Goal: Check status: Check status

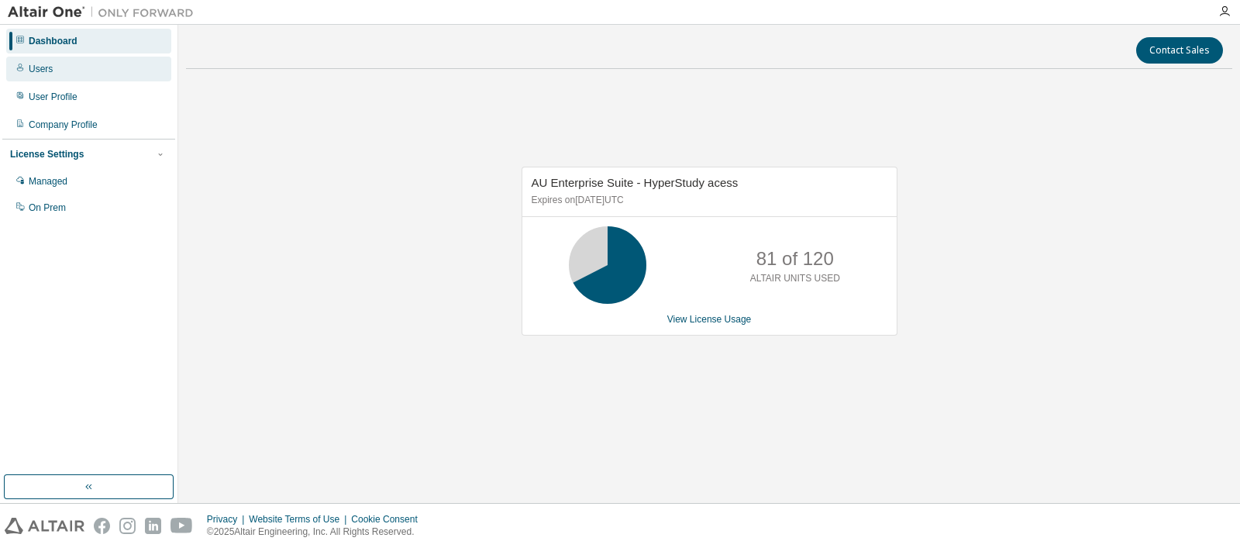
click at [53, 70] on div "Users" at bounding box center [88, 69] width 165 height 25
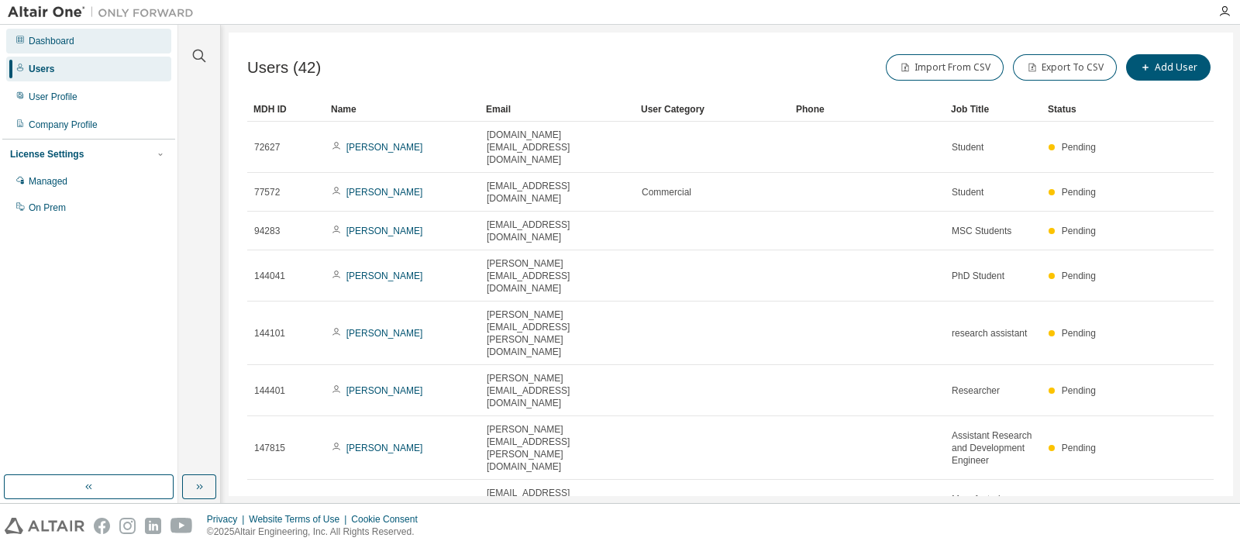
click at [89, 40] on div "Dashboard" at bounding box center [88, 41] width 165 height 25
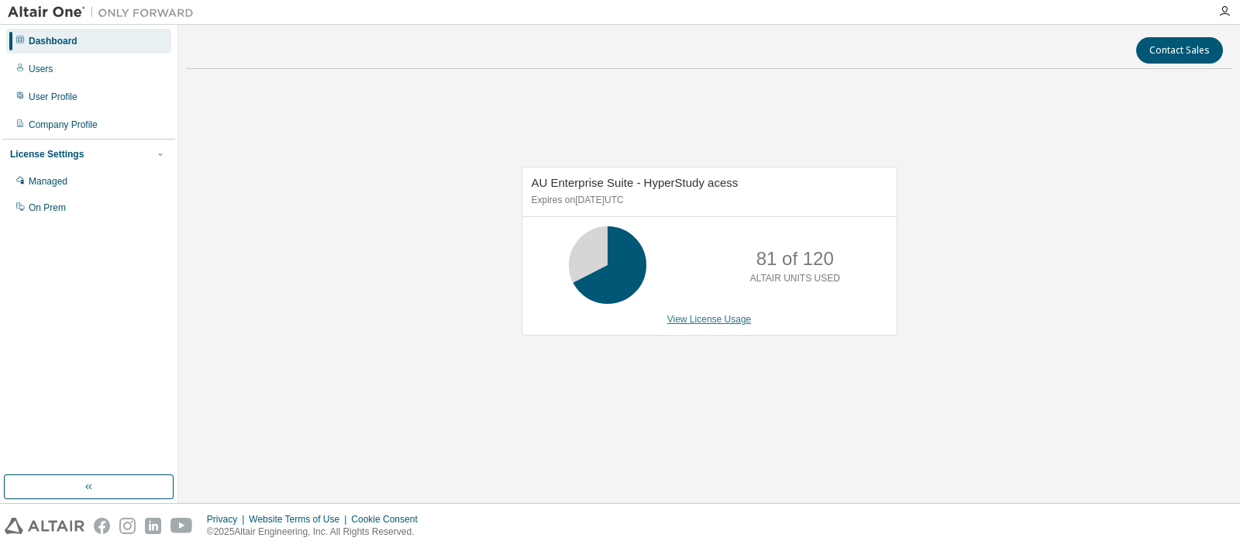
click at [698, 315] on link "View License Usage" at bounding box center [709, 319] width 84 height 11
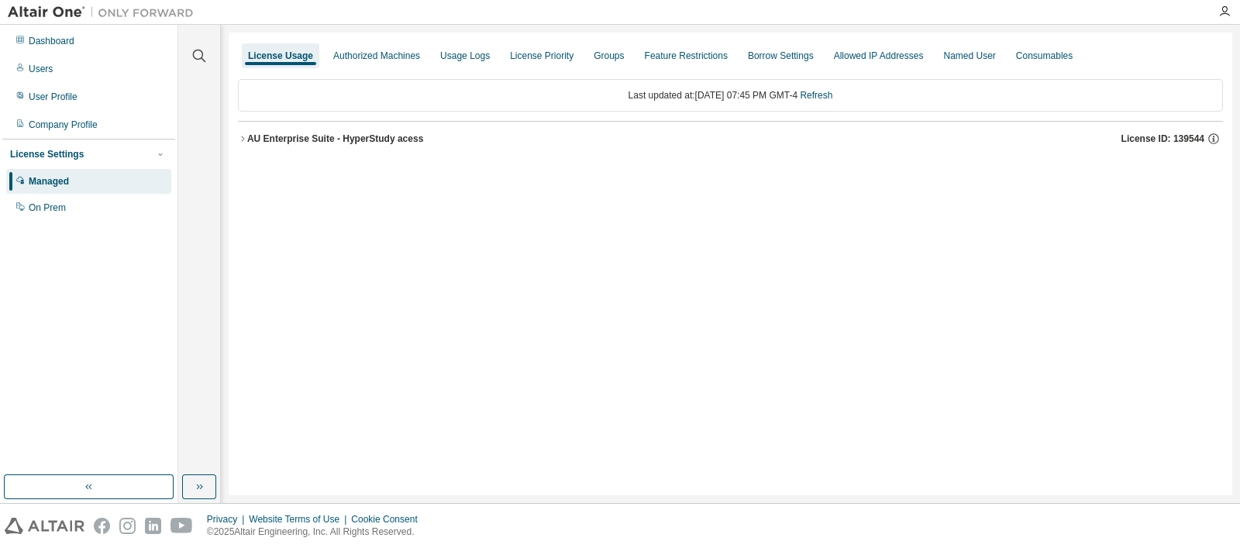
click at [254, 139] on div "AU Enterprise Suite - HyperStudy acess" at bounding box center [335, 139] width 176 height 12
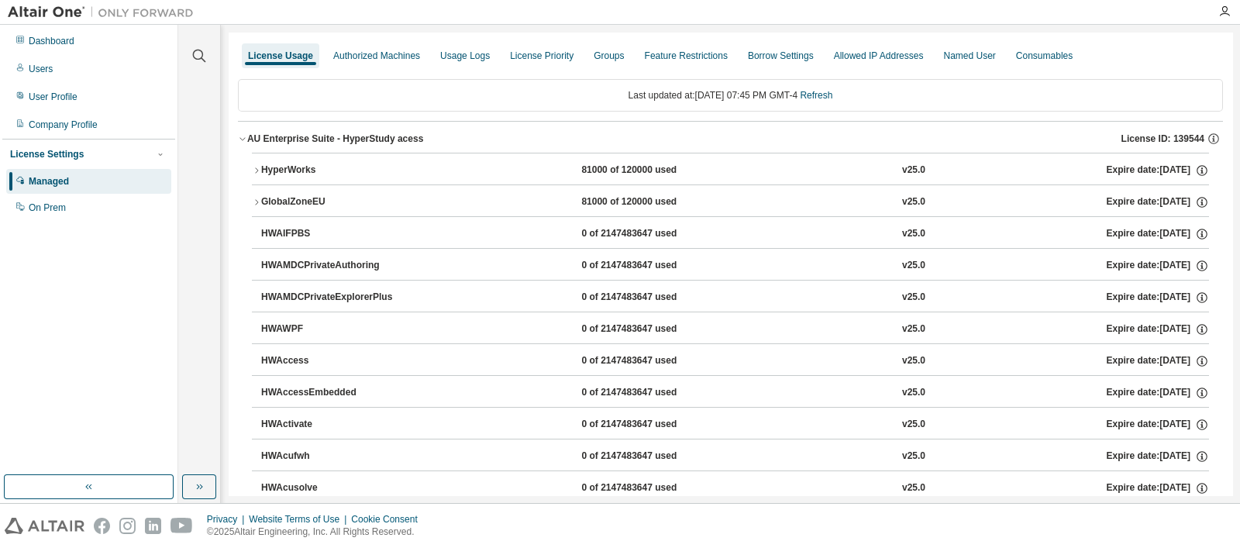
click at [294, 166] on div "HyperWorks" at bounding box center [330, 171] width 139 height 14
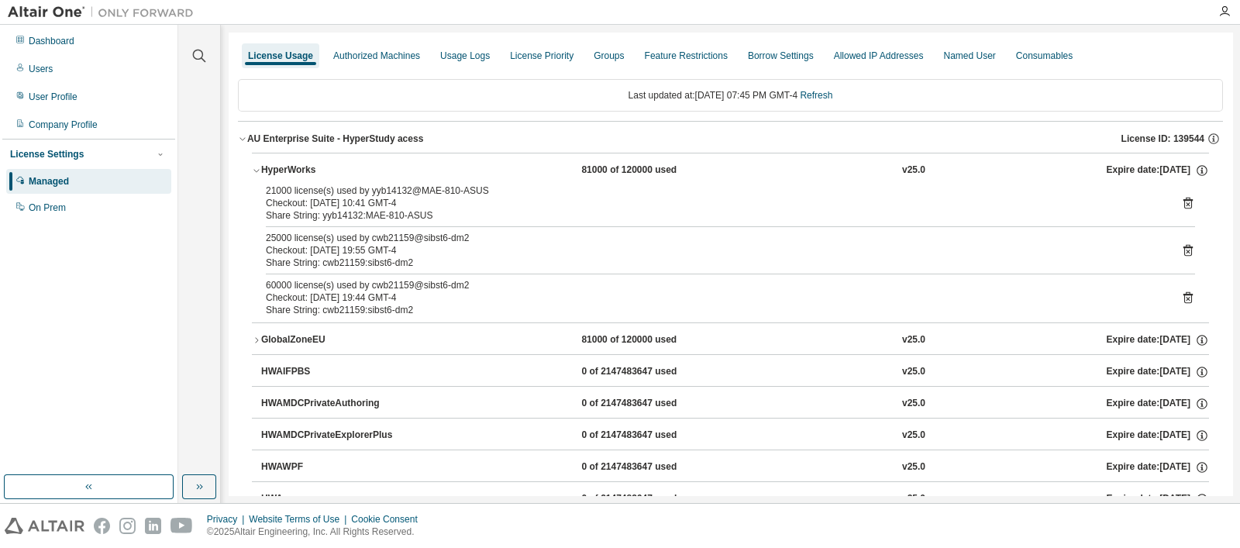
click at [1181, 206] on icon at bounding box center [1188, 203] width 14 height 14
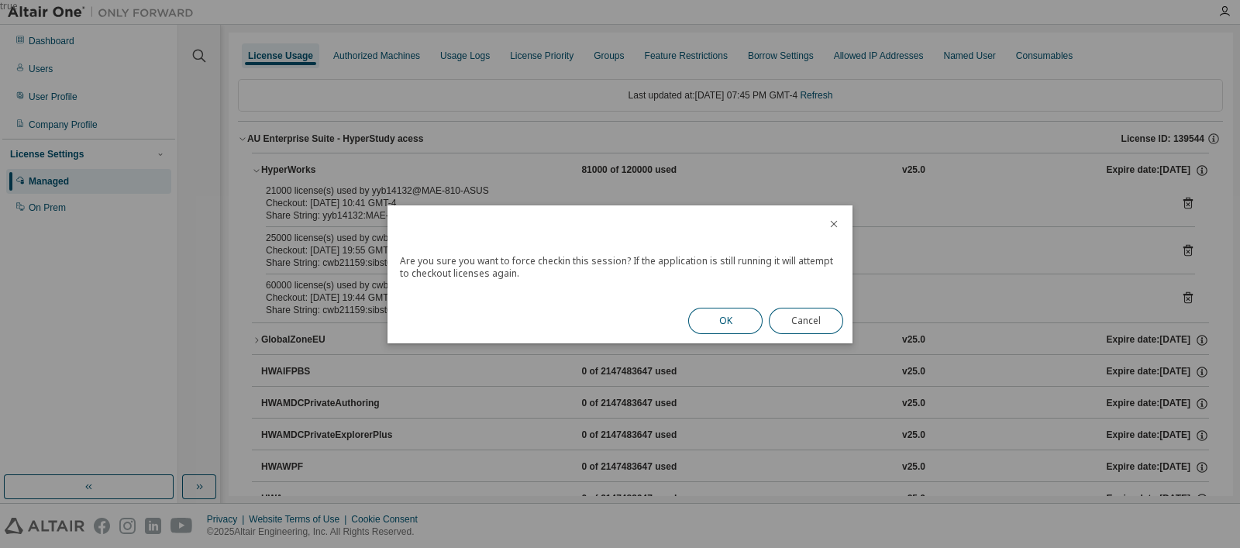
click at [725, 323] on button "OK" at bounding box center [725, 321] width 74 height 26
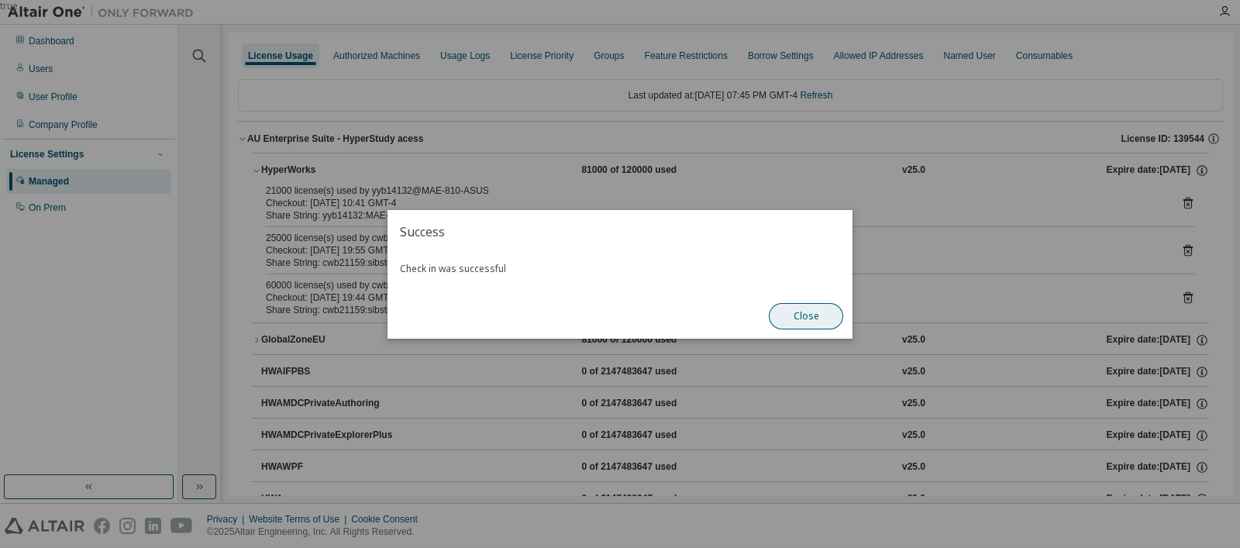
click at [794, 305] on button "Close" at bounding box center [806, 316] width 74 height 26
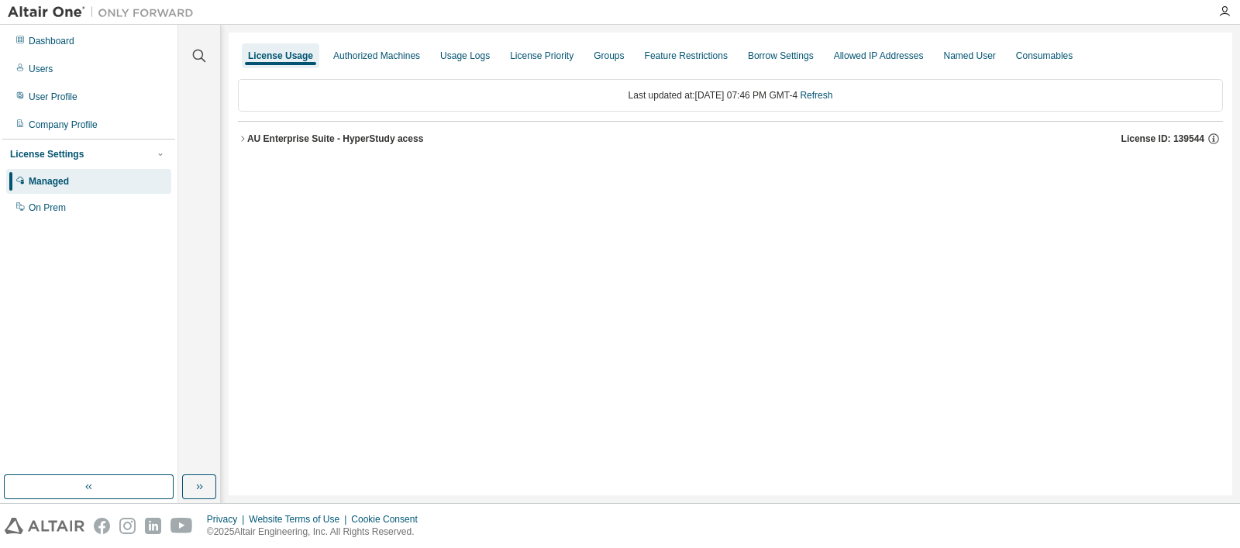
click at [315, 133] on div "AU Enterprise Suite - HyperStudy acess" at bounding box center [335, 139] width 176 height 12
click at [360, 136] on div "AU Enterprise Suite - HyperStudy acess" at bounding box center [335, 139] width 176 height 12
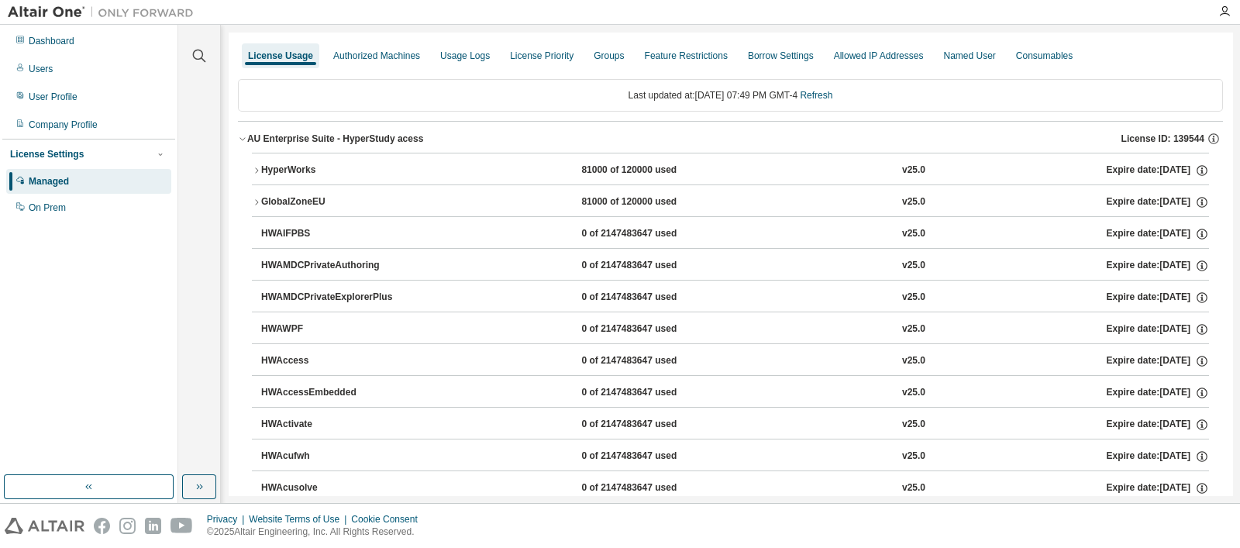
click at [314, 170] on div "HyperWorks" at bounding box center [330, 171] width 139 height 14
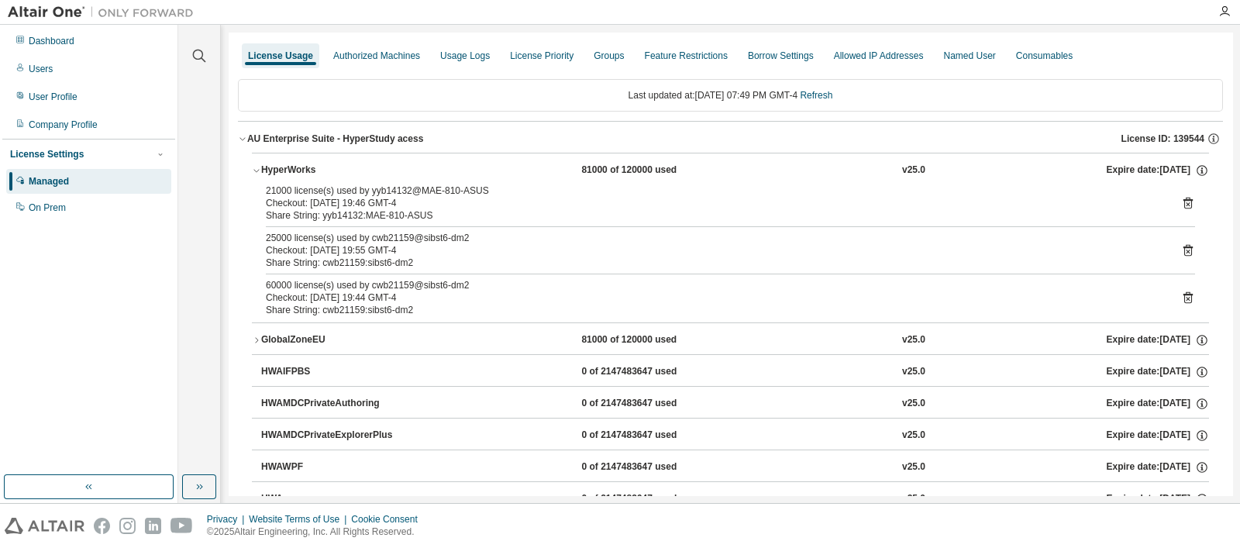
click at [517, 295] on div "Checkout: 2025-08-29 19:44 GMT-4" at bounding box center [712, 297] width 892 height 12
click at [1186, 202] on icon at bounding box center [1188, 204] width 4 height 4
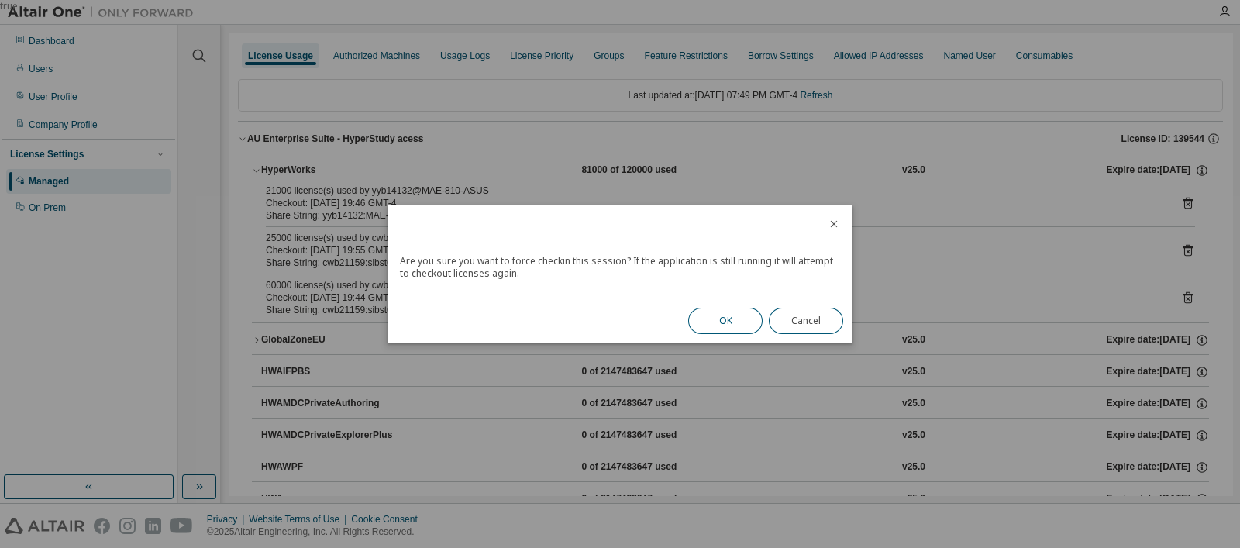
click at [740, 319] on button "OK" at bounding box center [725, 321] width 74 height 26
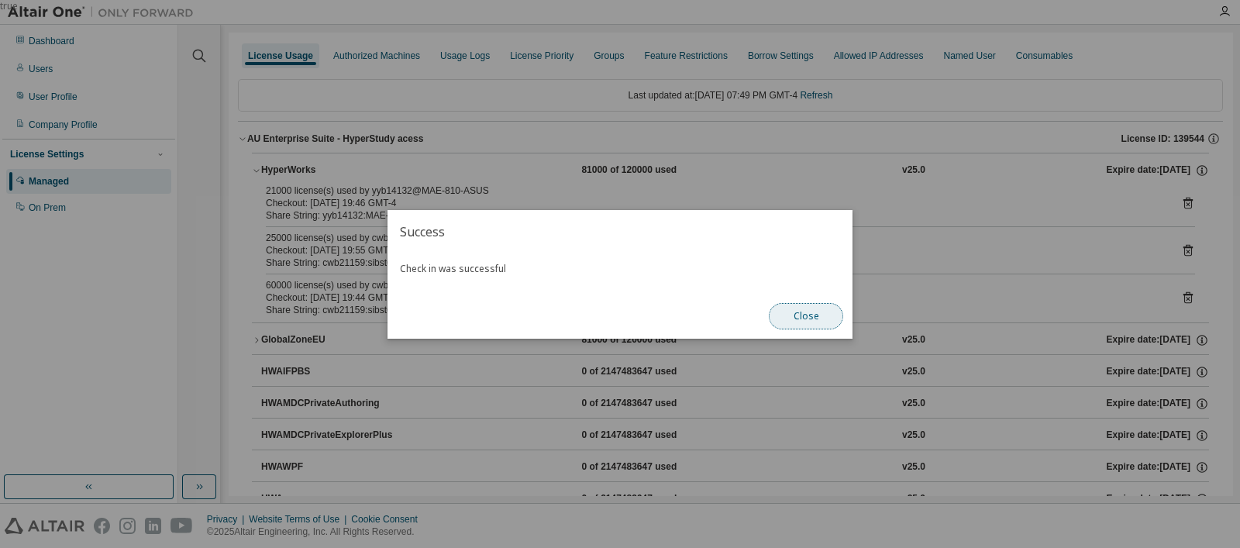
click at [806, 318] on button "Close" at bounding box center [806, 316] width 74 height 26
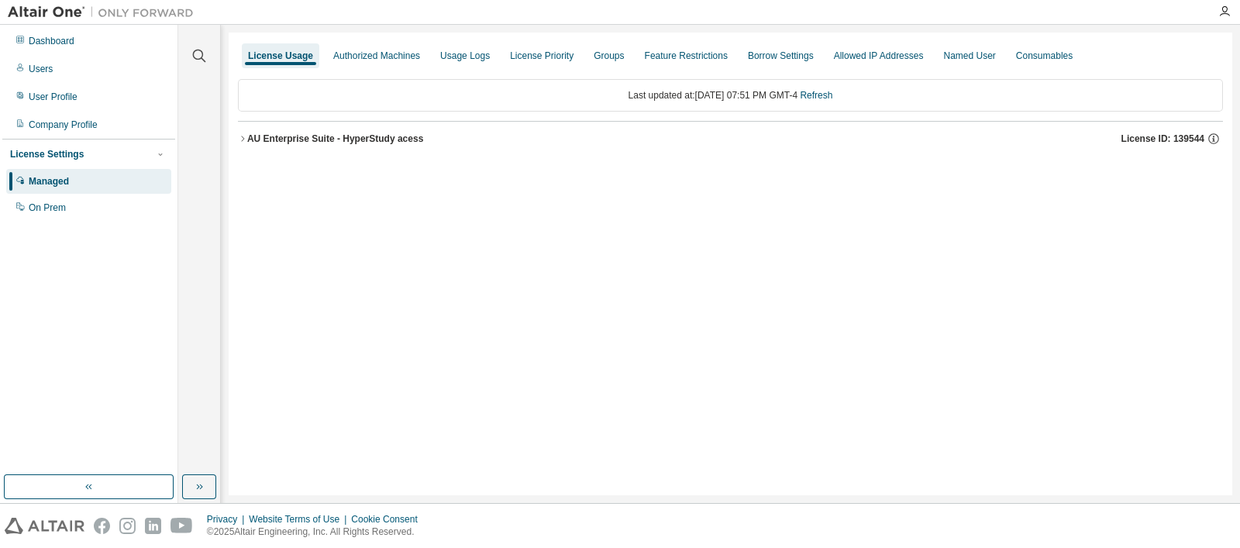
click at [341, 140] on div "AU Enterprise Suite - HyperStudy acess" at bounding box center [335, 139] width 176 height 12
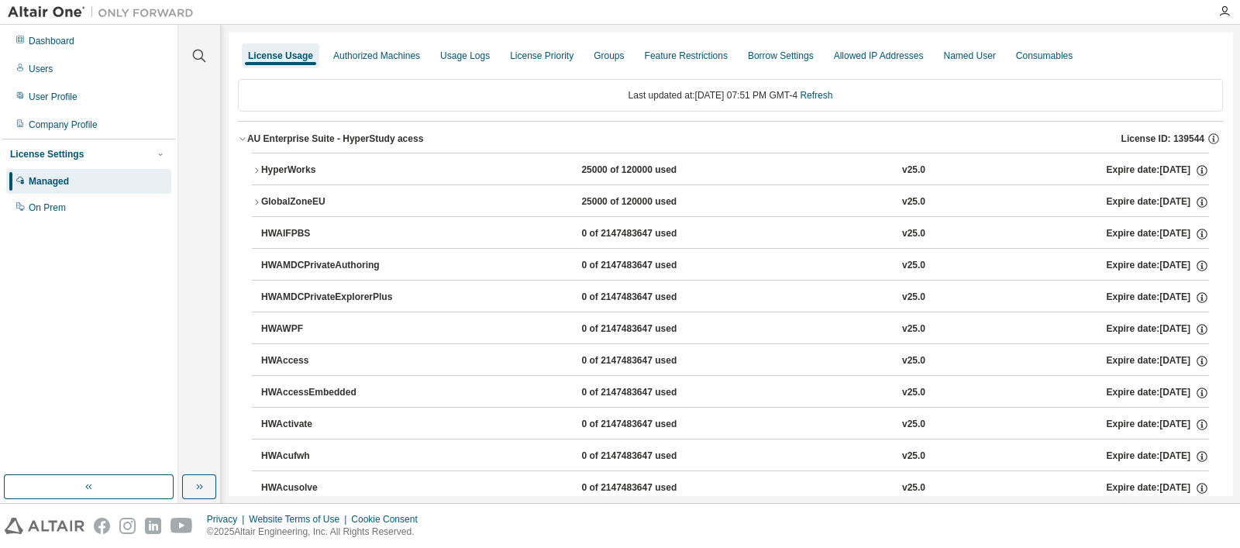
click at [528, 164] on div "HyperWorks 25000 of 120000 used v25.0 Expire date: [DATE]" at bounding box center [735, 171] width 948 height 14
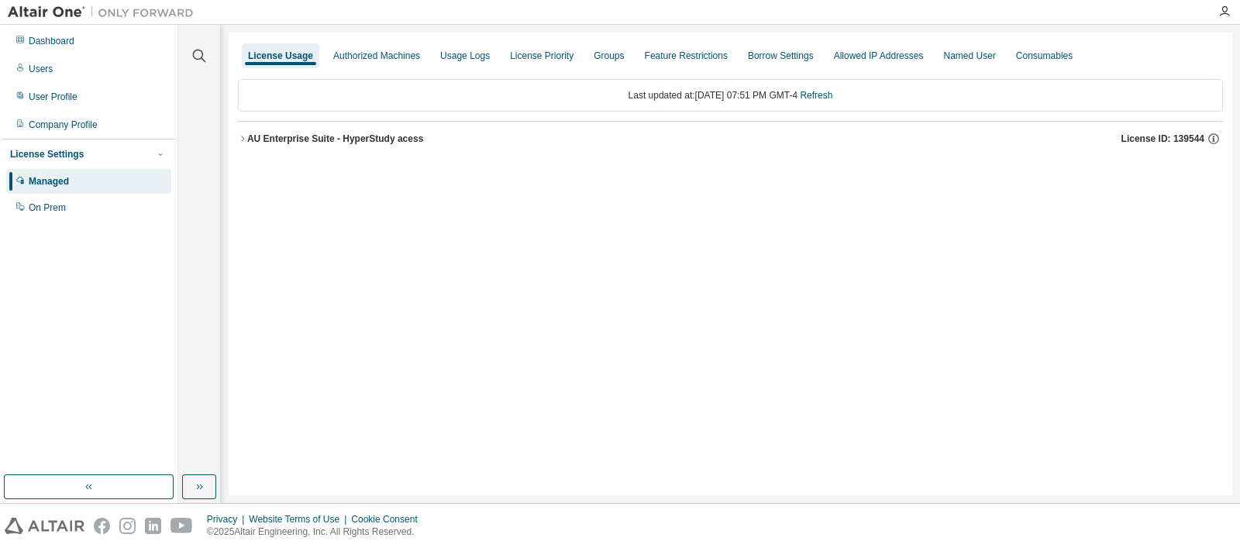
click at [401, 140] on div "AU Enterprise Suite - HyperStudy acess" at bounding box center [335, 139] width 176 height 12
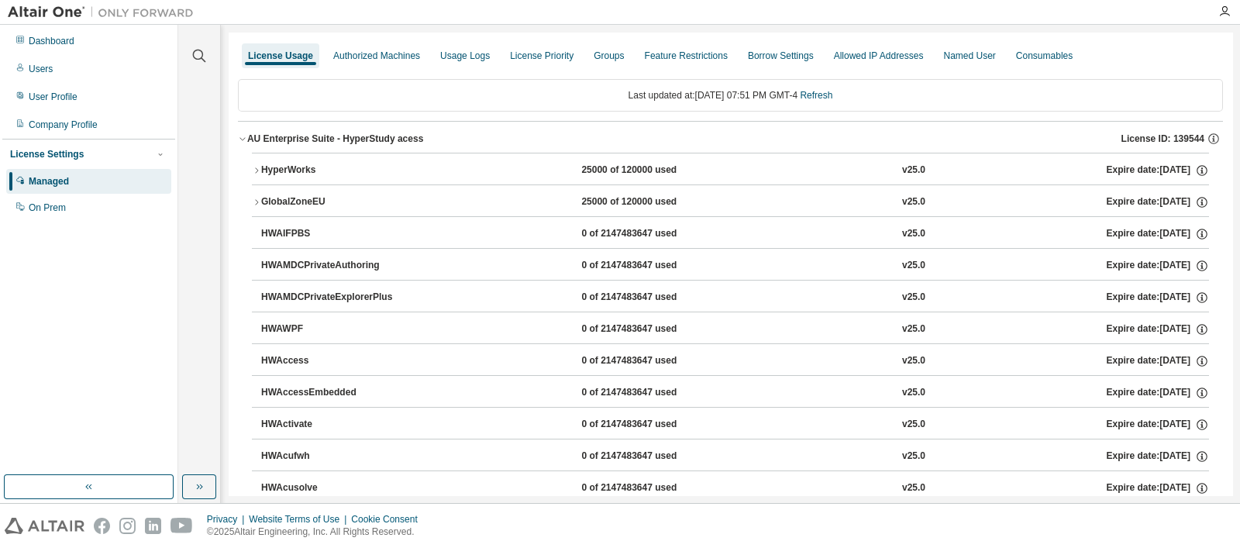
click at [412, 173] on div "HyperWorks 25000 of 120000 used v25.0 Expire date: [DATE]" at bounding box center [735, 171] width 948 height 14
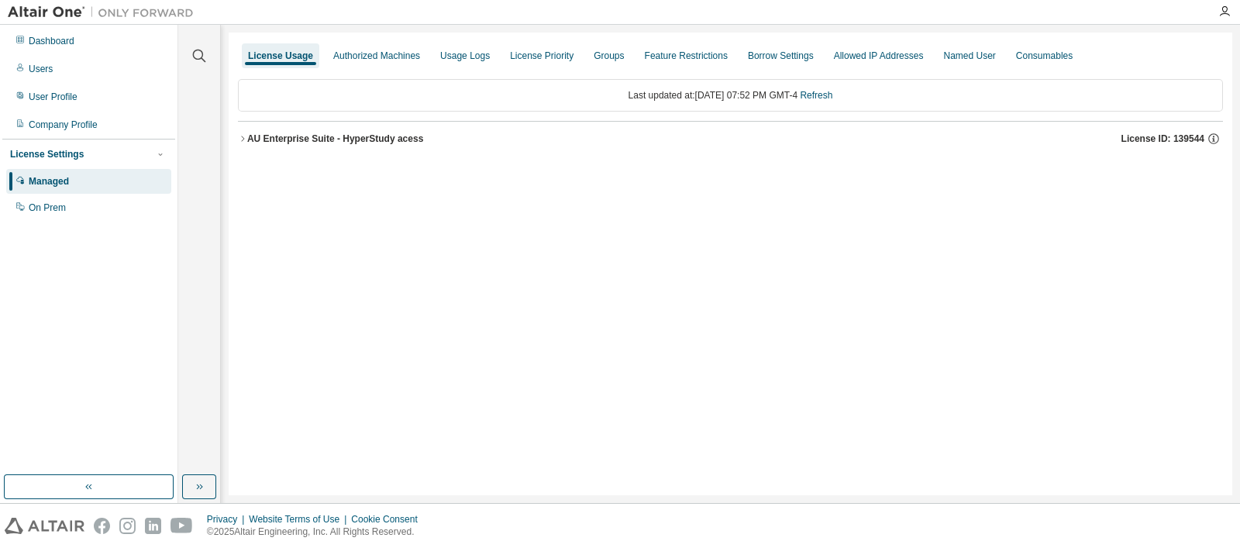
click at [306, 146] on button "AU Enterprise Suite - HyperStudy acess License ID: 139544" at bounding box center [730, 139] width 985 height 34
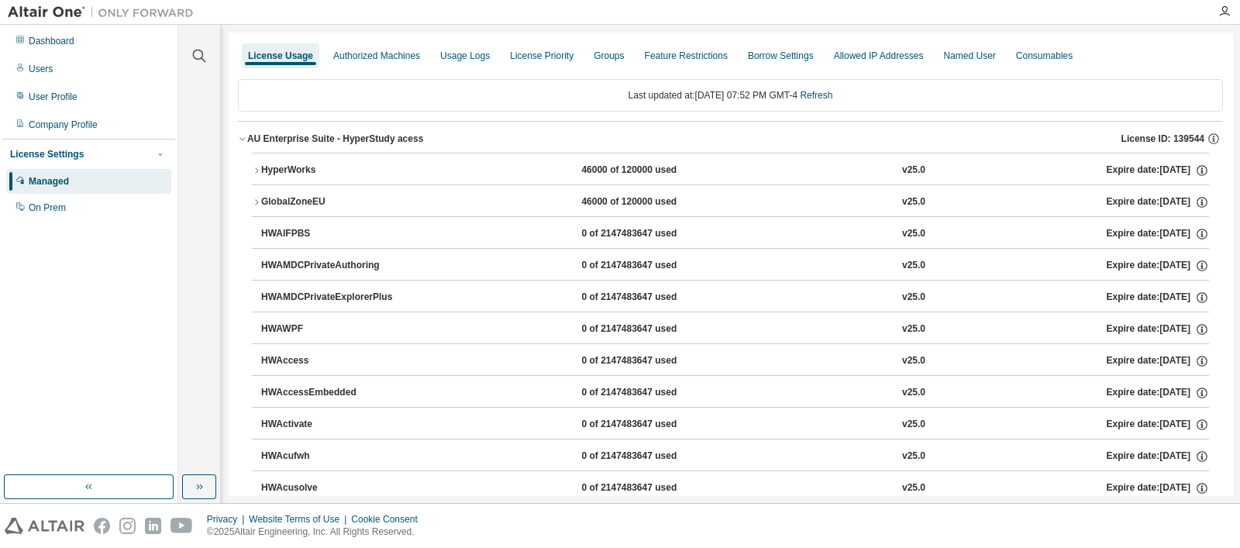
click at [377, 161] on button "HyperWorks 46000 of 120000 used v25.0 Expire date: 2026-01-31" at bounding box center [730, 170] width 957 height 34
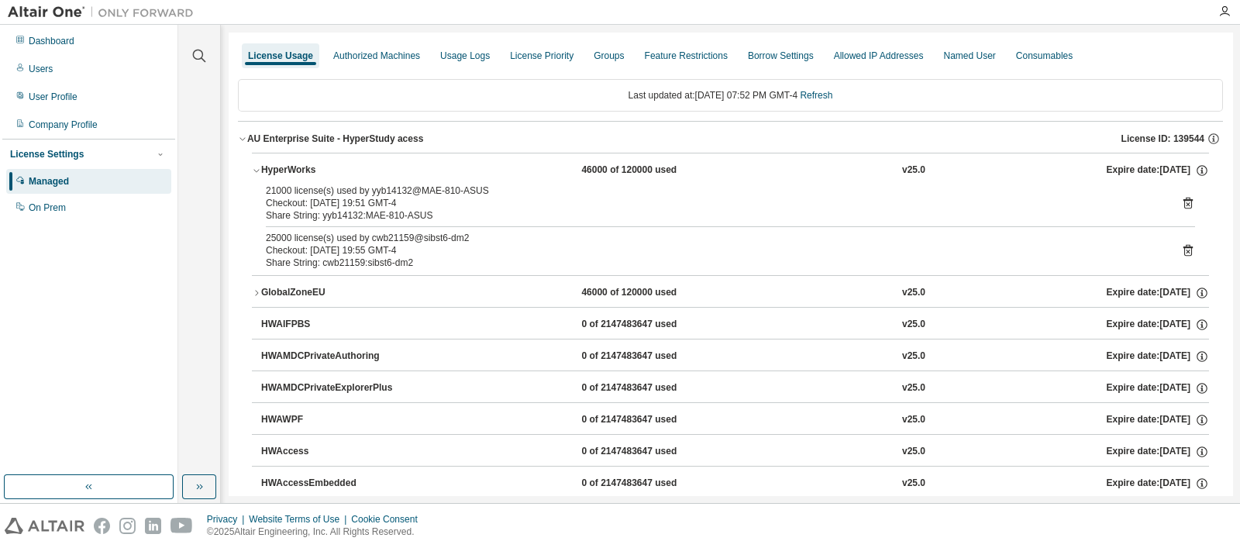
click at [1181, 202] on icon at bounding box center [1188, 203] width 14 height 14
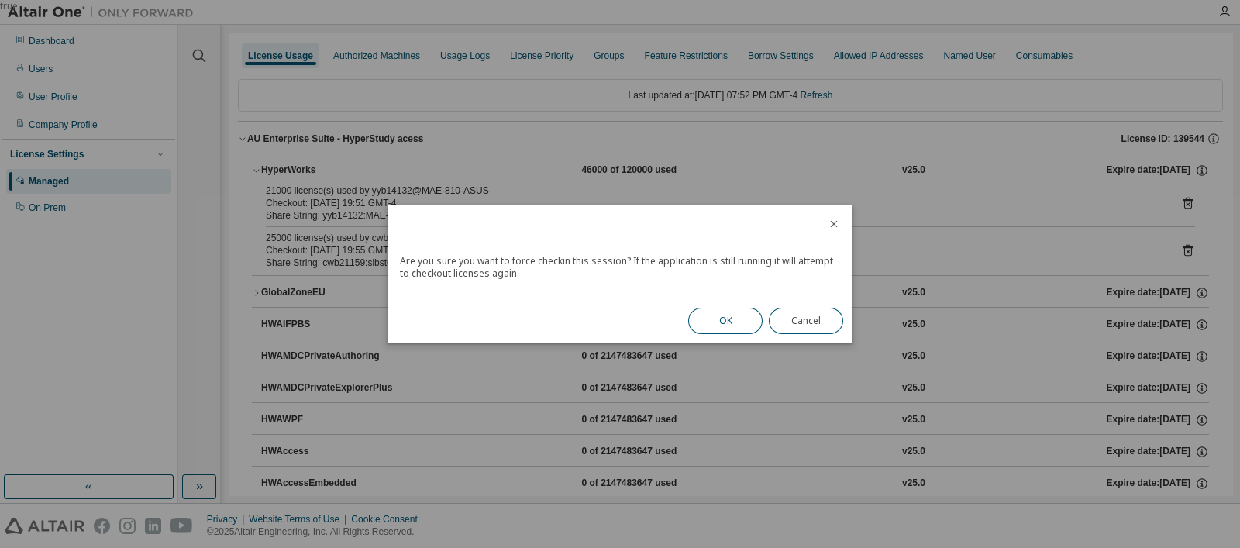
click at [738, 325] on button "OK" at bounding box center [725, 321] width 74 height 26
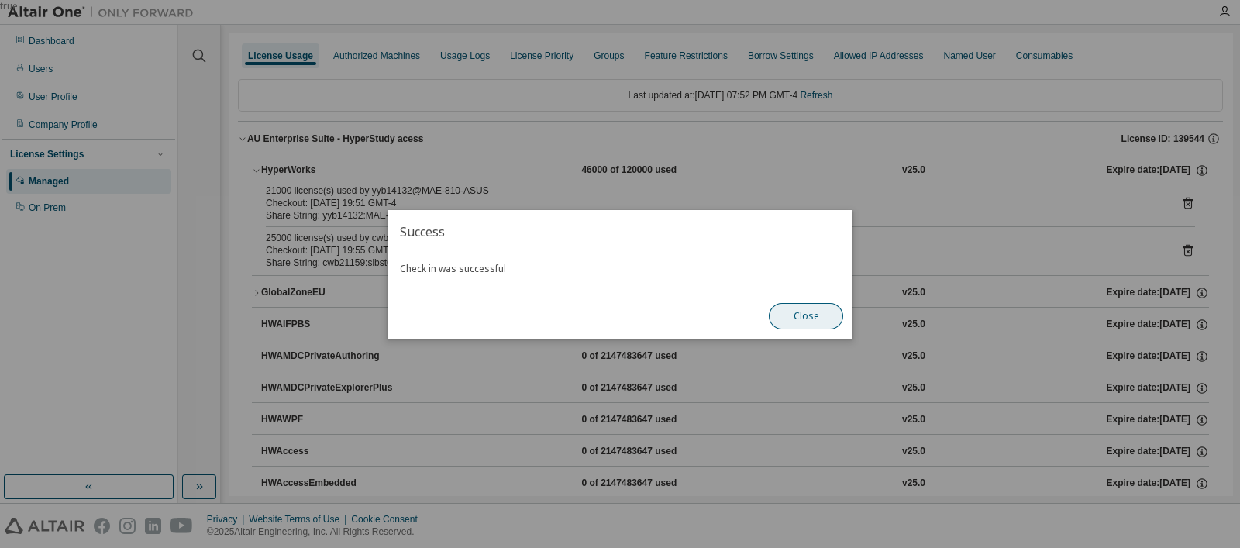
click at [788, 310] on button "Close" at bounding box center [806, 316] width 74 height 26
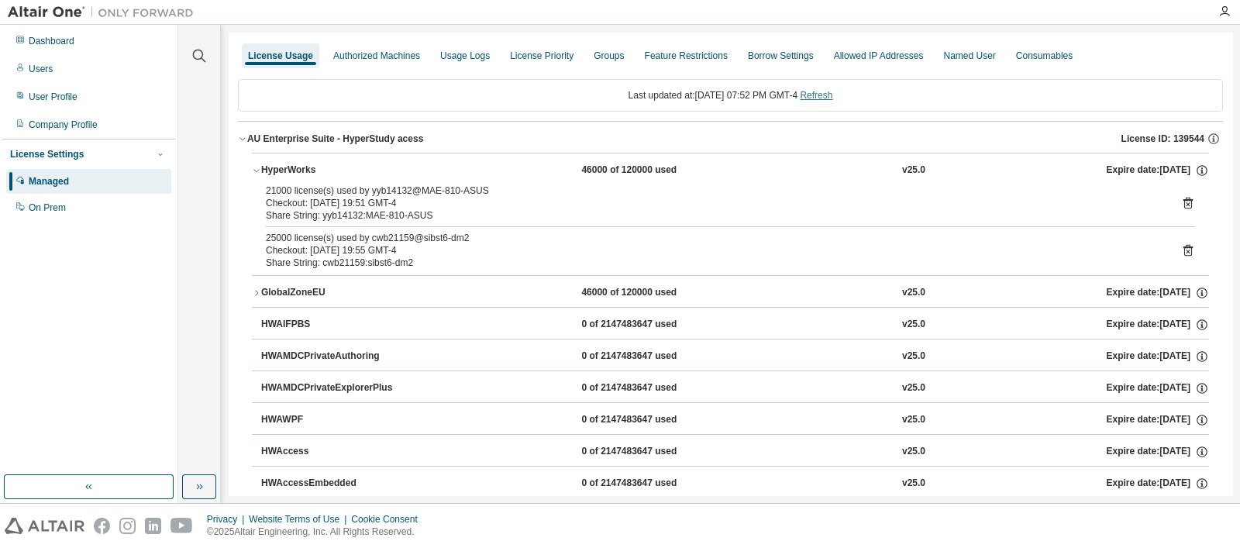
click at [829, 94] on link "Refresh" at bounding box center [816, 95] width 33 height 11
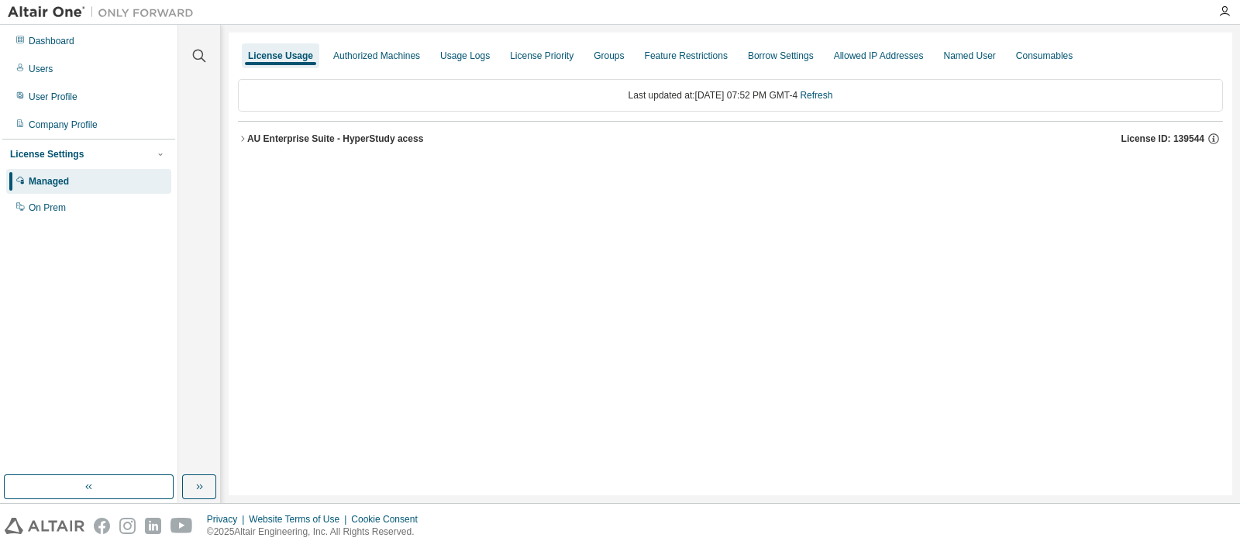
click at [347, 137] on div "AU Enterprise Suite - HyperStudy acess" at bounding box center [335, 139] width 176 height 12
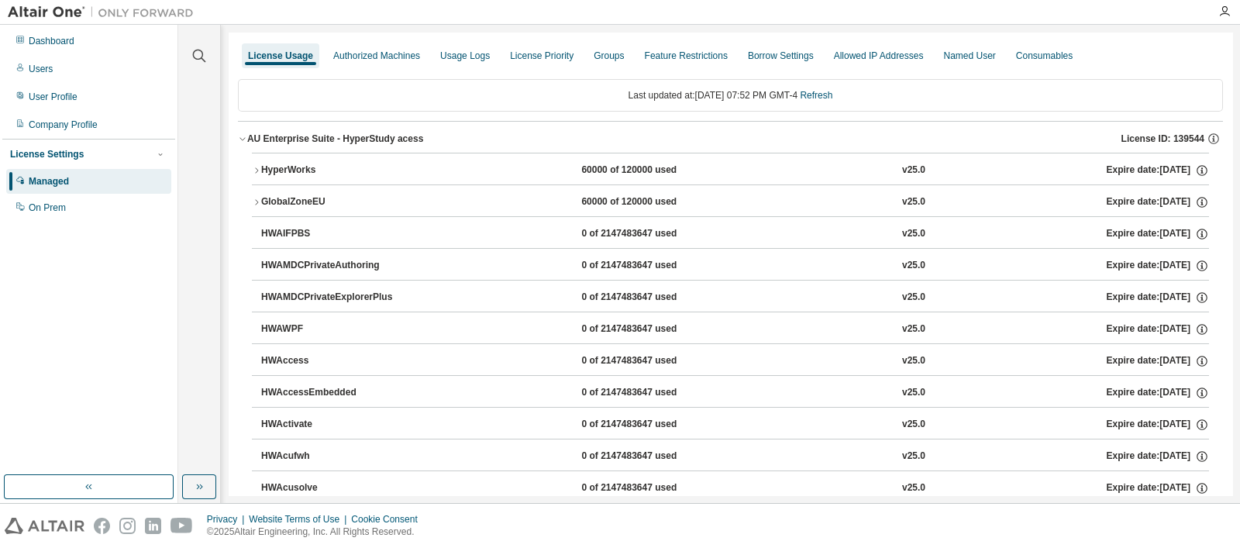
click at [634, 166] on div "60000 of 120000 used" at bounding box center [650, 171] width 139 height 14
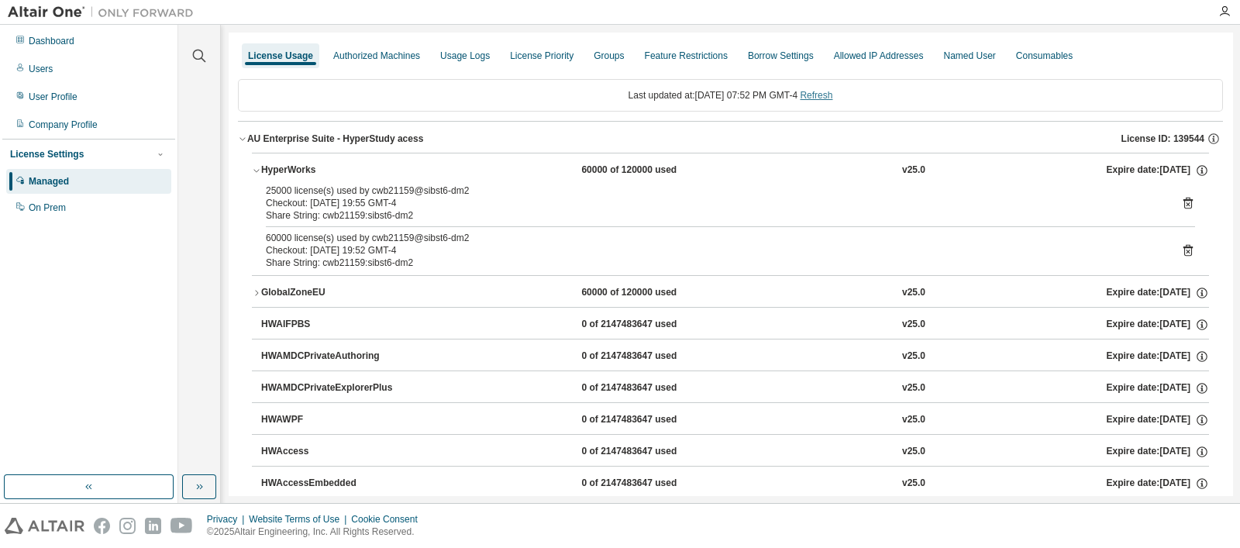
click at [832, 95] on link "Refresh" at bounding box center [816, 95] width 33 height 11
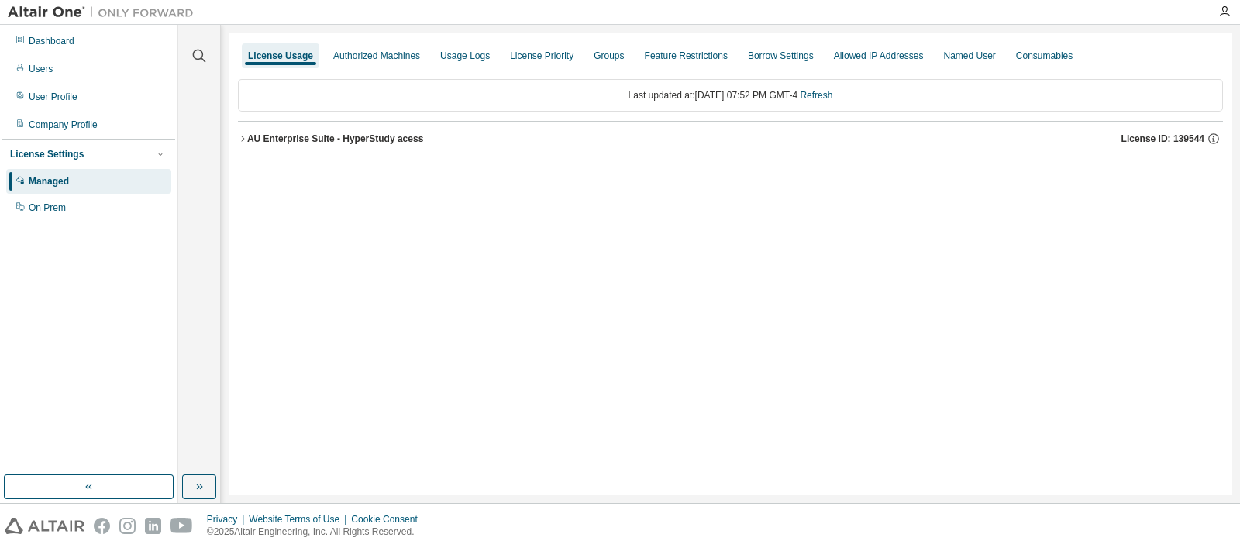
click at [398, 143] on div "AU Enterprise Suite - HyperStudy acess" at bounding box center [335, 139] width 176 height 12
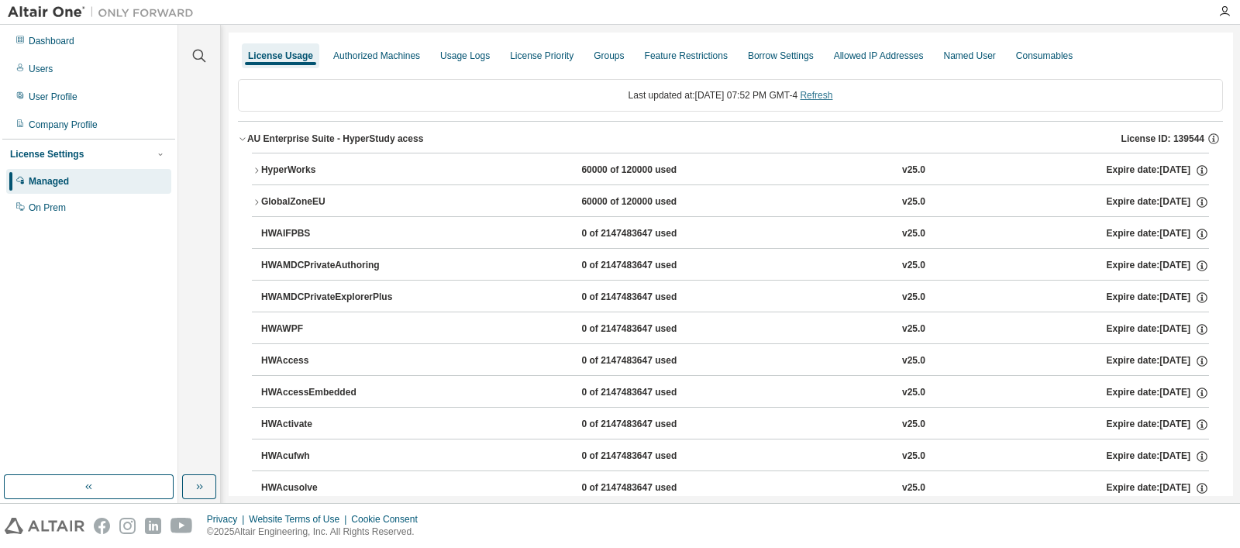
click at [818, 91] on link "Refresh" at bounding box center [816, 95] width 33 height 11
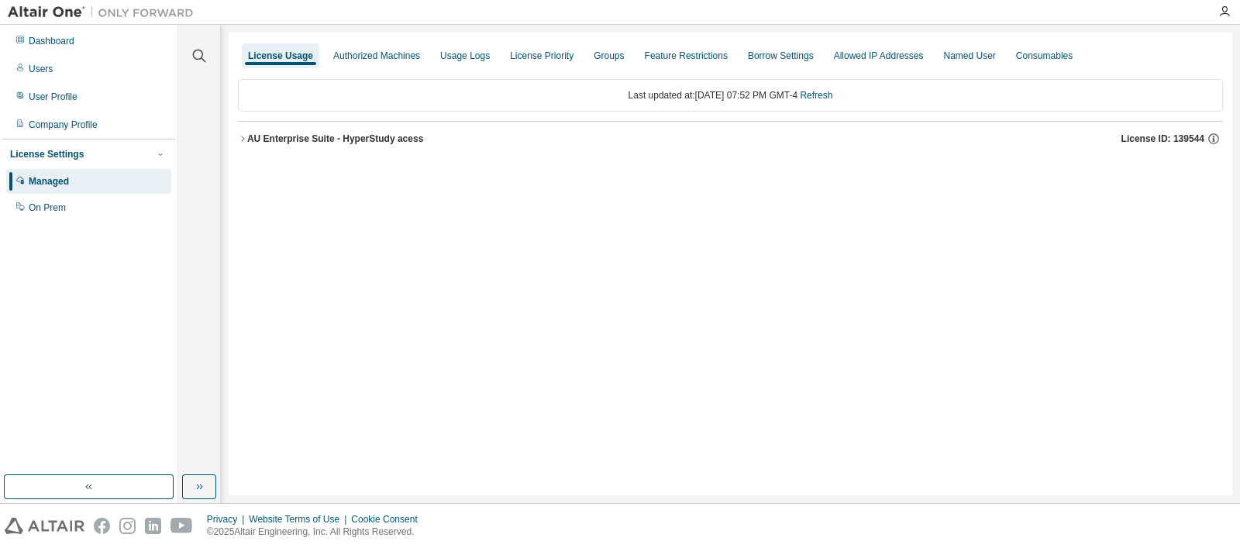
click at [584, 142] on div "AU Enterprise Suite - HyperStudy acess License ID: 139544" at bounding box center [735, 139] width 976 height 14
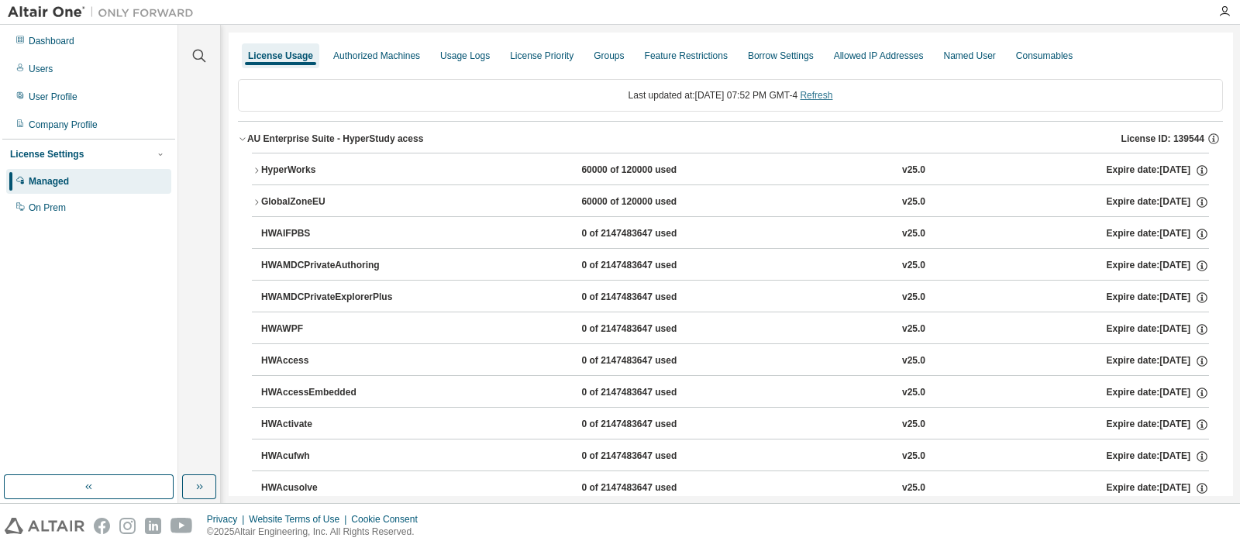
click at [831, 95] on link "Refresh" at bounding box center [816, 95] width 33 height 11
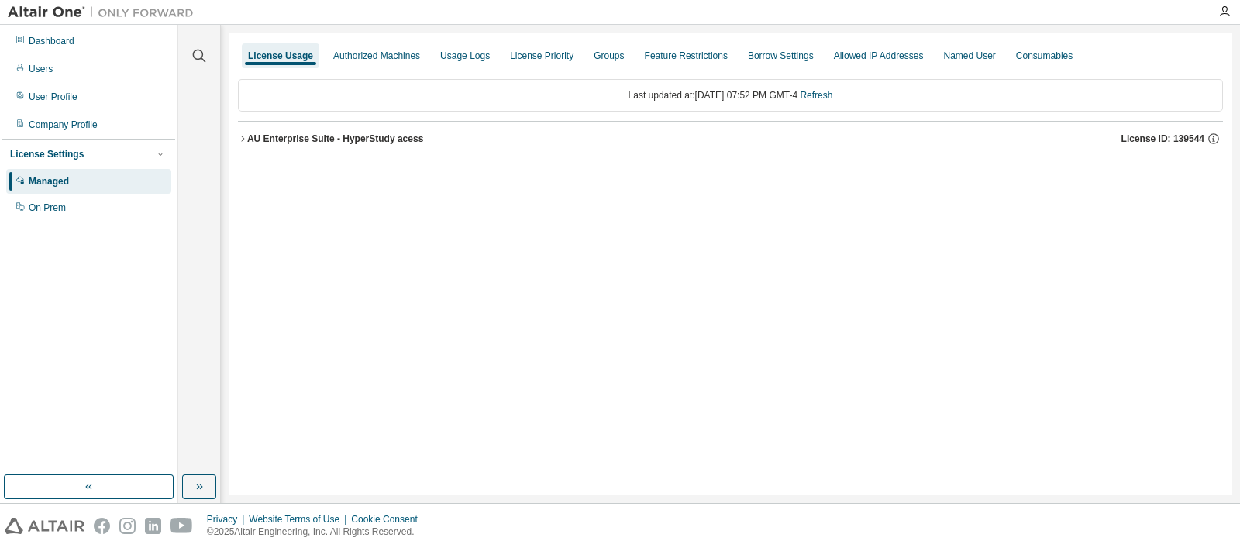
click at [373, 137] on div "AU Enterprise Suite - HyperStudy acess" at bounding box center [335, 139] width 176 height 12
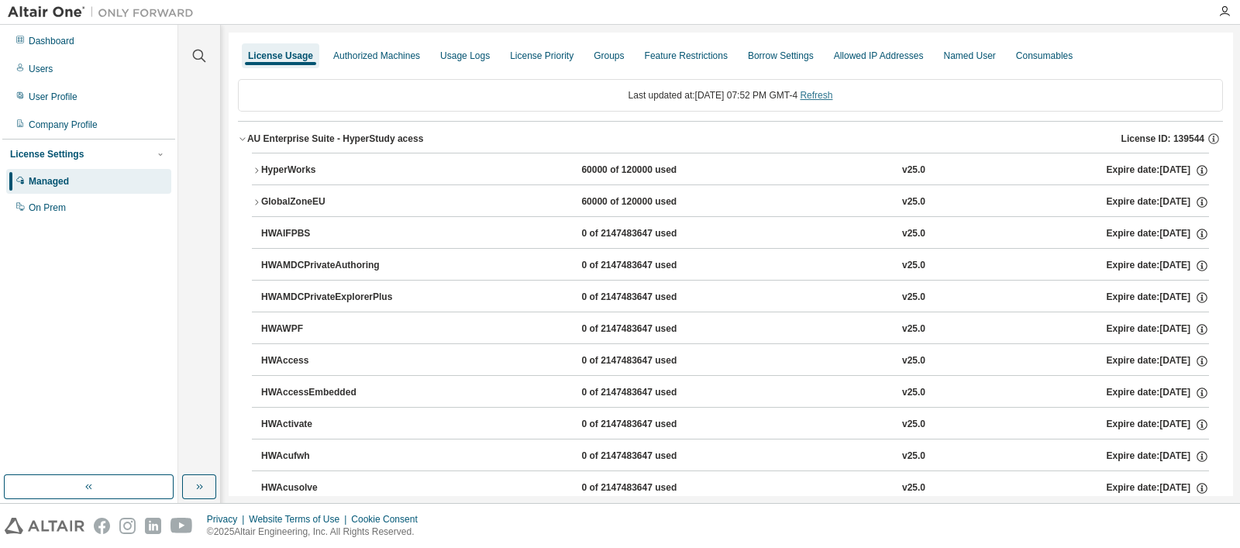
click at [828, 98] on link "Refresh" at bounding box center [816, 95] width 33 height 11
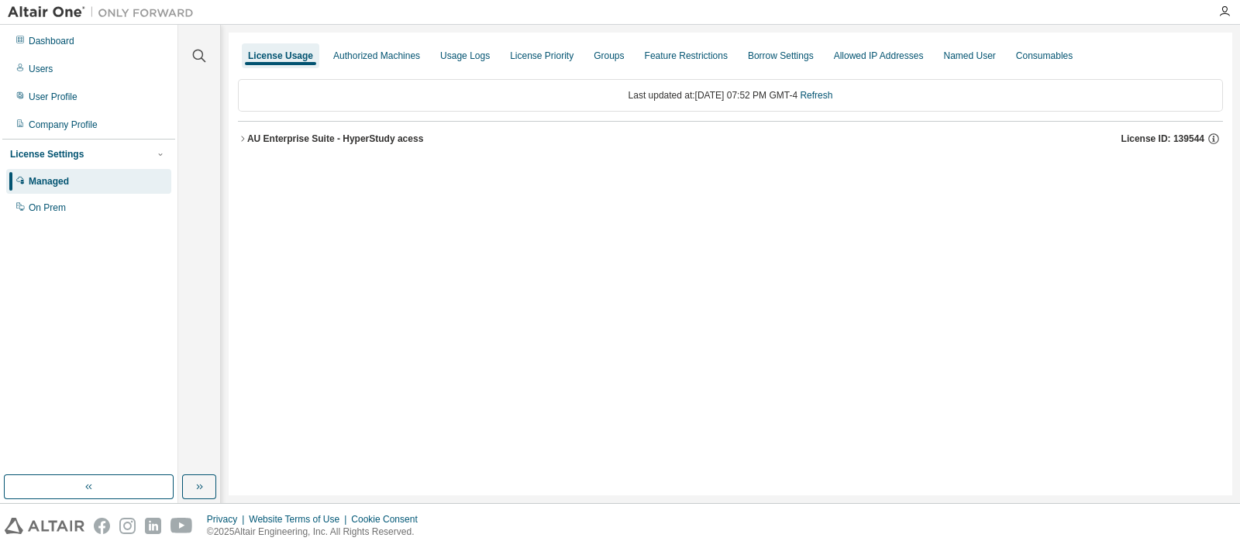
click at [438, 136] on div "AU Enterprise Suite - HyperStudy acess License ID: 139544" at bounding box center [735, 139] width 976 height 14
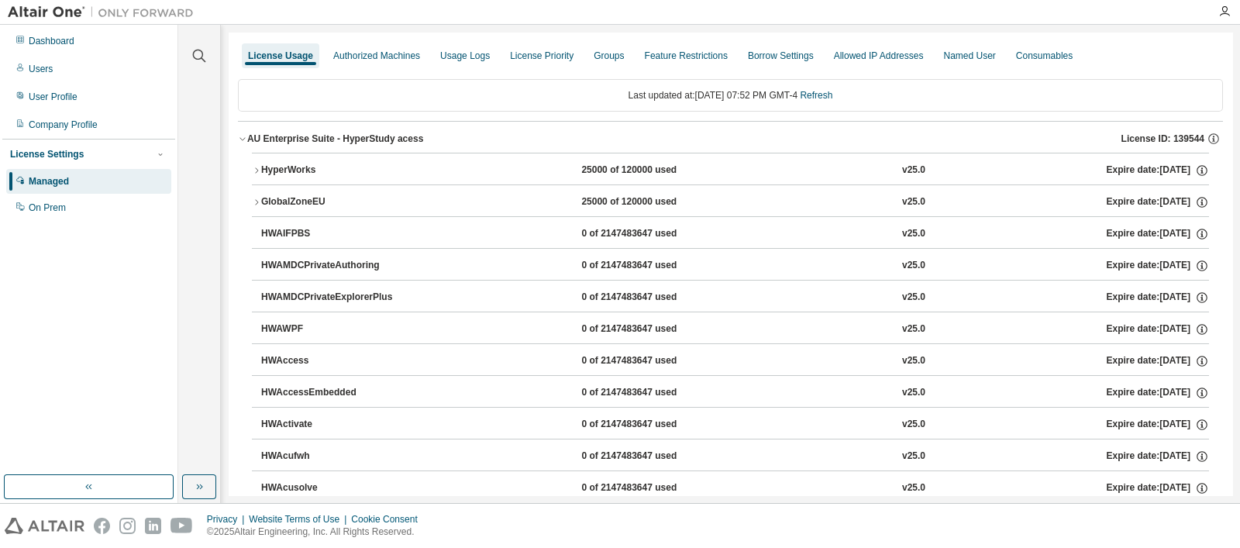
click at [621, 172] on div "25000 of 120000 used" at bounding box center [650, 171] width 139 height 14
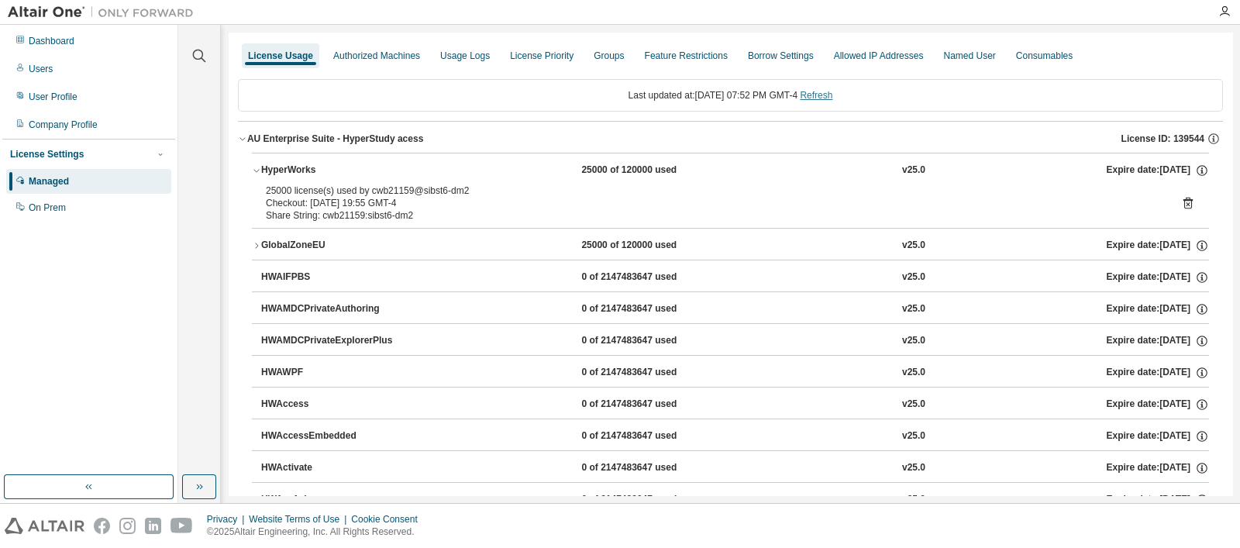
click at [832, 95] on link "Refresh" at bounding box center [816, 95] width 33 height 11
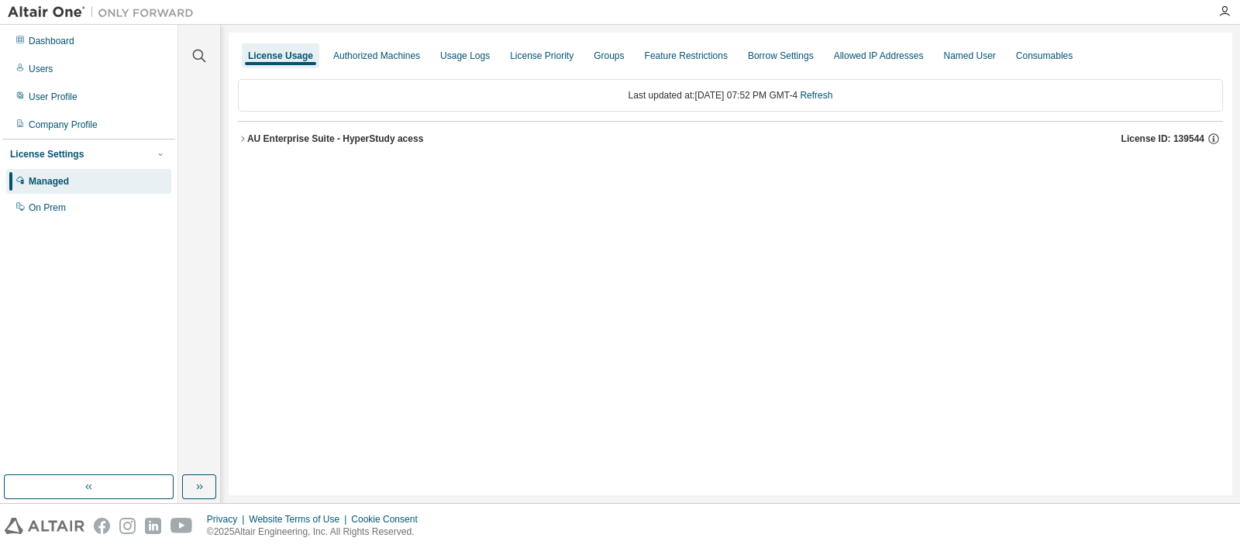
click at [376, 133] on div "AU Enterprise Suite - HyperStudy acess" at bounding box center [335, 139] width 176 height 12
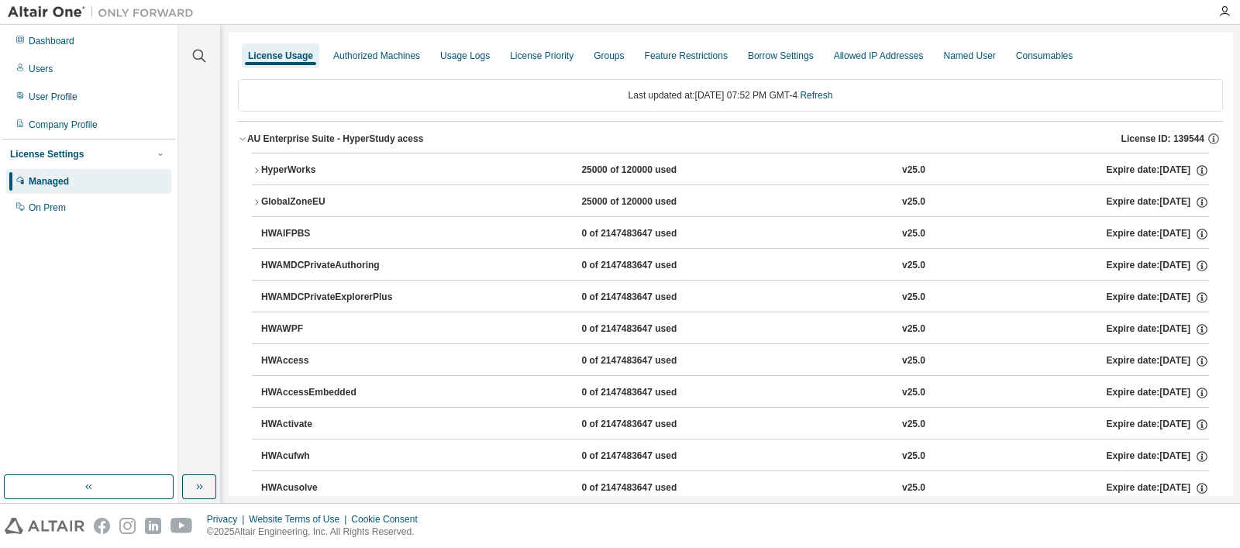
click at [531, 166] on div "HyperWorks 25000 of 120000 used v25.0 Expire date: 2026-01-31" at bounding box center [735, 171] width 948 height 14
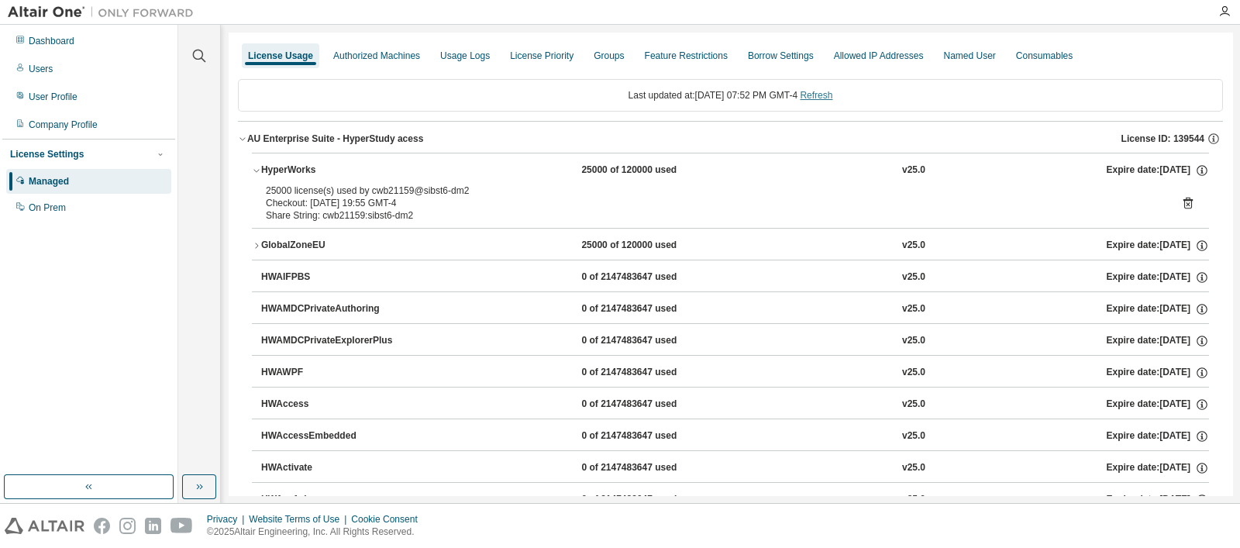
click at [832, 95] on link "Refresh" at bounding box center [816, 95] width 33 height 11
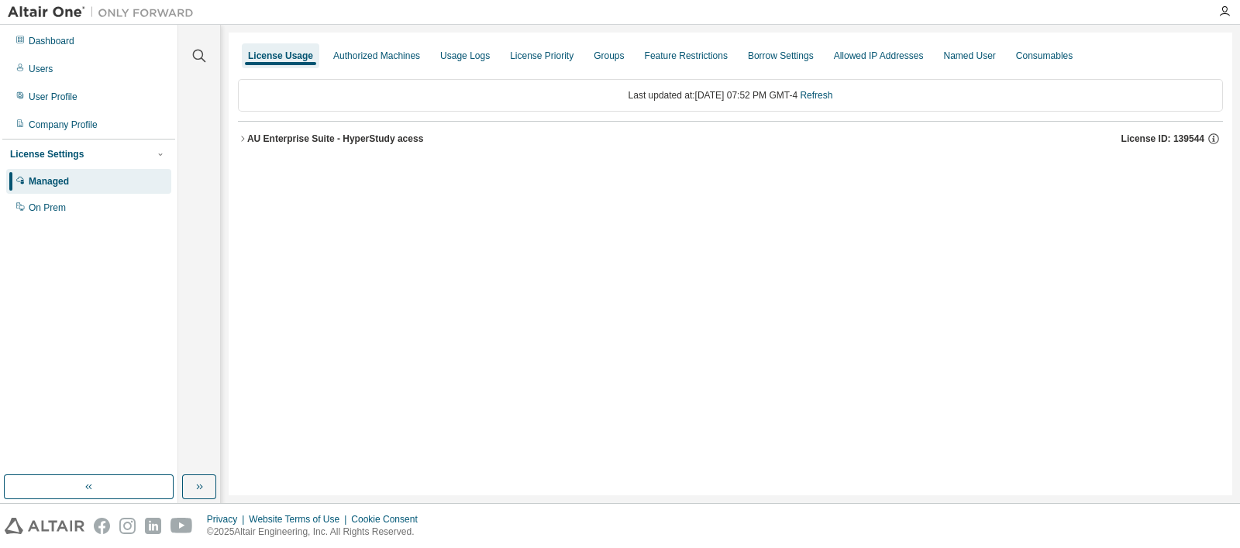
click at [405, 136] on div "AU Enterprise Suite - HyperStudy acess" at bounding box center [335, 139] width 176 height 12
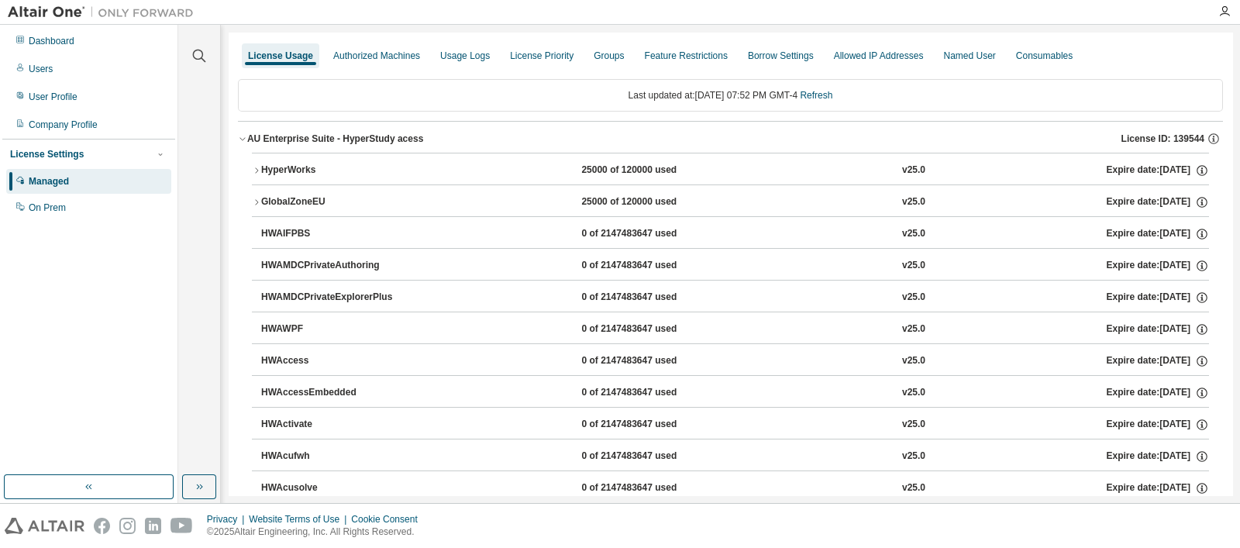
click at [678, 161] on button "HyperWorks 25000 of 120000 used v25.0 Expire date: 2026-01-31" at bounding box center [730, 170] width 957 height 34
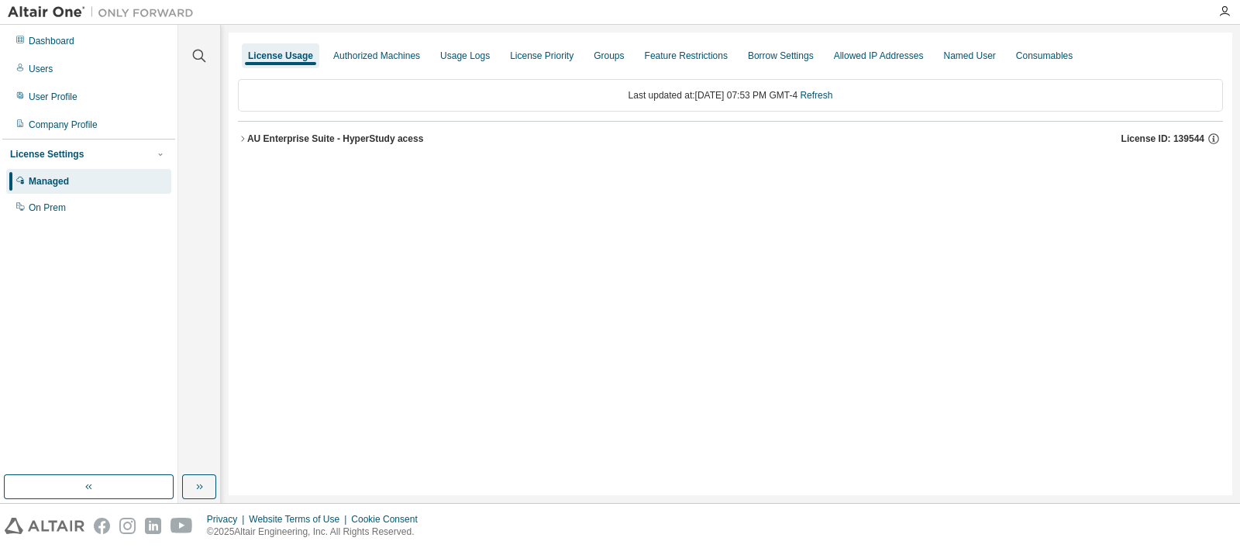
click at [575, 132] on div "AU Enterprise Suite - HyperStudy acess License ID: 139544" at bounding box center [735, 139] width 976 height 14
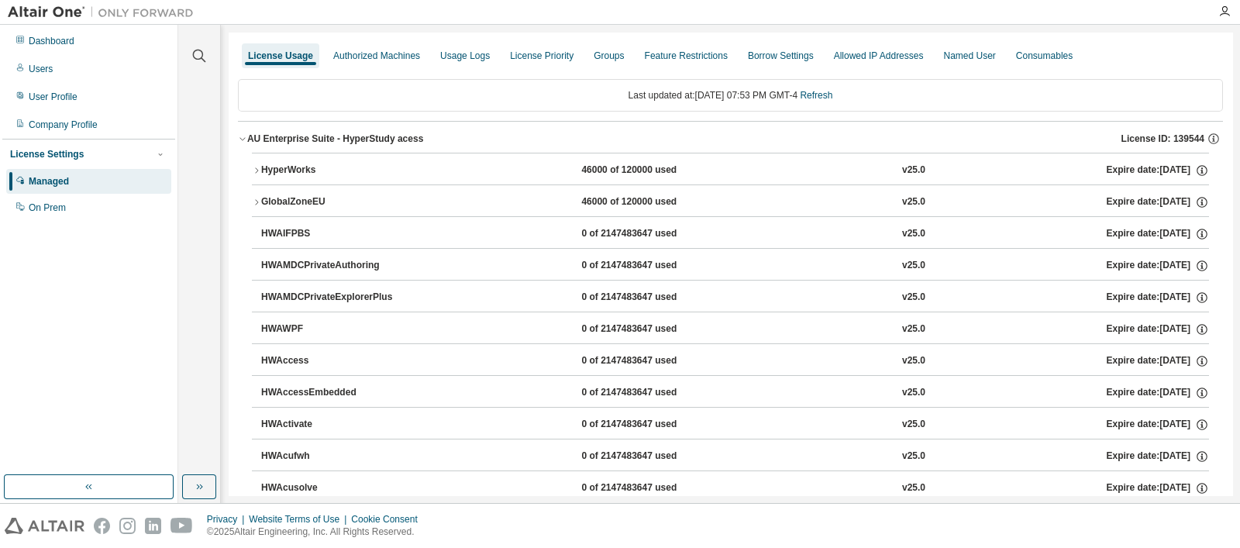
click at [590, 153] on button "HyperWorks 46000 of 120000 used v25.0 Expire date: 2026-01-31" at bounding box center [730, 170] width 957 height 34
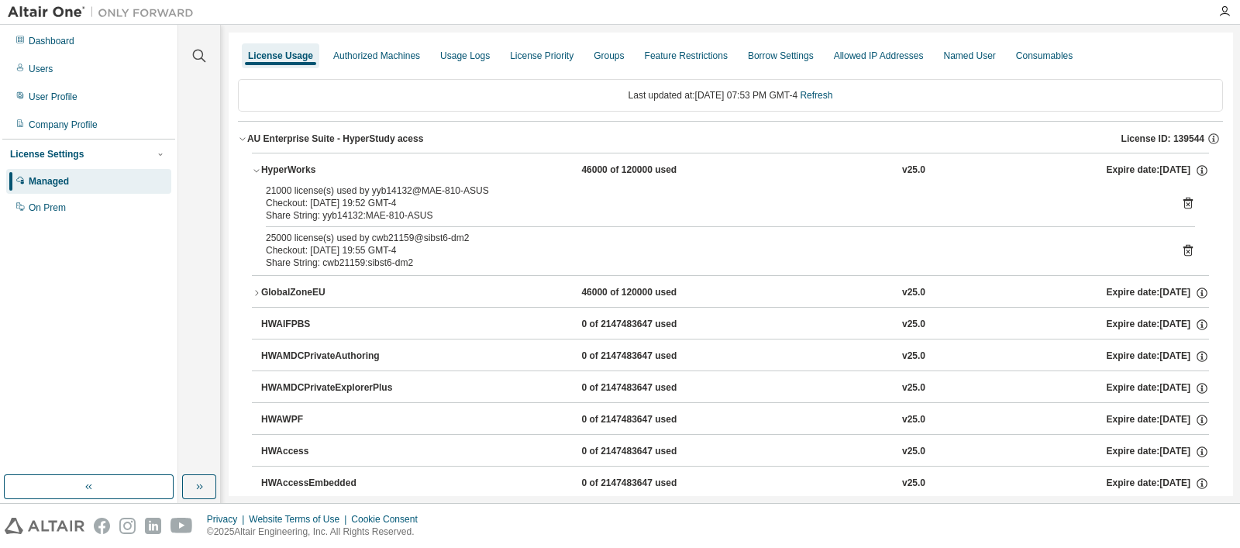
click at [1183, 198] on icon at bounding box center [1187, 204] width 9 height 12
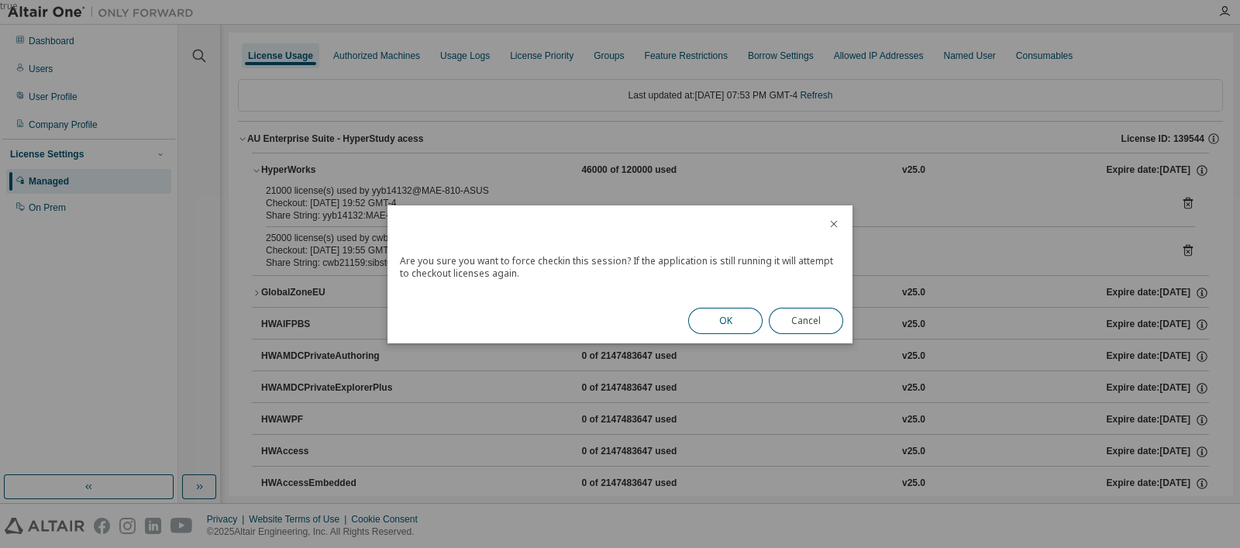
click at [721, 311] on button "OK" at bounding box center [725, 321] width 74 height 26
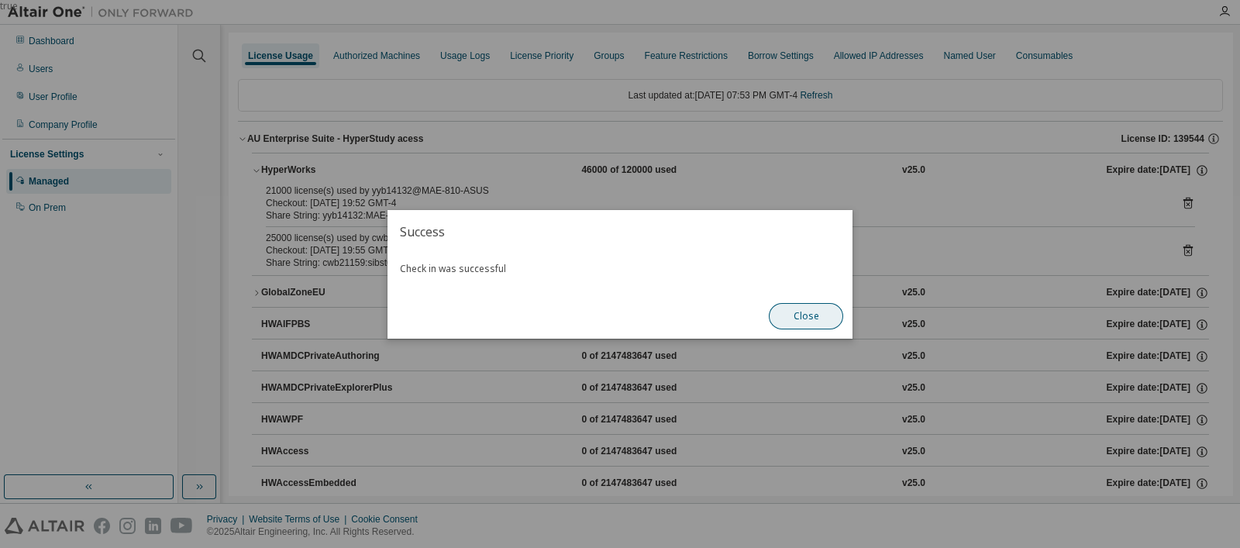
click at [808, 305] on button "Close" at bounding box center [806, 316] width 74 height 26
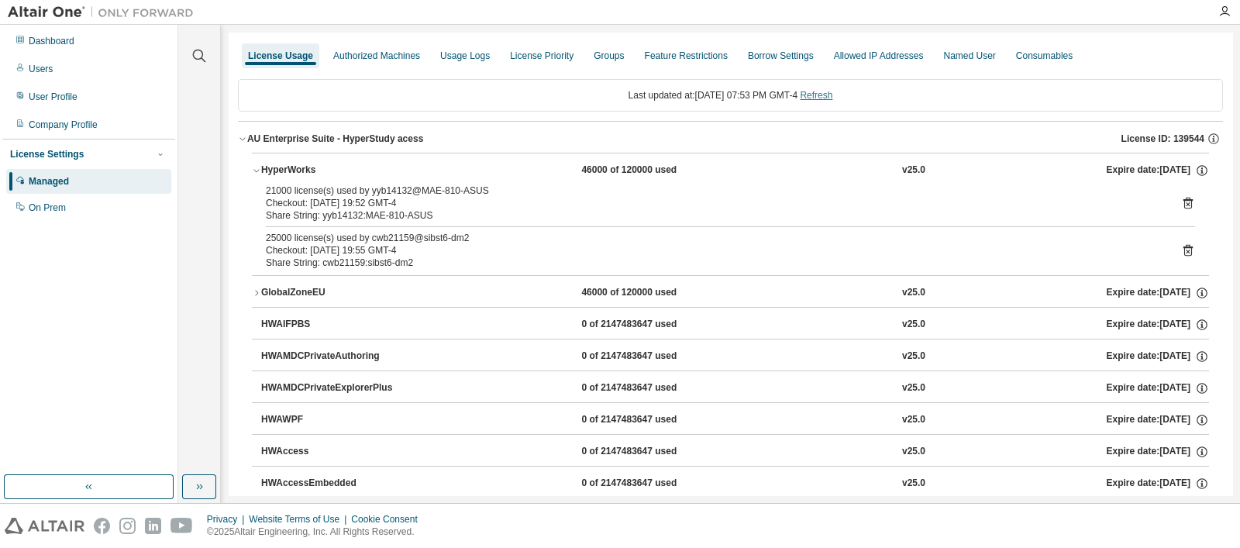
click at [827, 97] on link "Refresh" at bounding box center [816, 95] width 33 height 11
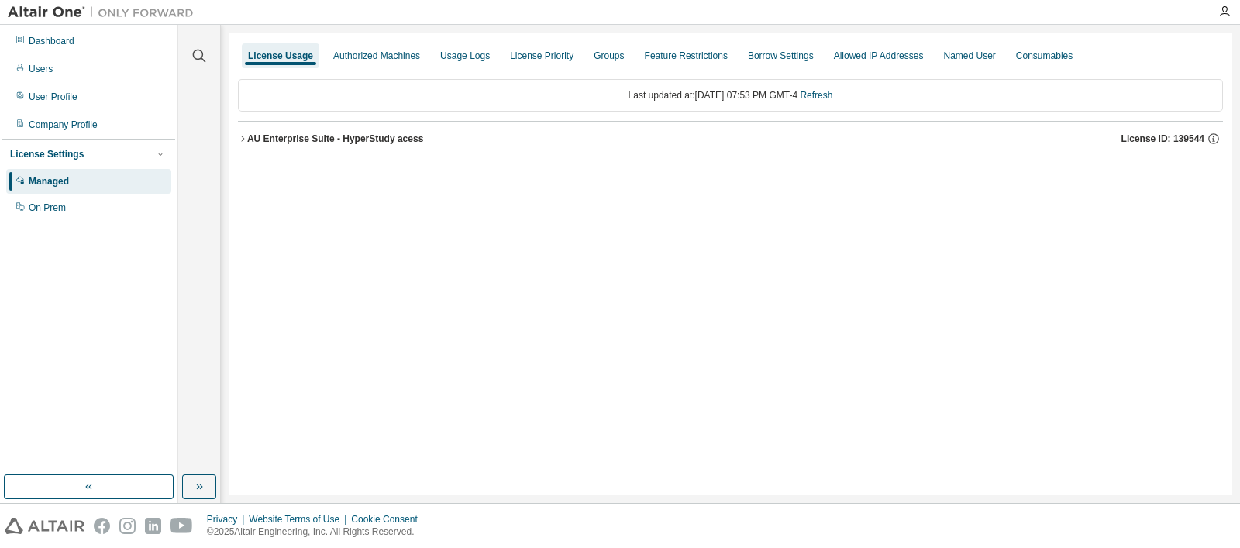
click at [364, 141] on div "AU Enterprise Suite - HyperStudy acess" at bounding box center [335, 139] width 176 height 12
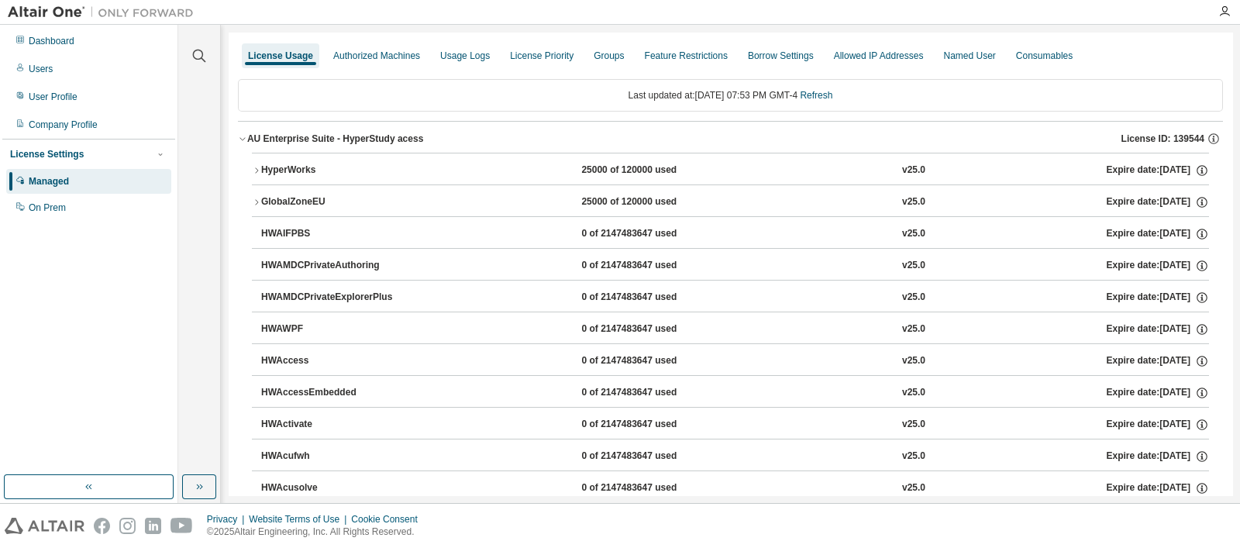
click at [538, 168] on div "HyperWorks 25000 of 120000 used v25.0 Expire date: 2026-01-31" at bounding box center [735, 171] width 948 height 14
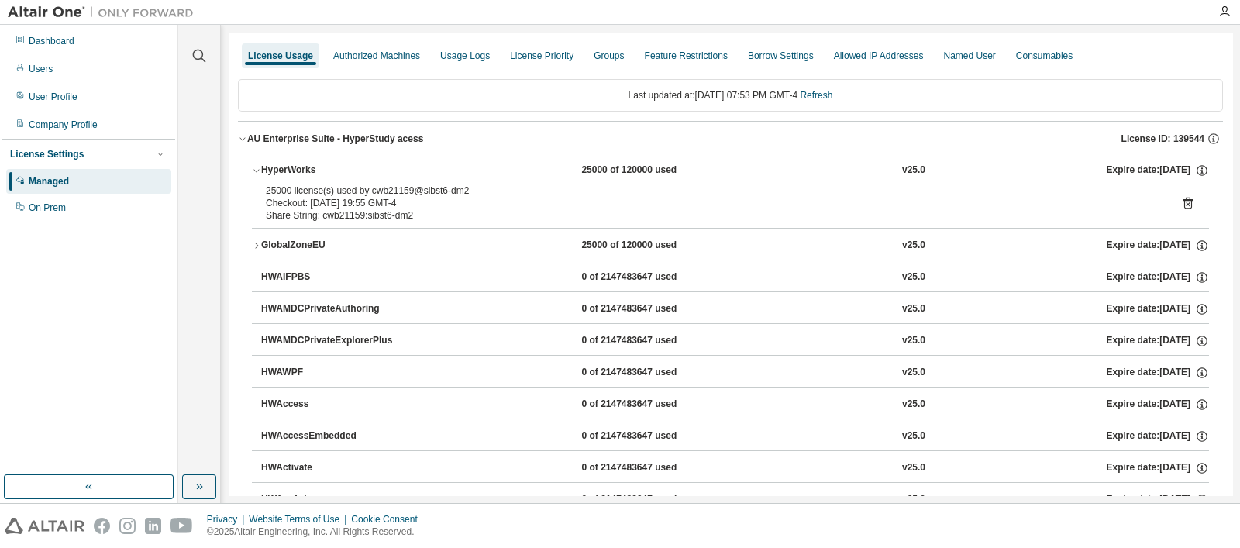
click at [1186, 203] on icon at bounding box center [1188, 203] width 14 height 14
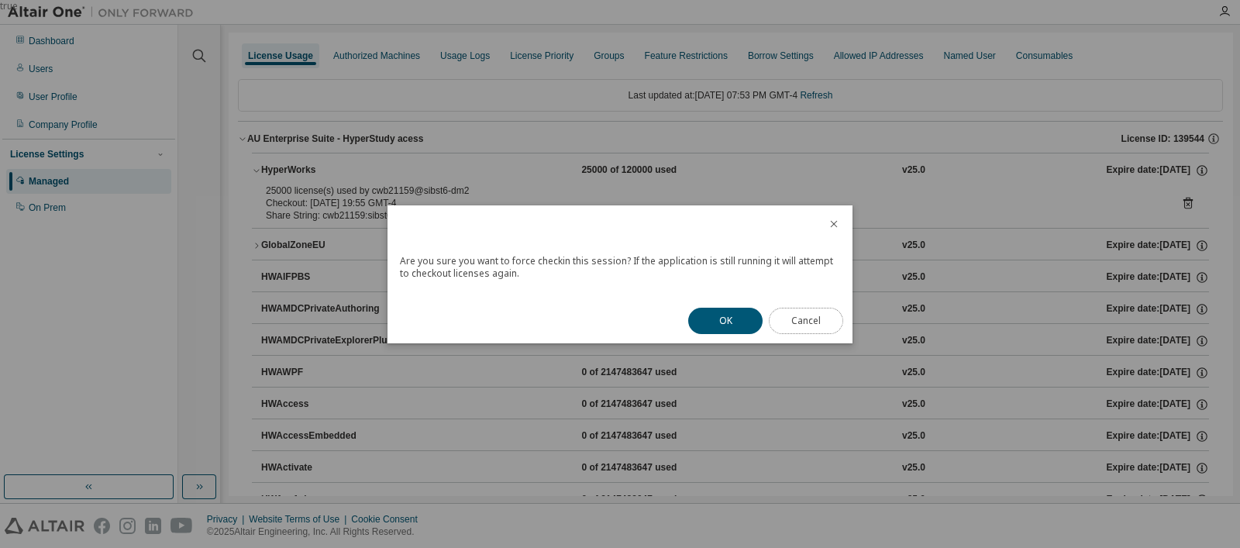
click at [825, 310] on button "Cancel" at bounding box center [806, 321] width 74 height 26
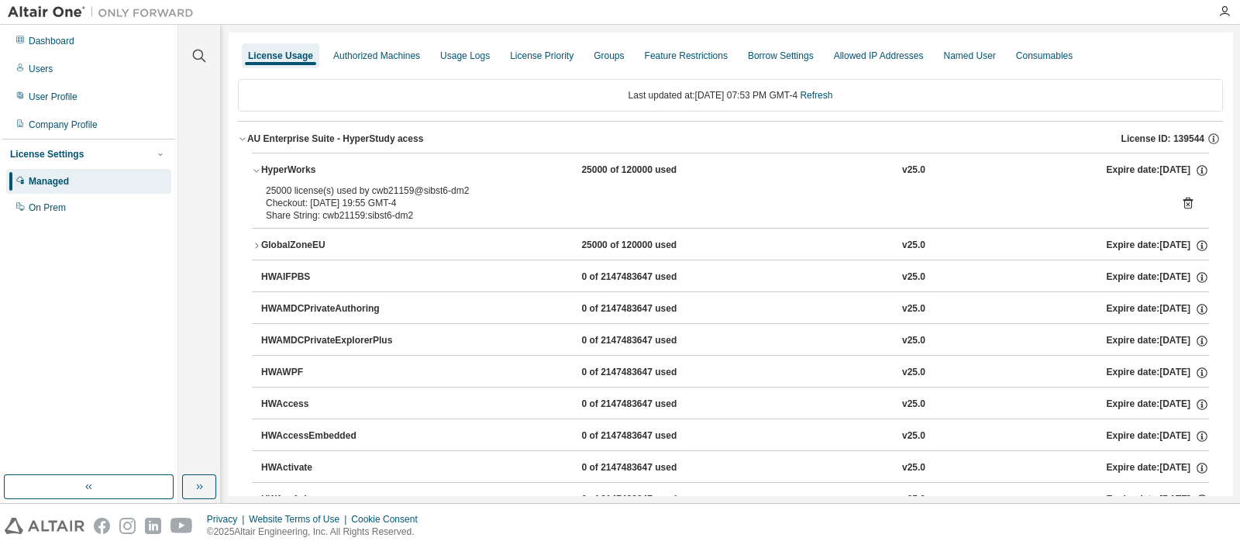
click at [305, 138] on div "AU Enterprise Suite - HyperStudy acess" at bounding box center [335, 139] width 176 height 12
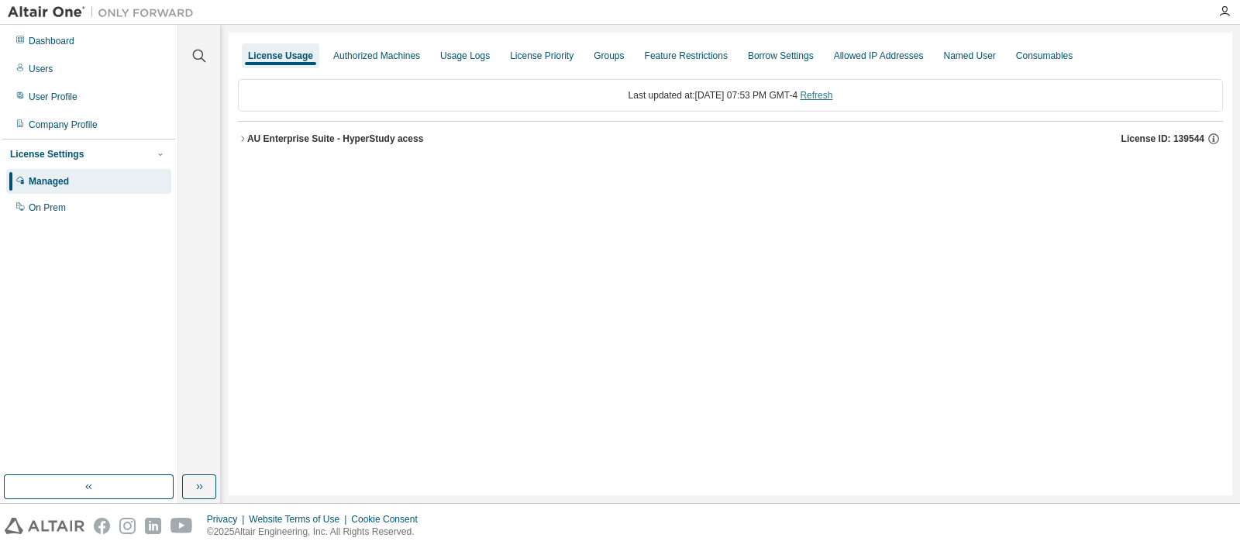
click at [832, 93] on link "Refresh" at bounding box center [816, 95] width 33 height 11
click at [423, 145] on button "AU Enterprise Suite - HyperStudy acess License ID: 139544" at bounding box center [730, 139] width 985 height 34
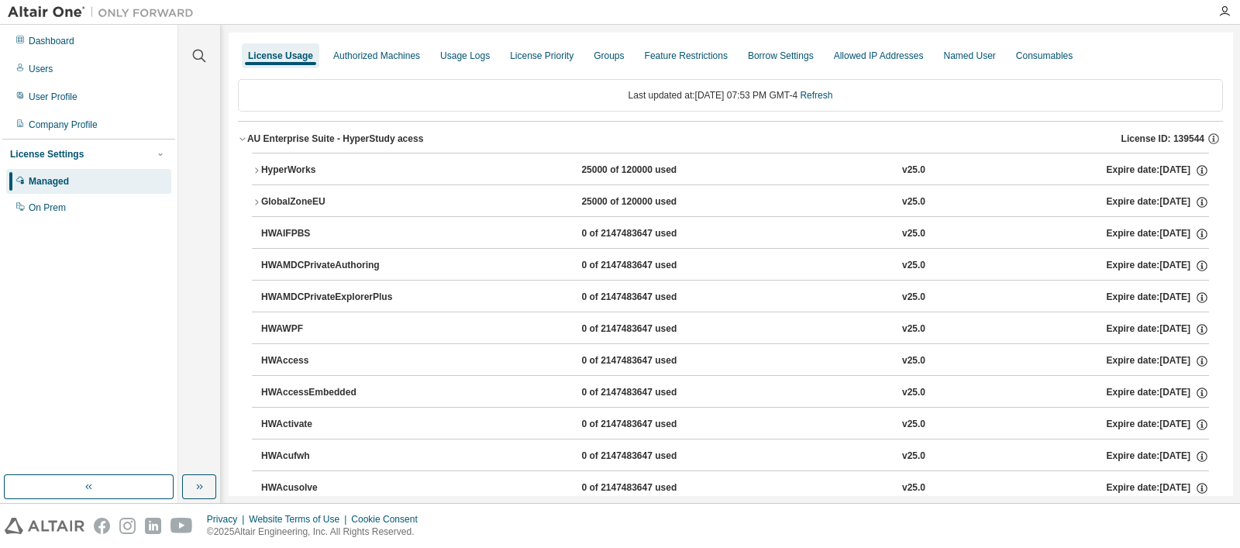
click at [636, 170] on div "25000 of 120000 used" at bounding box center [650, 171] width 139 height 14
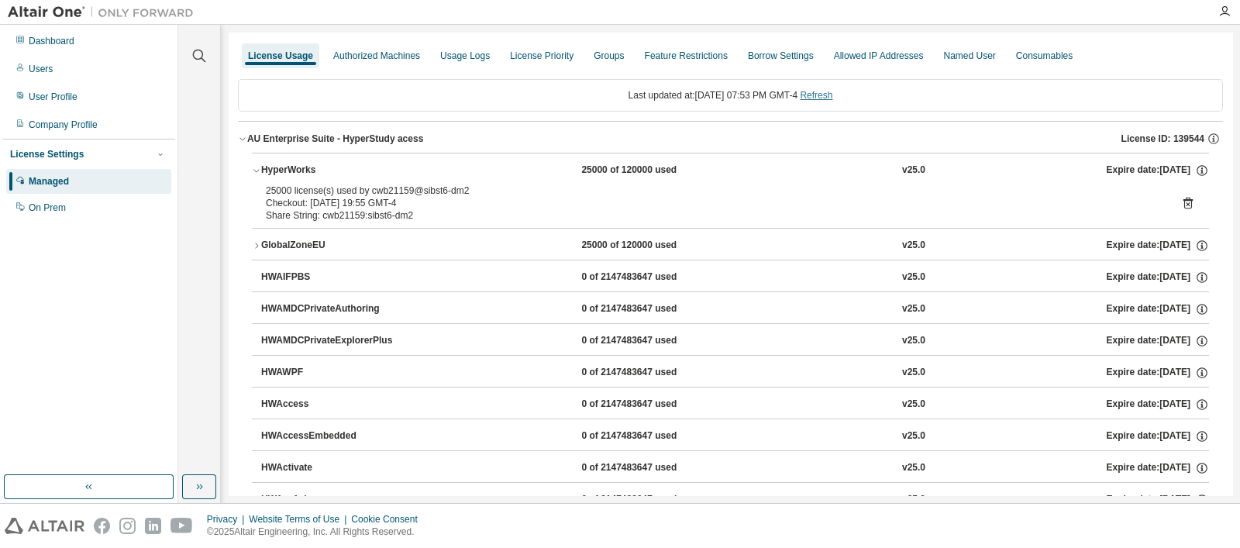
click at [826, 96] on link "Refresh" at bounding box center [816, 95] width 33 height 11
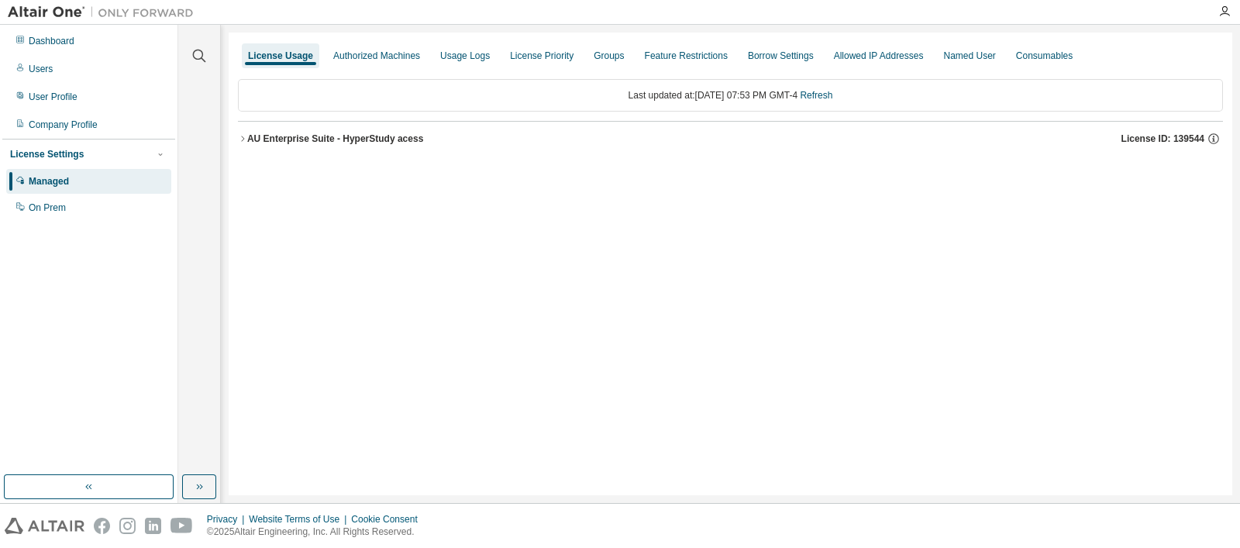
click at [343, 139] on div "AU Enterprise Suite - HyperStudy acess" at bounding box center [335, 139] width 176 height 12
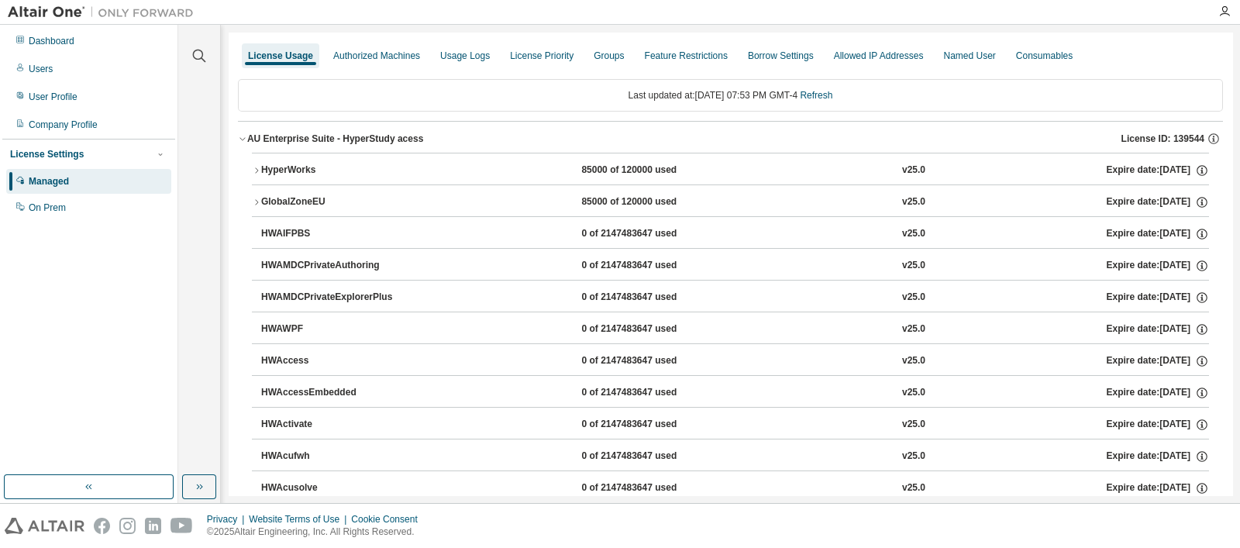
click at [422, 165] on div "HyperWorks 85000 of 120000 used v25.0 Expire date: 2026-01-31" at bounding box center [735, 171] width 948 height 14
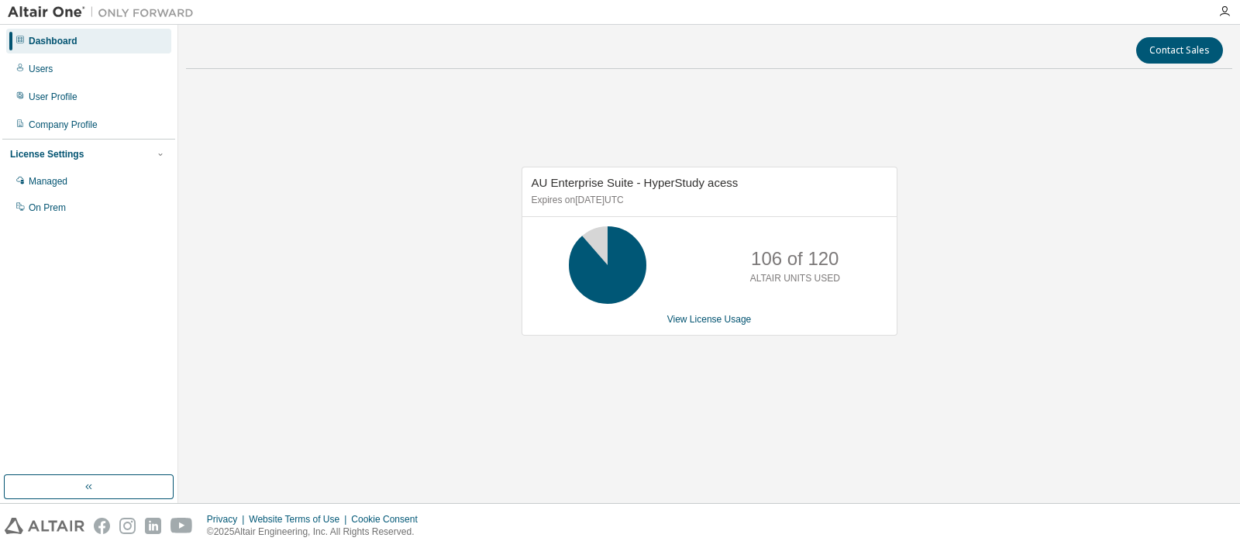
click at [72, 32] on div "Dashboard" at bounding box center [88, 41] width 165 height 25
click at [712, 324] on link "View License Usage" at bounding box center [709, 319] width 84 height 11
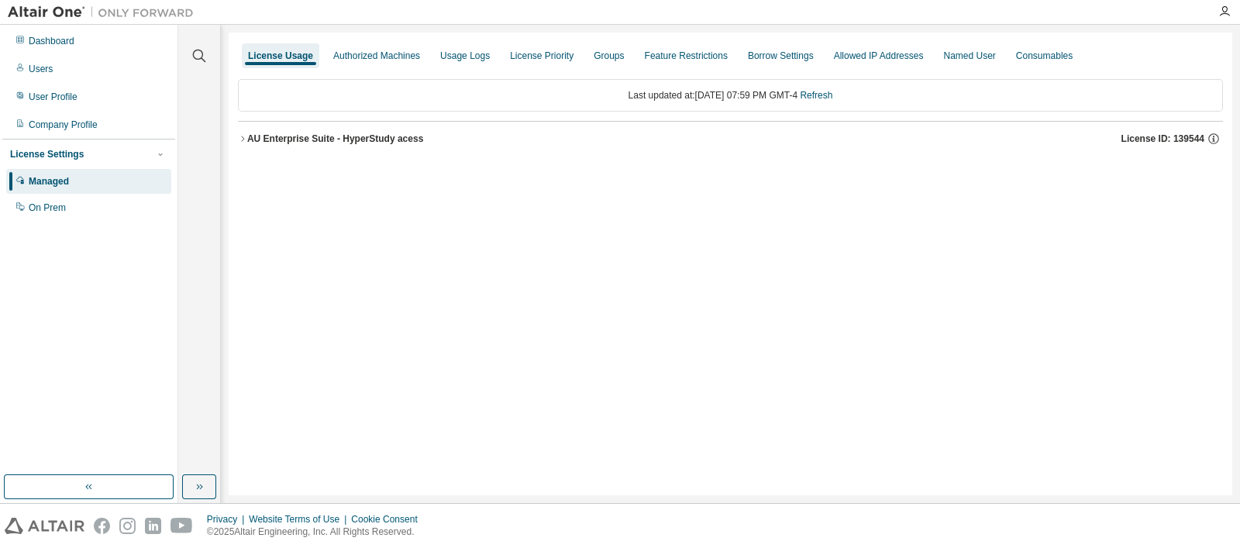
click at [387, 126] on button "AU Enterprise Suite - HyperStudy acess License ID: 139544" at bounding box center [730, 139] width 985 height 34
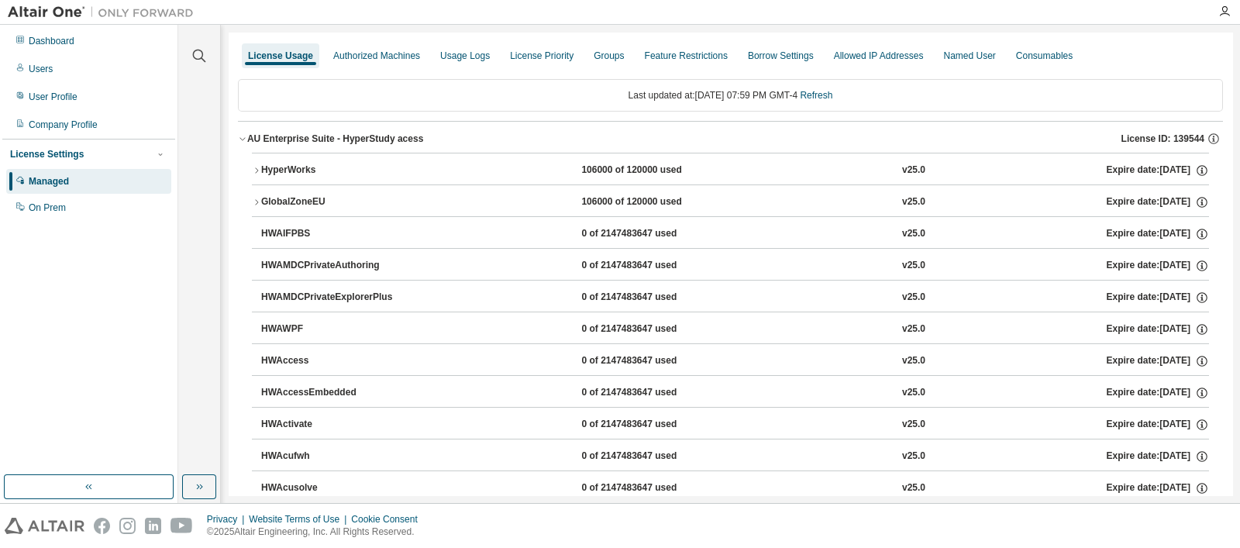
click at [530, 174] on div "HyperWorks 106000 of 120000 used v25.0 Expire date: [DATE]" at bounding box center [735, 171] width 948 height 14
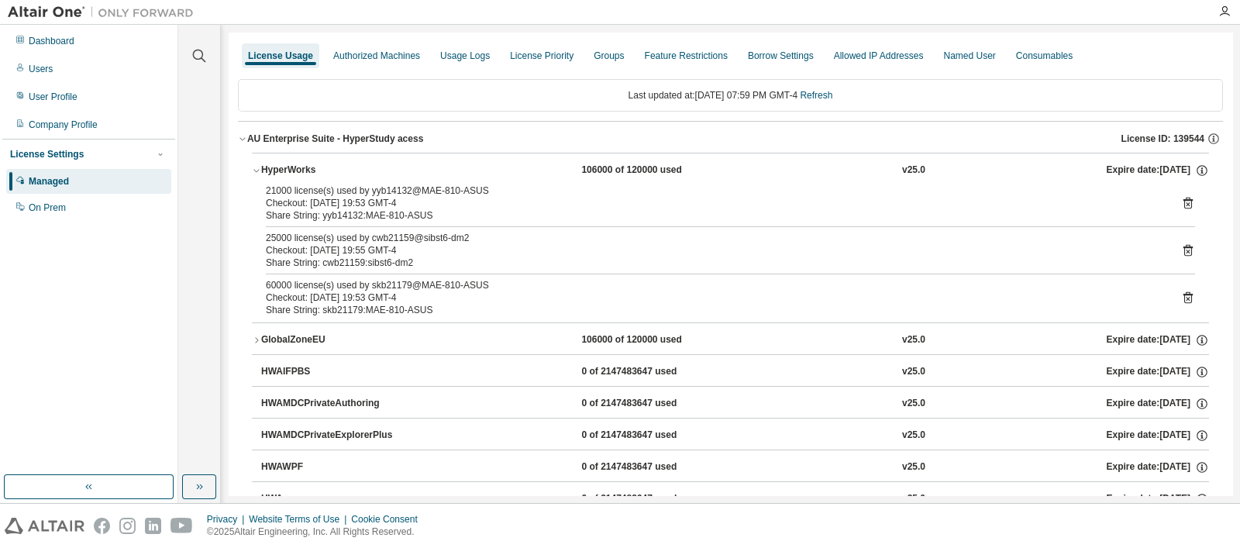
click at [1181, 202] on icon at bounding box center [1188, 203] width 14 height 14
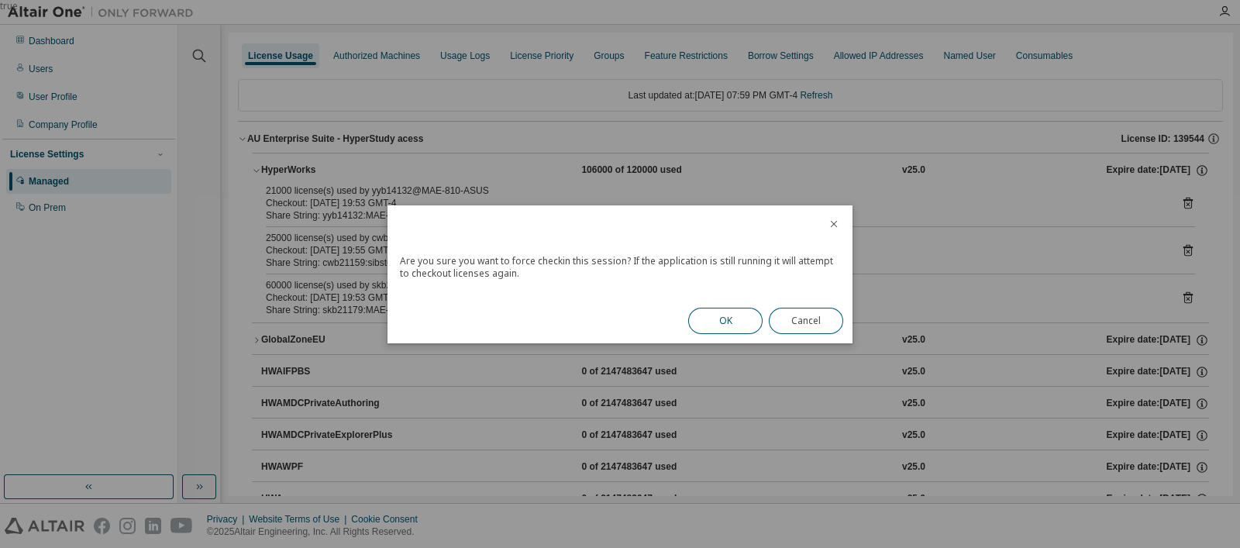
click at [734, 322] on button "OK" at bounding box center [725, 321] width 74 height 26
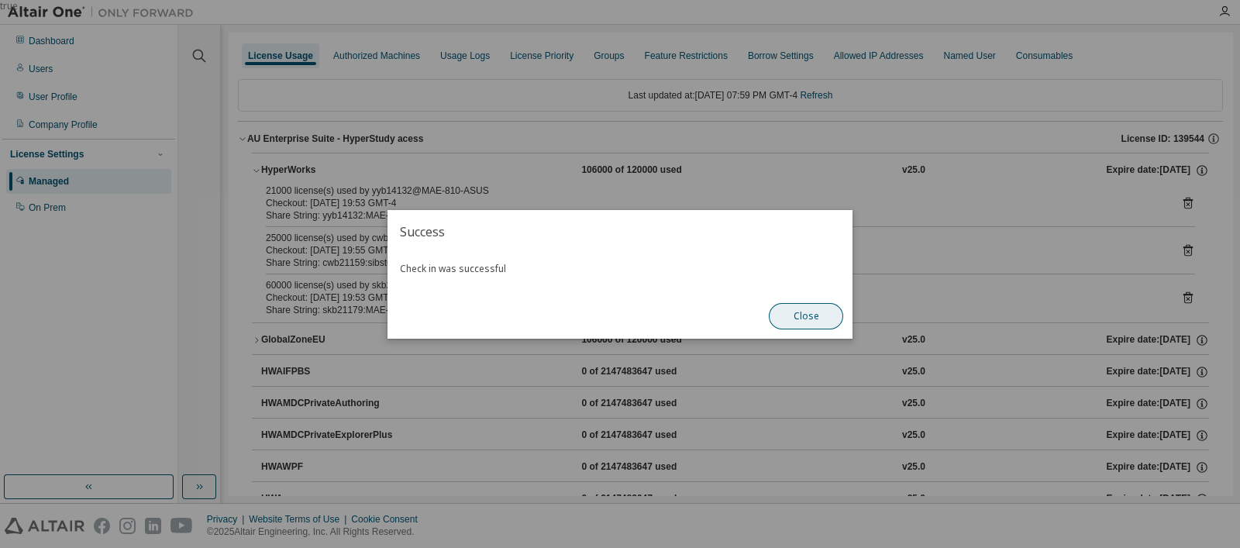
click at [829, 315] on button "Close" at bounding box center [806, 316] width 74 height 26
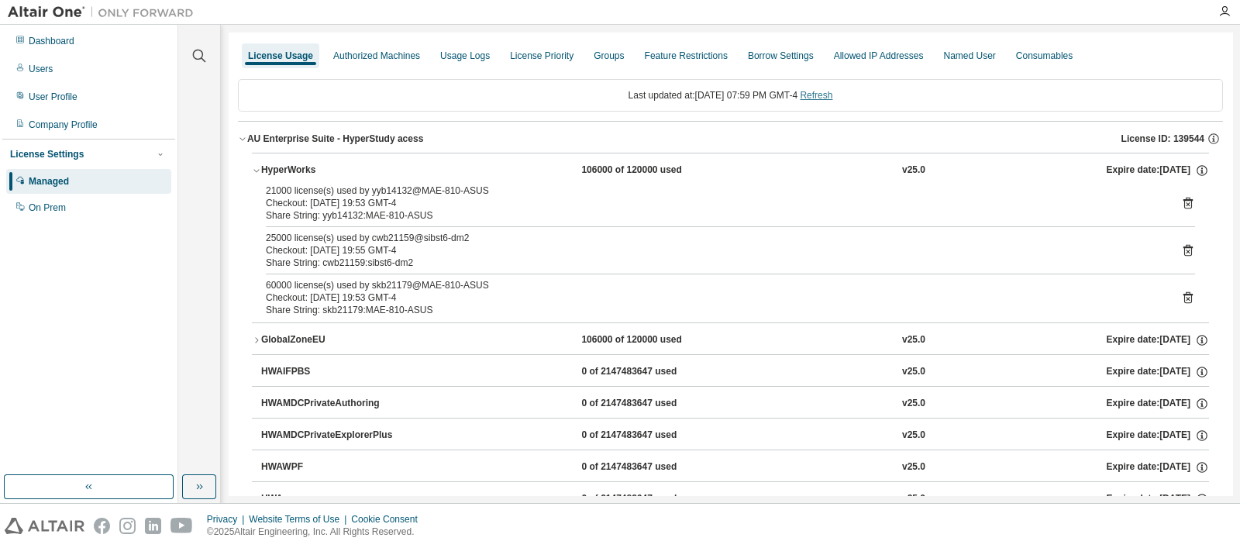
click at [831, 95] on link "Refresh" at bounding box center [816, 95] width 33 height 11
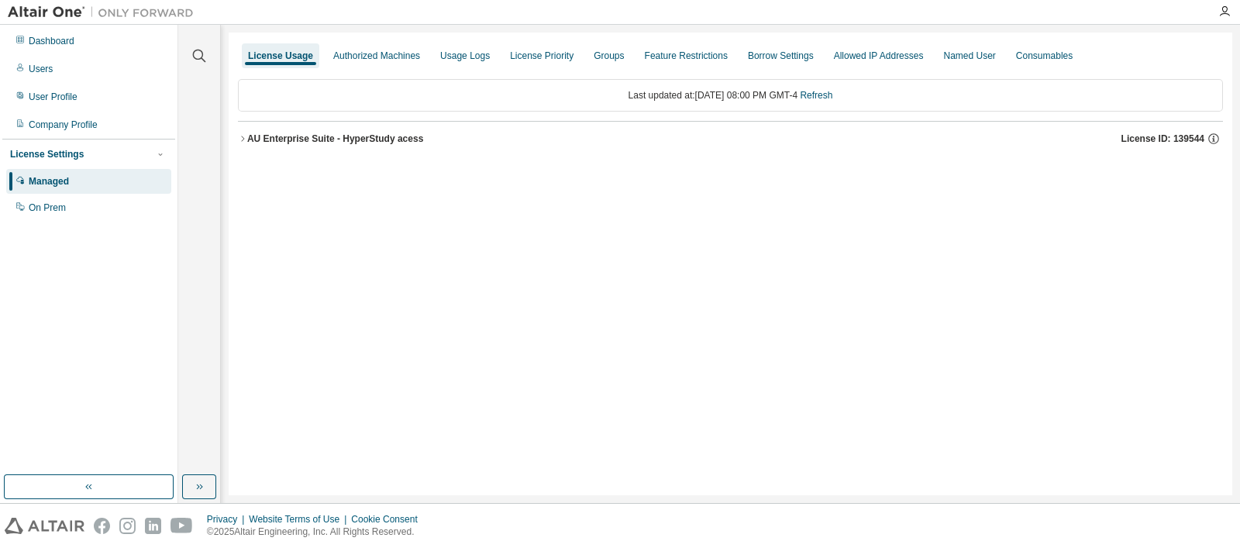
click at [415, 133] on div "AU Enterprise Suite - HyperStudy acess" at bounding box center [335, 139] width 176 height 12
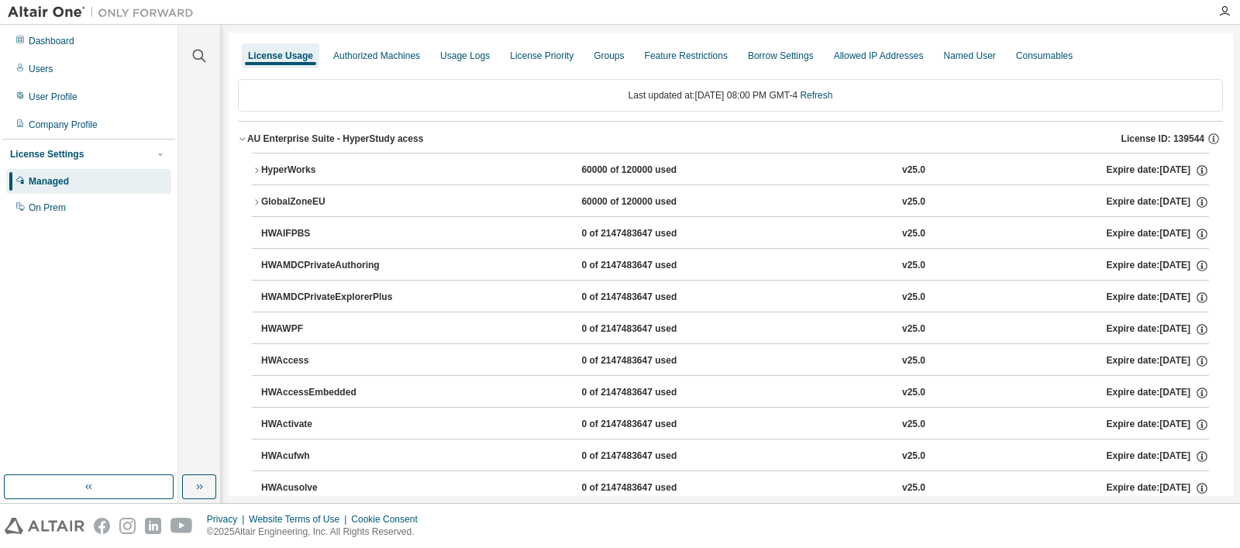
click at [464, 164] on div "HyperWorks 60000 of 120000 used v25.0 Expire date: [DATE]" at bounding box center [735, 171] width 948 height 14
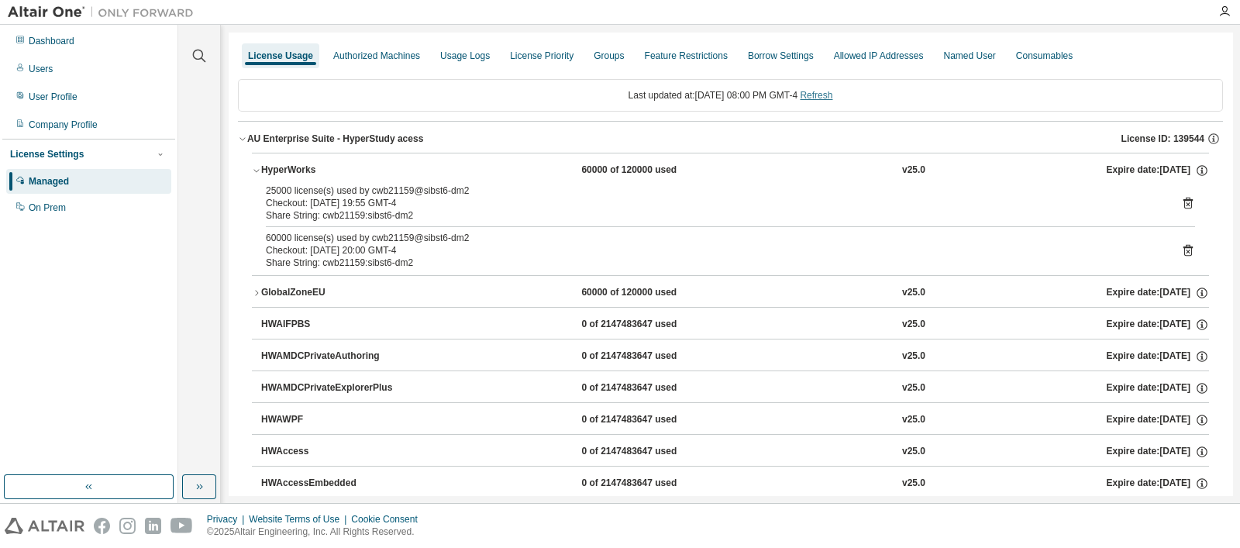
click at [821, 92] on link "Refresh" at bounding box center [816, 95] width 33 height 11
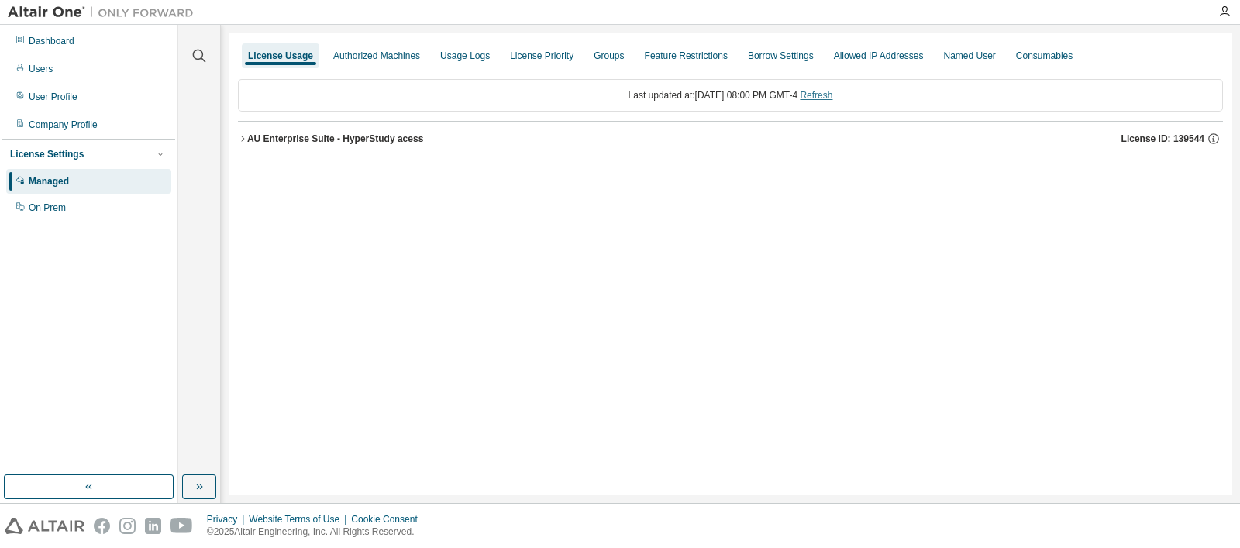
click at [832, 91] on link "Refresh" at bounding box center [816, 95] width 33 height 11
click at [395, 142] on div "AU Enterprise Suite - HyperStudy acess" at bounding box center [335, 139] width 176 height 12
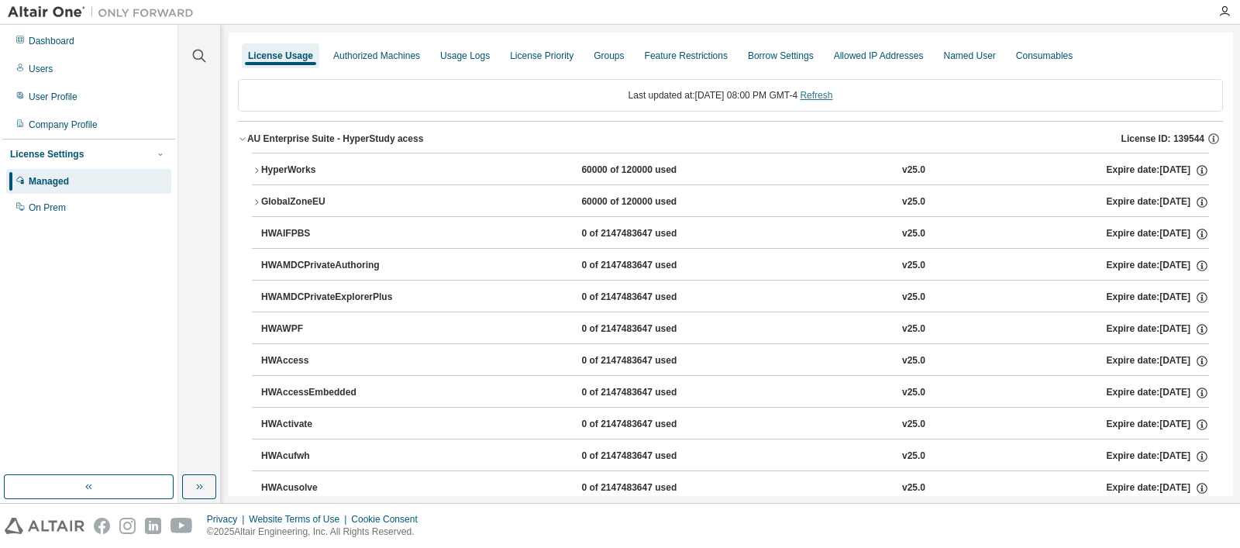
click at [829, 90] on link "Refresh" at bounding box center [816, 95] width 33 height 11
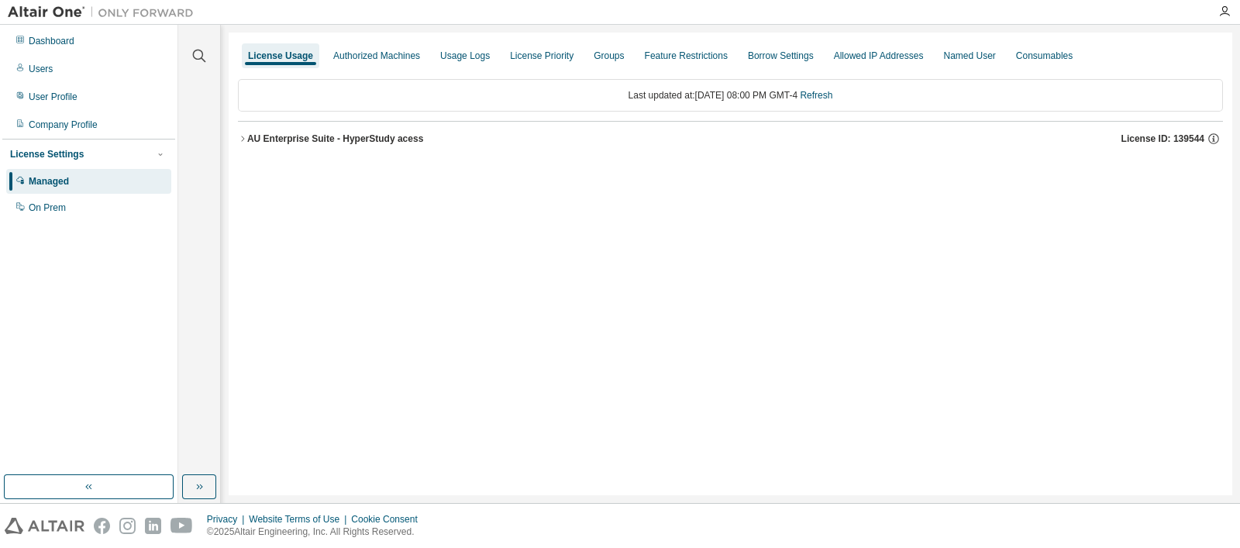
click at [390, 126] on button "AU Enterprise Suite - HyperStudy acess License ID: 139544" at bounding box center [730, 139] width 985 height 34
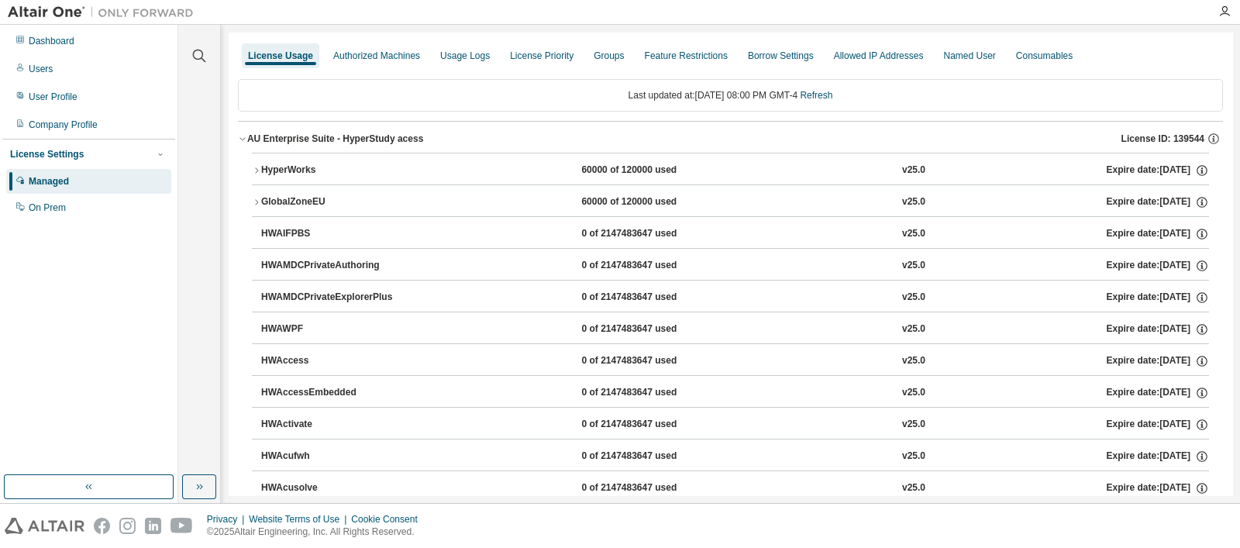
click at [394, 138] on div "AU Enterprise Suite - HyperStudy acess" at bounding box center [335, 139] width 176 height 12
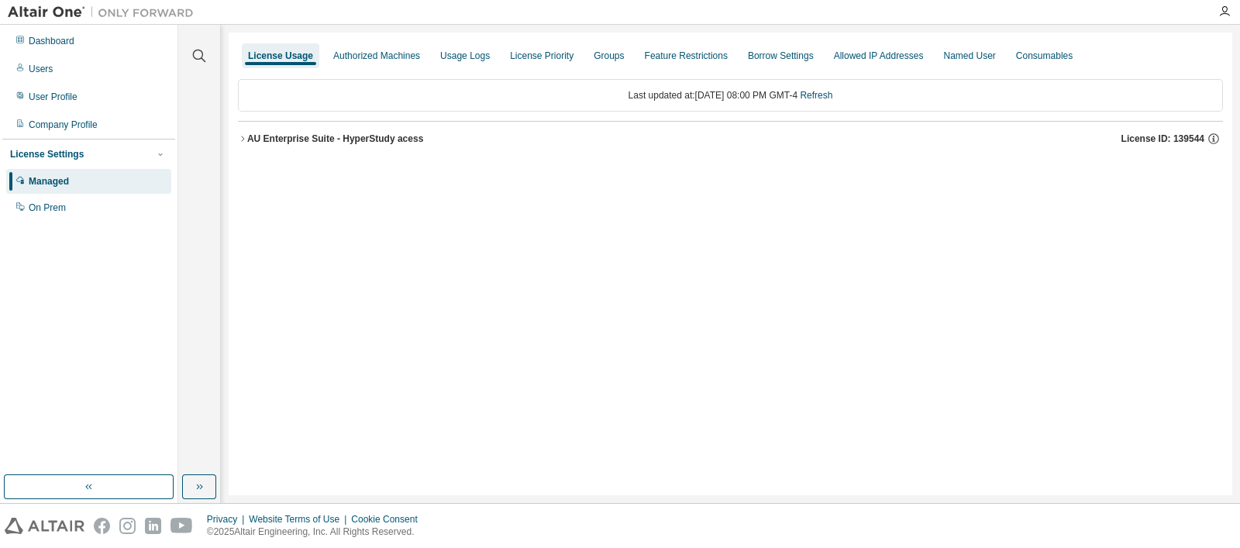
click at [352, 129] on button "AU Enterprise Suite - HyperStudy acess License ID: 139544" at bounding box center [730, 139] width 985 height 34
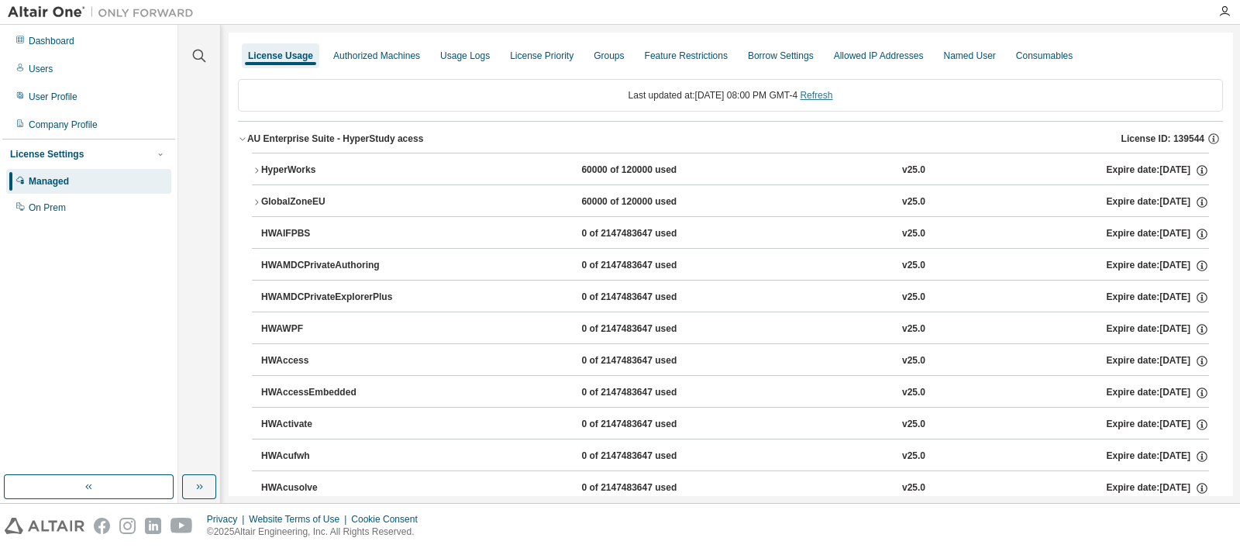
click at [832, 99] on link "Refresh" at bounding box center [816, 95] width 33 height 11
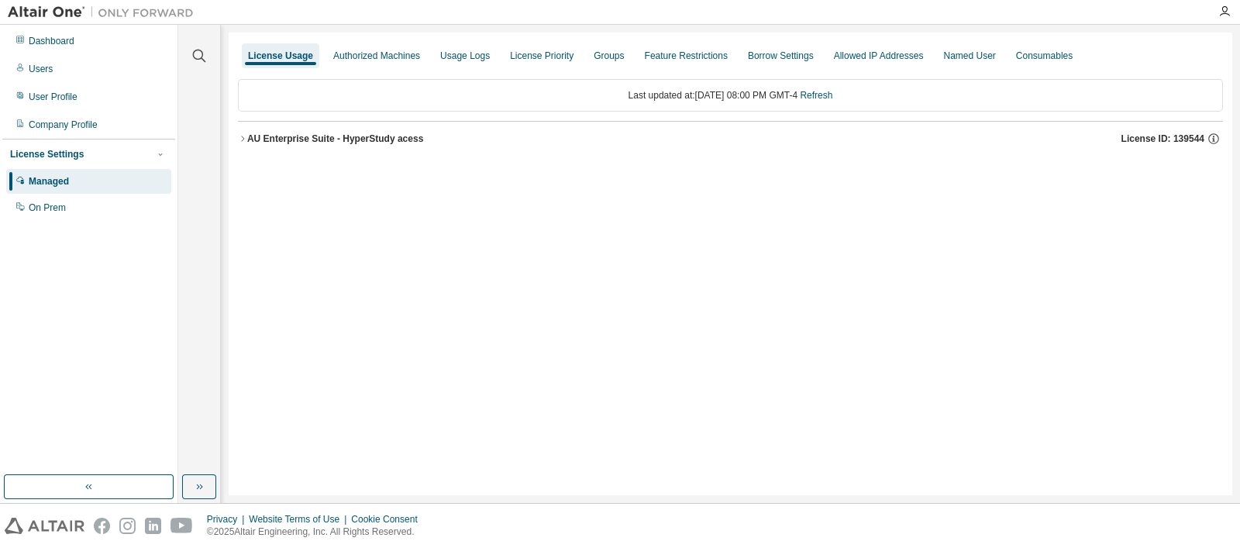
click at [353, 139] on div "AU Enterprise Suite - HyperStudy acess" at bounding box center [335, 139] width 176 height 12
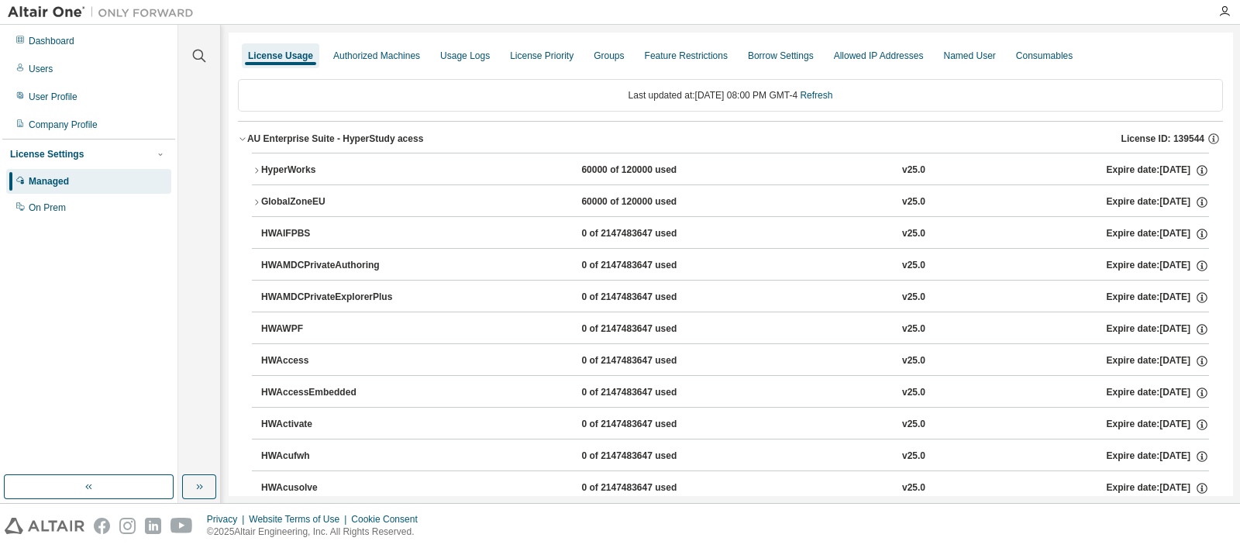
click at [492, 160] on button "HyperWorks 60000 of 120000 used v25.0 Expire date: [DATE]" at bounding box center [730, 170] width 957 height 34
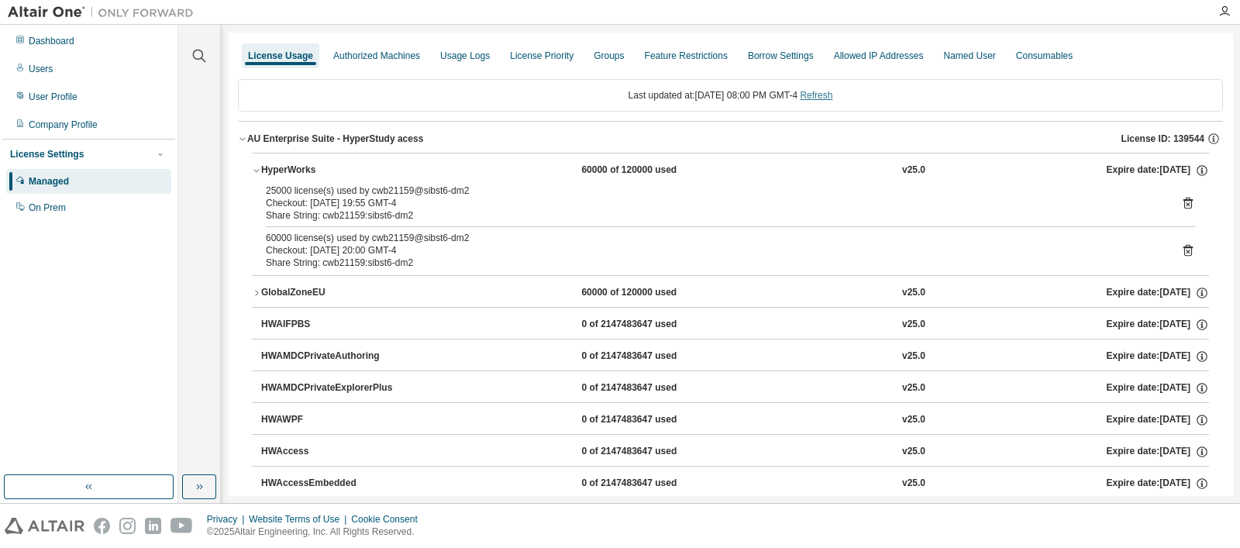
click at [820, 91] on link "Refresh" at bounding box center [816, 95] width 33 height 11
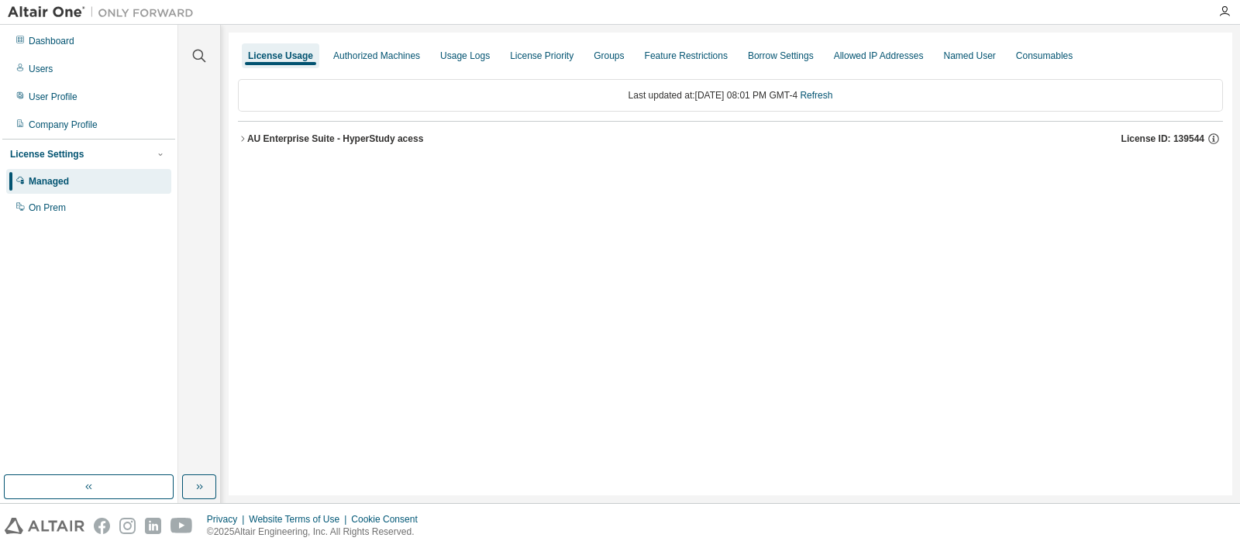
click at [413, 140] on div "AU Enterprise Suite - HyperStudy acess" at bounding box center [335, 139] width 176 height 12
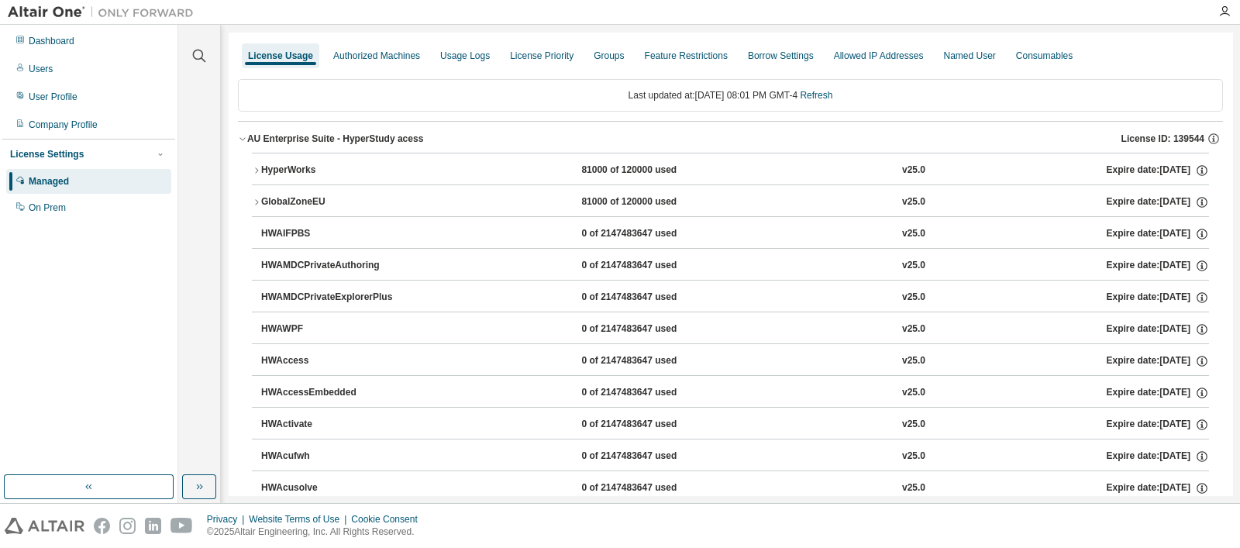
click at [504, 167] on div "HyperWorks 81000 of 120000 used v25.0 Expire date: [DATE]" at bounding box center [735, 171] width 948 height 14
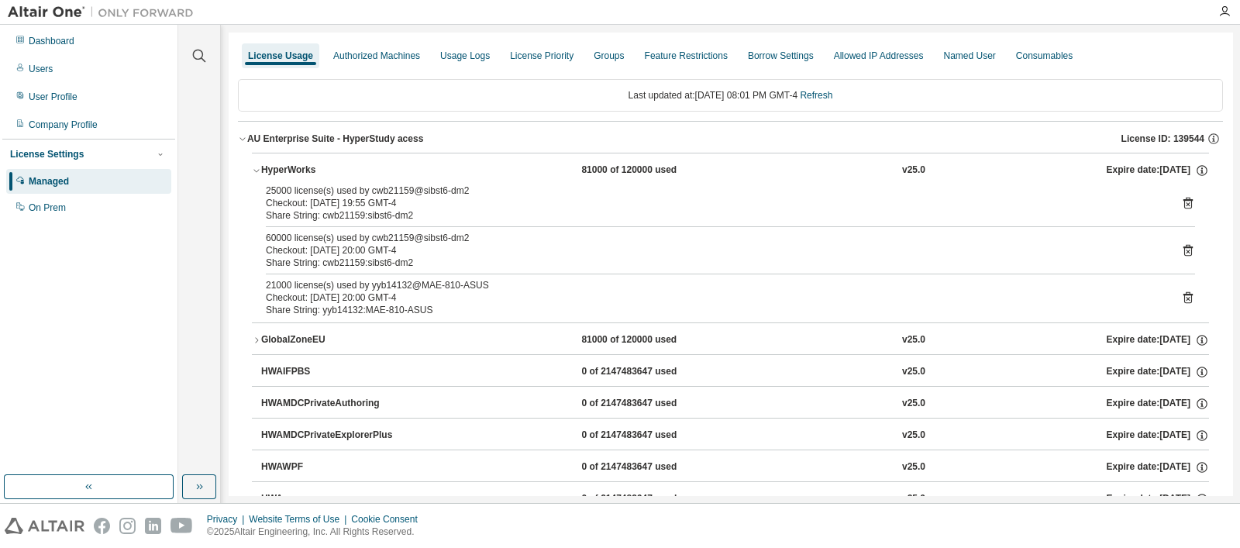
click at [1171, 292] on div "21000 license(s) used by yyb14132@MAE-810-ASUS Checkout: [DATE] 20:00 GMT-4 Sha…" at bounding box center [730, 297] width 929 height 37
click at [1181, 296] on icon at bounding box center [1188, 298] width 14 height 14
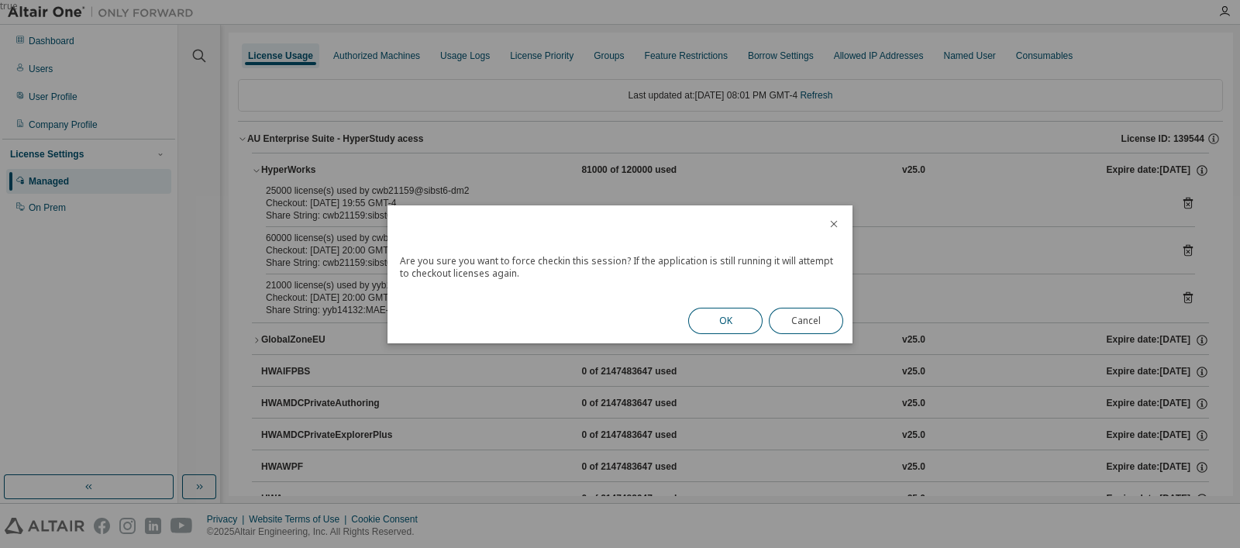
click at [733, 315] on button "OK" at bounding box center [725, 321] width 74 height 26
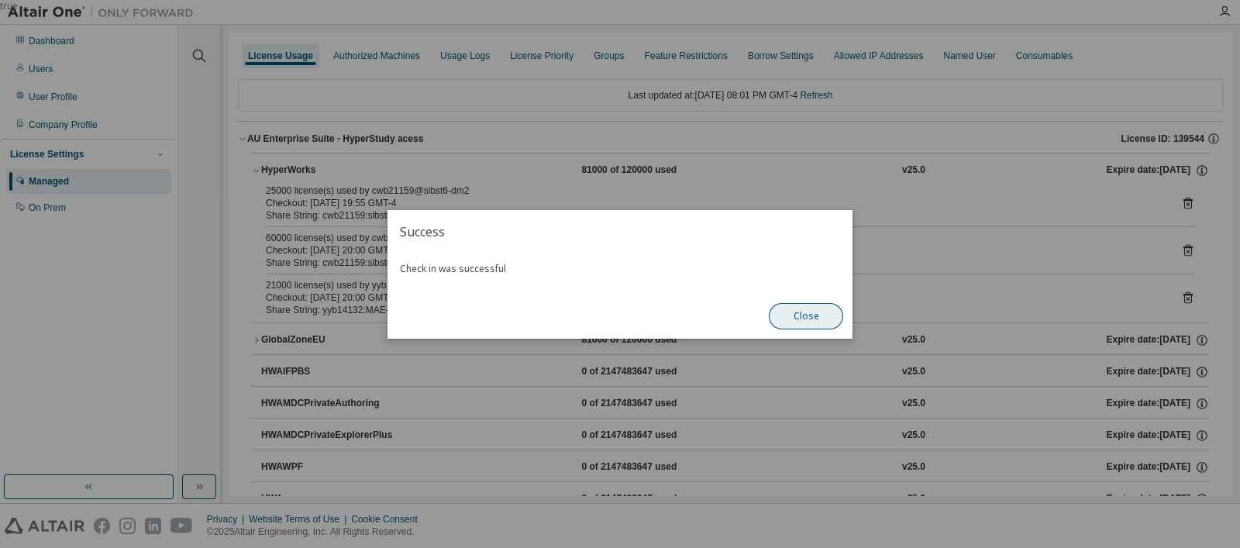
click at [807, 320] on button "Close" at bounding box center [806, 316] width 74 height 26
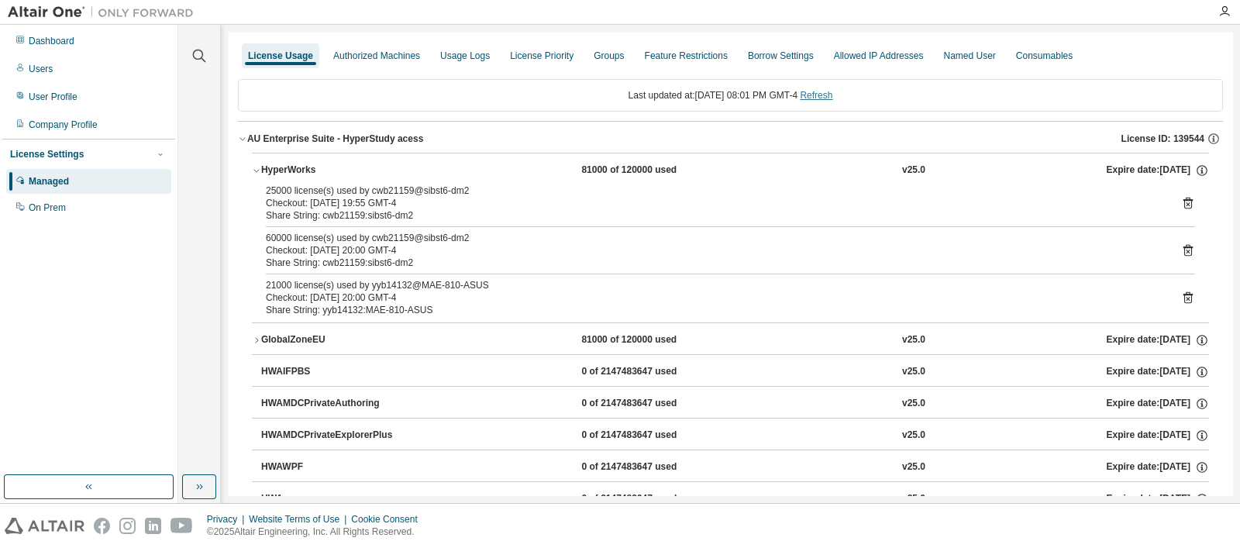
click at [820, 95] on link "Refresh" at bounding box center [816, 95] width 33 height 11
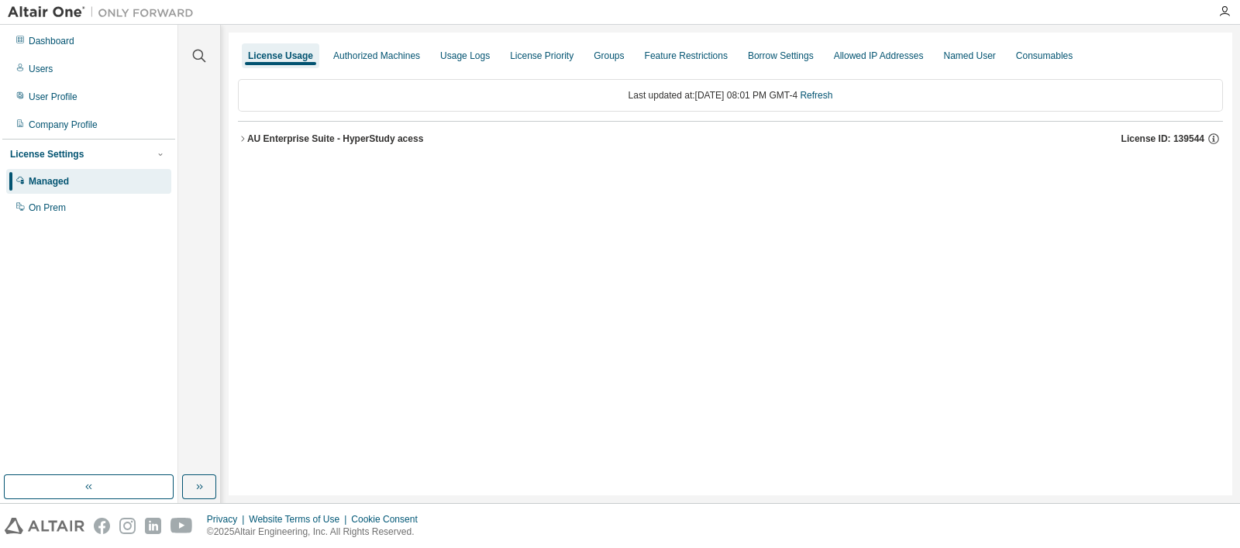
click at [418, 143] on div "AU Enterprise Suite - HyperStudy acess License ID: 139544" at bounding box center [735, 139] width 976 height 14
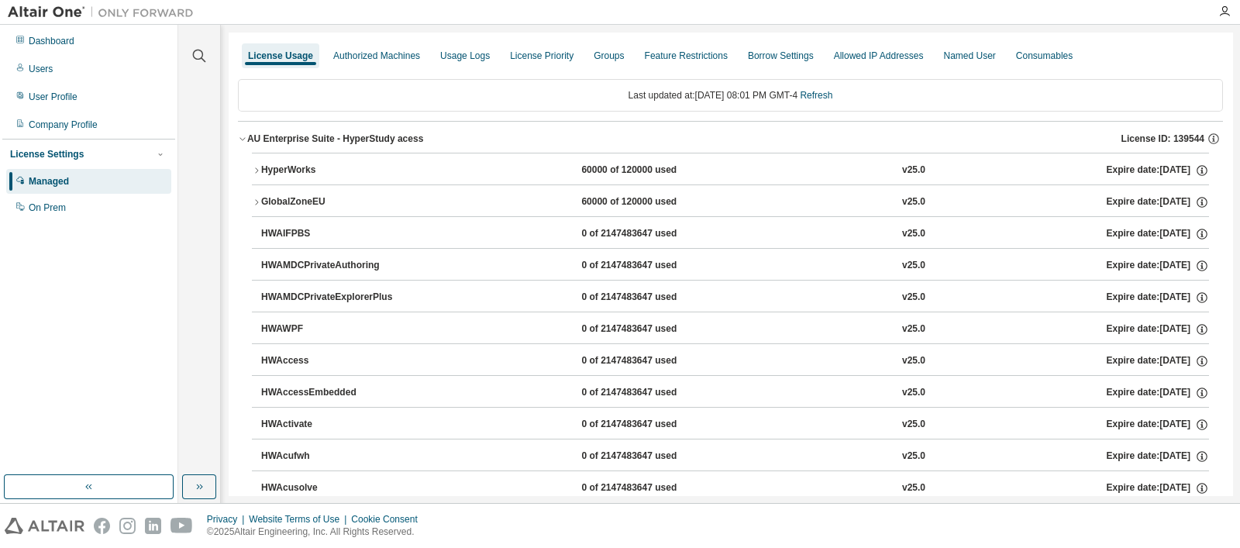
click at [687, 170] on div "60000 of 120000 used" at bounding box center [650, 171] width 139 height 14
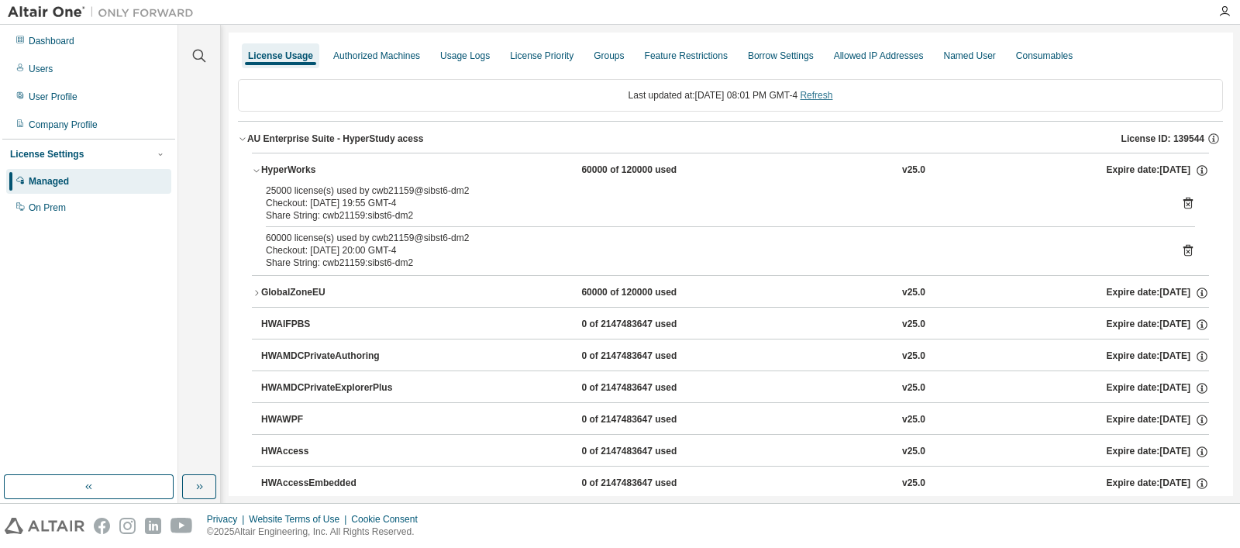
click at [829, 99] on link "Refresh" at bounding box center [816, 95] width 33 height 11
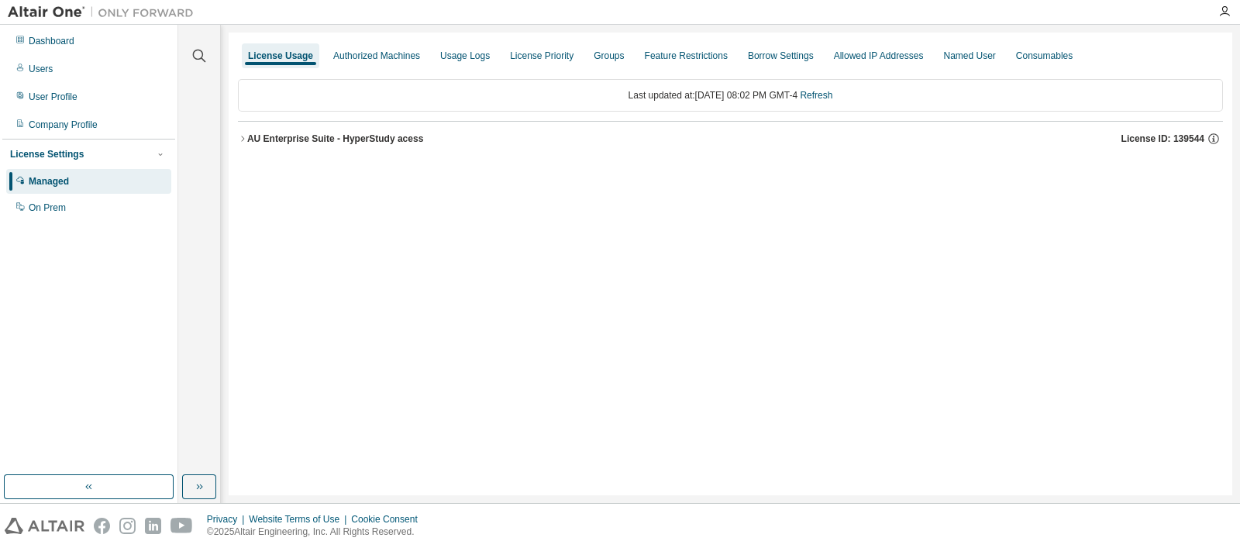
click at [402, 124] on button "AU Enterprise Suite - HyperStudy acess License ID: 139544" at bounding box center [730, 139] width 985 height 34
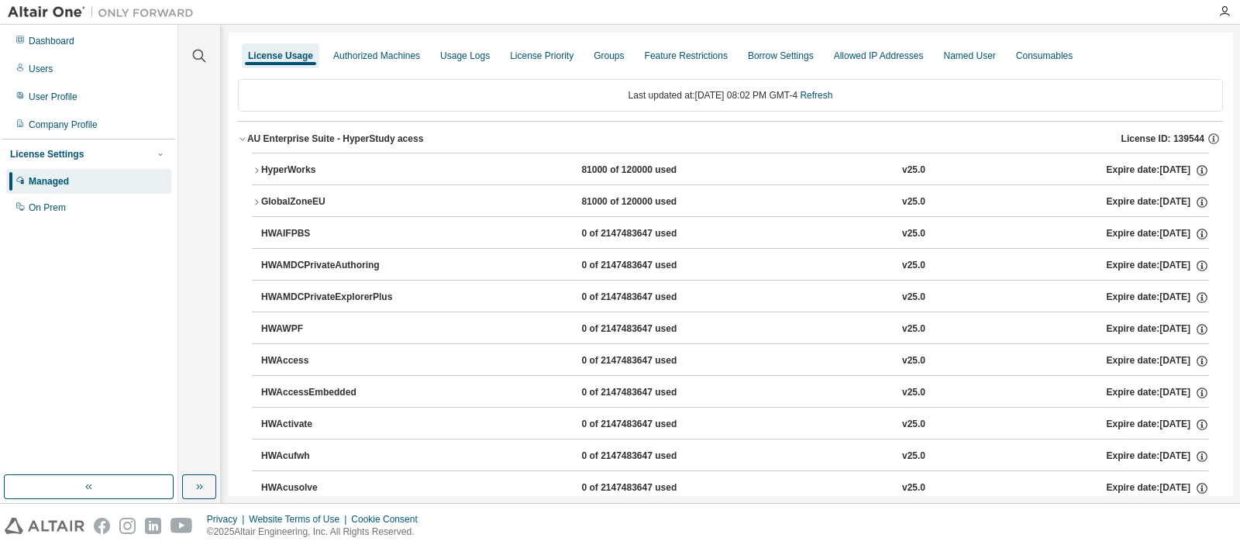
click at [686, 164] on div "81000 of 120000 used" at bounding box center [650, 171] width 139 height 14
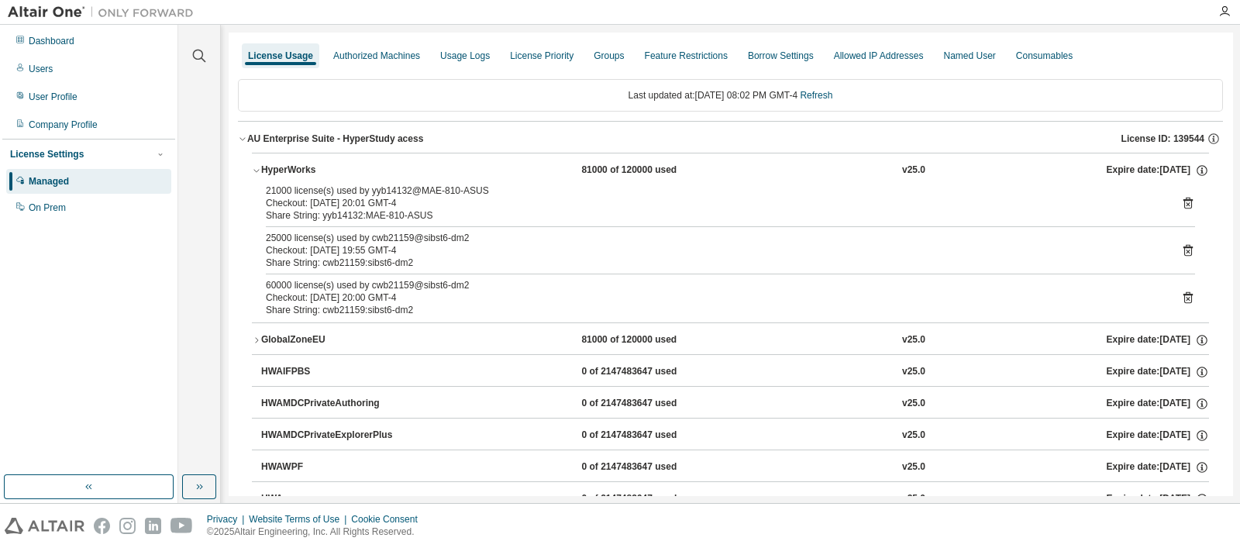
click at [1183, 207] on icon at bounding box center [1187, 204] width 9 height 12
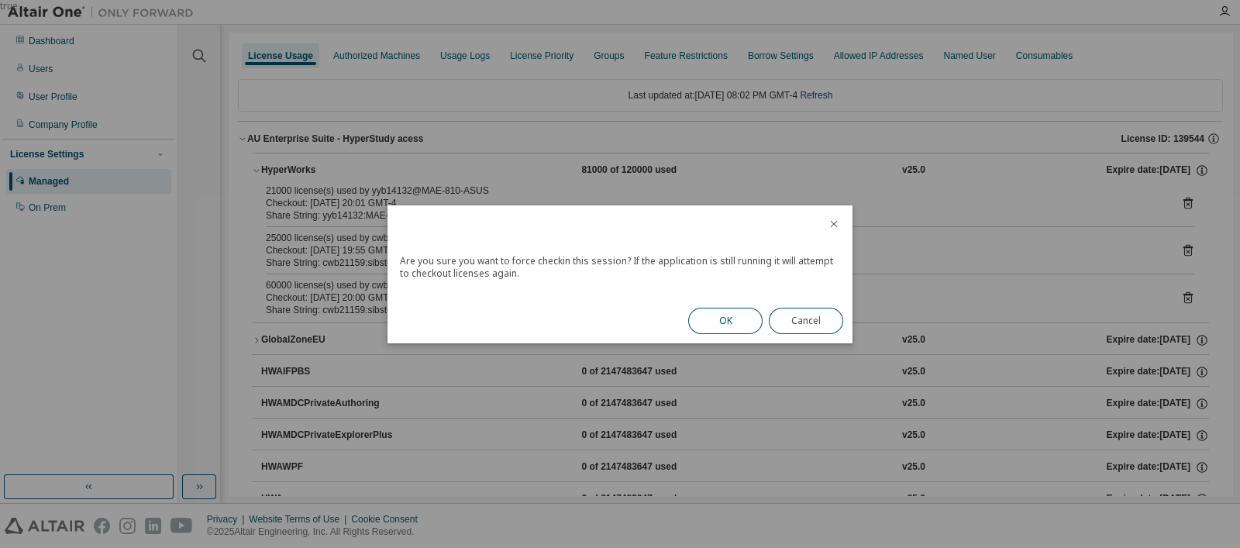
click at [732, 319] on button "OK" at bounding box center [725, 321] width 74 height 26
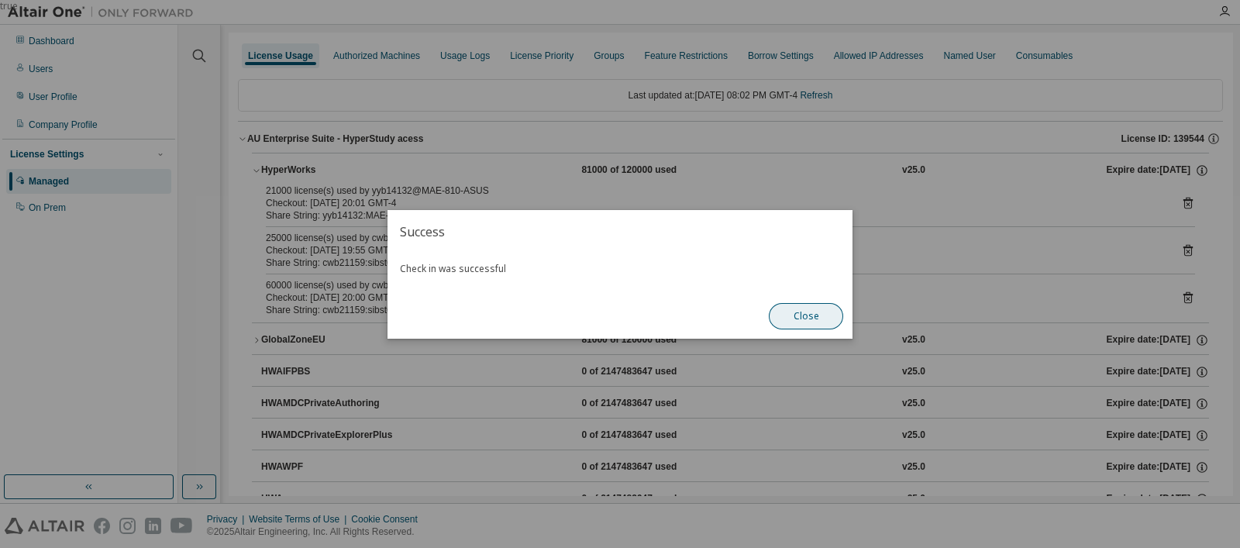
click at [820, 308] on button "Close" at bounding box center [806, 316] width 74 height 26
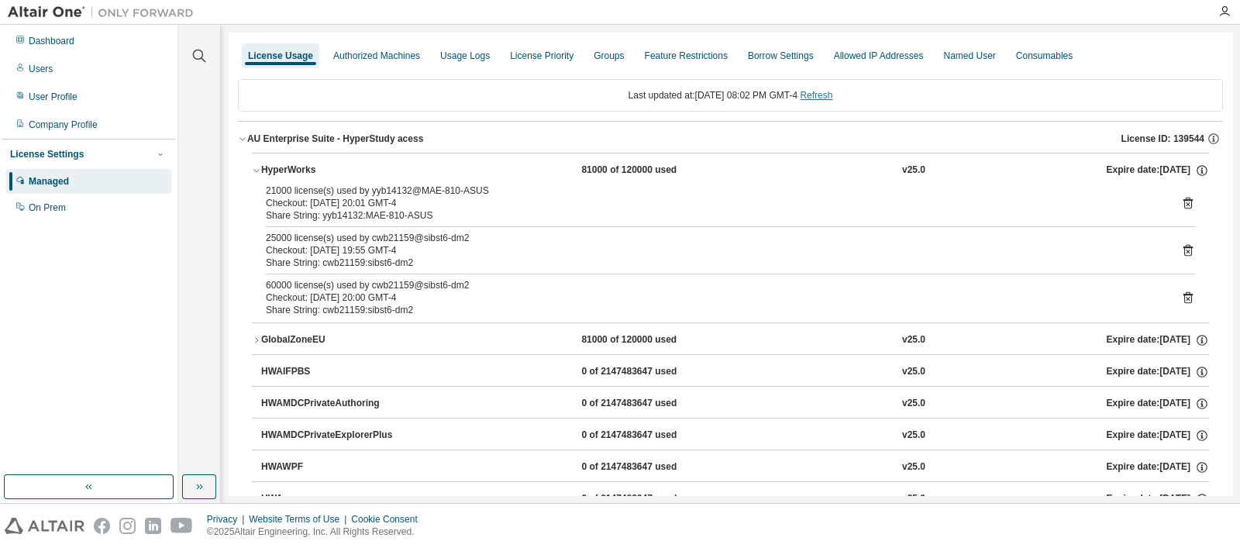
click at [828, 94] on link "Refresh" at bounding box center [816, 95] width 33 height 11
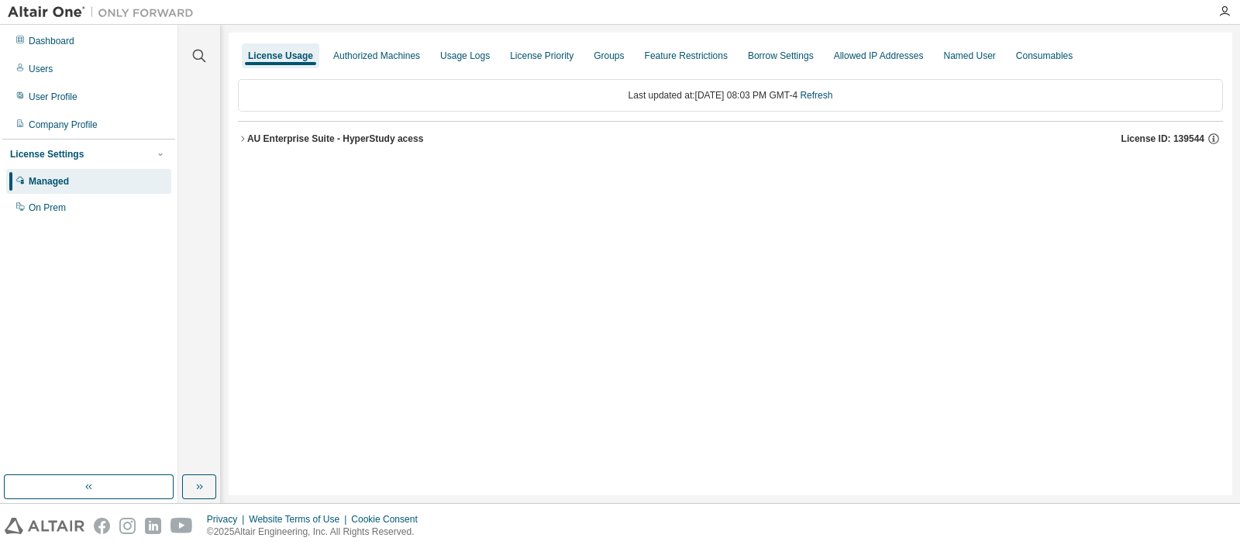
click at [376, 139] on div "AU Enterprise Suite - HyperStudy acess" at bounding box center [335, 139] width 176 height 12
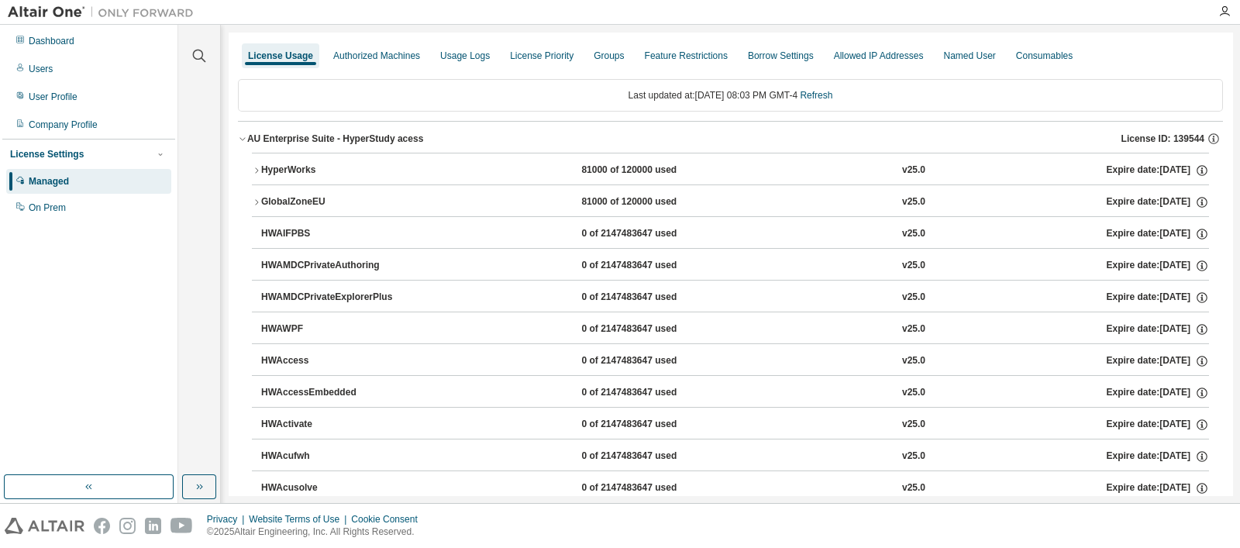
click at [694, 171] on div "81000 of 120000 used" at bounding box center [650, 171] width 139 height 14
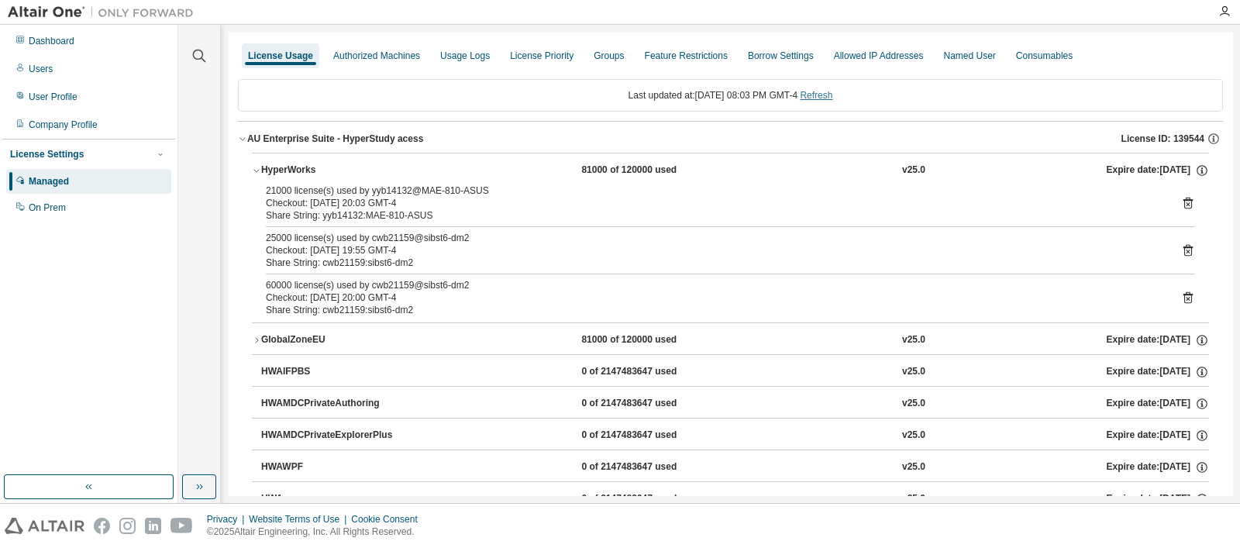
click at [831, 96] on link "Refresh" at bounding box center [816, 95] width 33 height 11
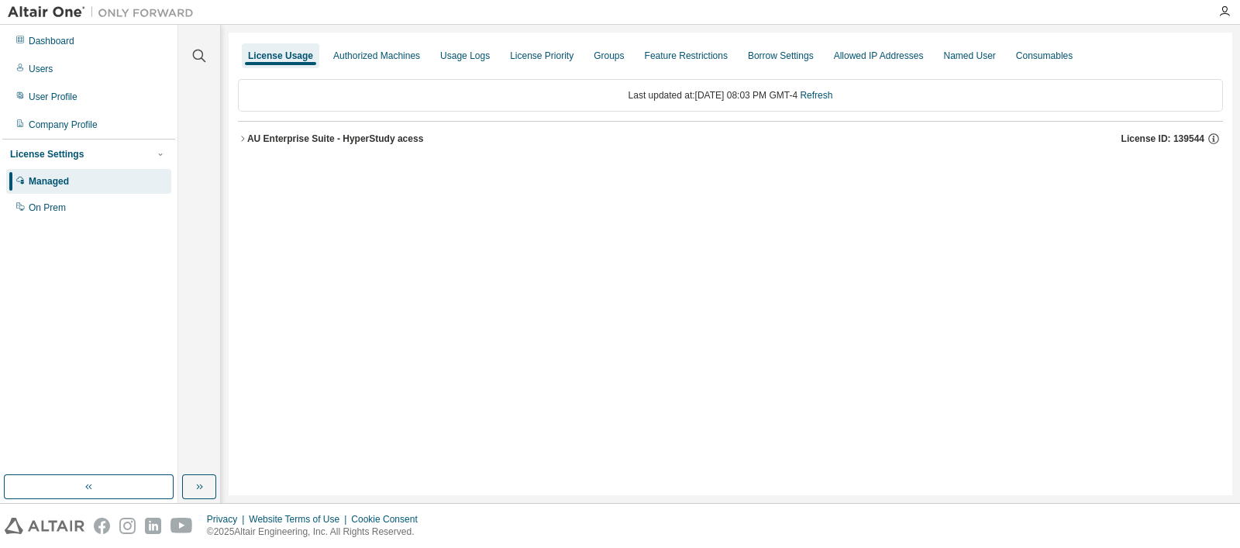
click at [398, 139] on div "AU Enterprise Suite - HyperStudy acess" at bounding box center [335, 139] width 176 height 12
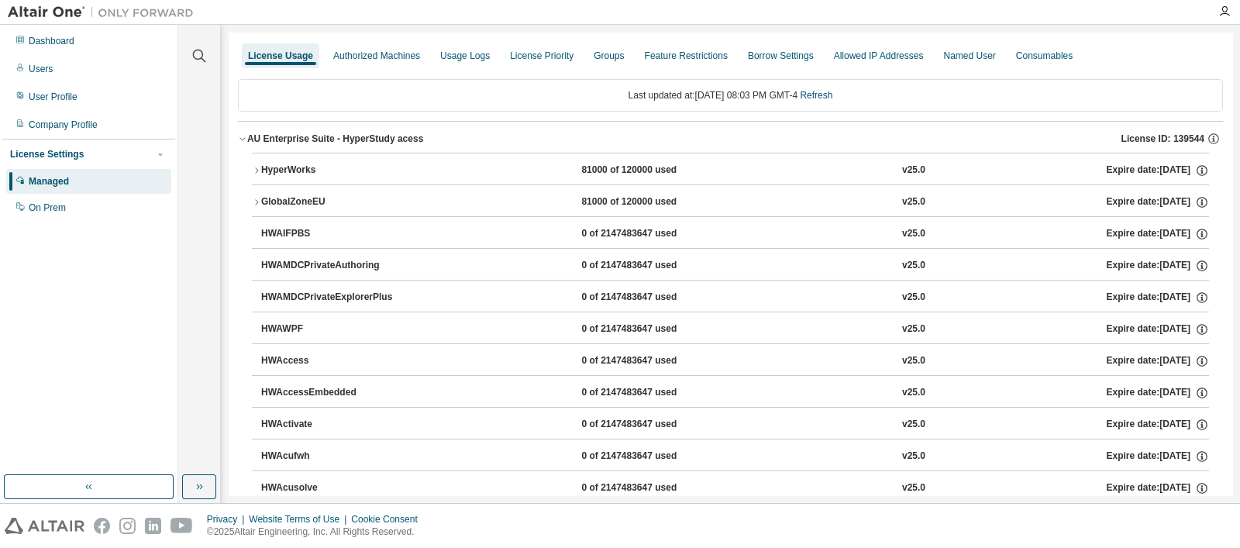
click at [561, 160] on button "HyperWorks 81000 of 120000 used v25.0 Expire date: [DATE]" at bounding box center [730, 170] width 957 height 34
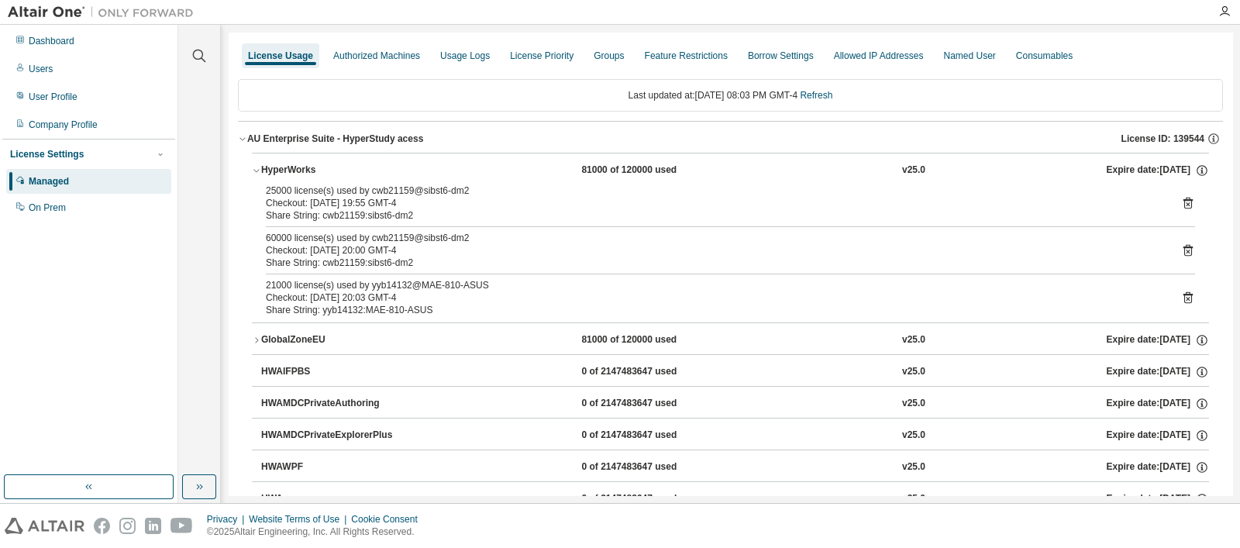
click at [1186, 292] on icon at bounding box center [1188, 298] width 14 height 14
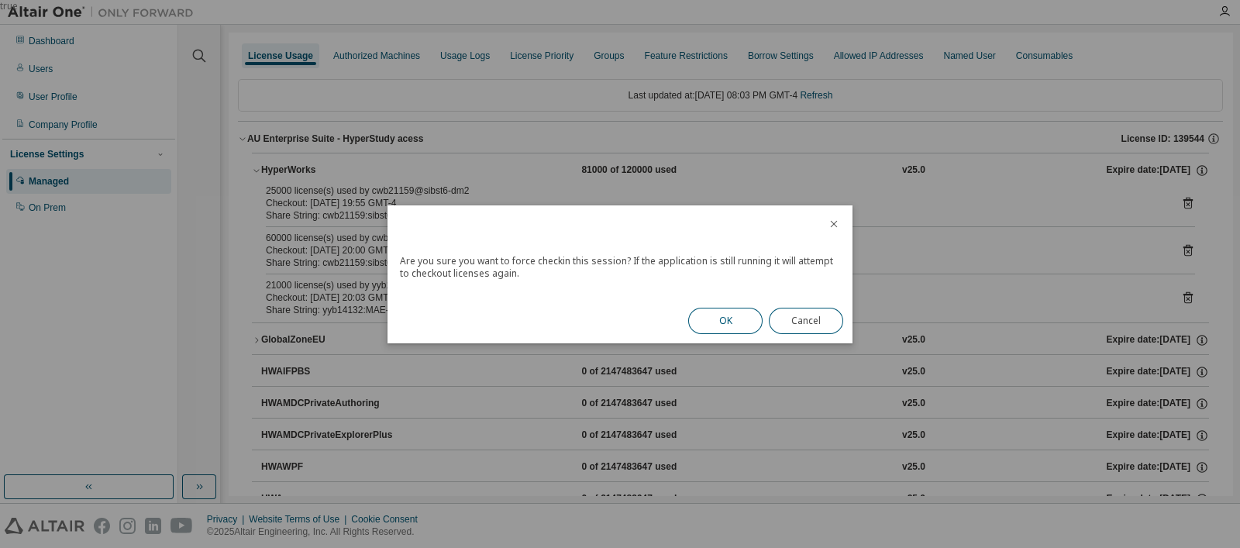
click at [715, 313] on button "OK" at bounding box center [725, 321] width 74 height 26
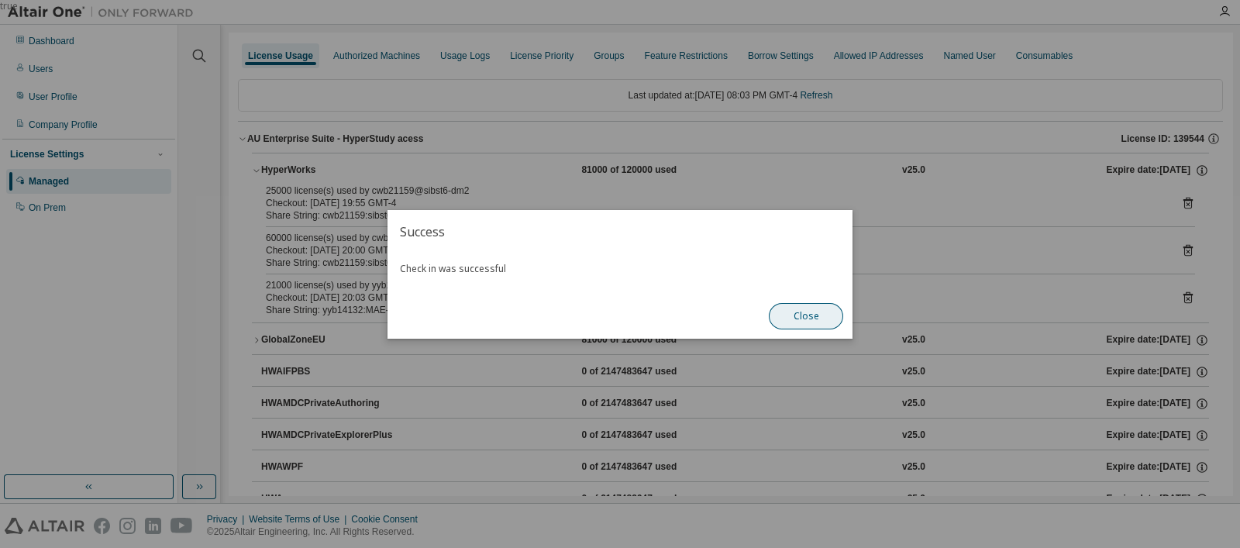
click at [833, 326] on button "Close" at bounding box center [806, 316] width 74 height 26
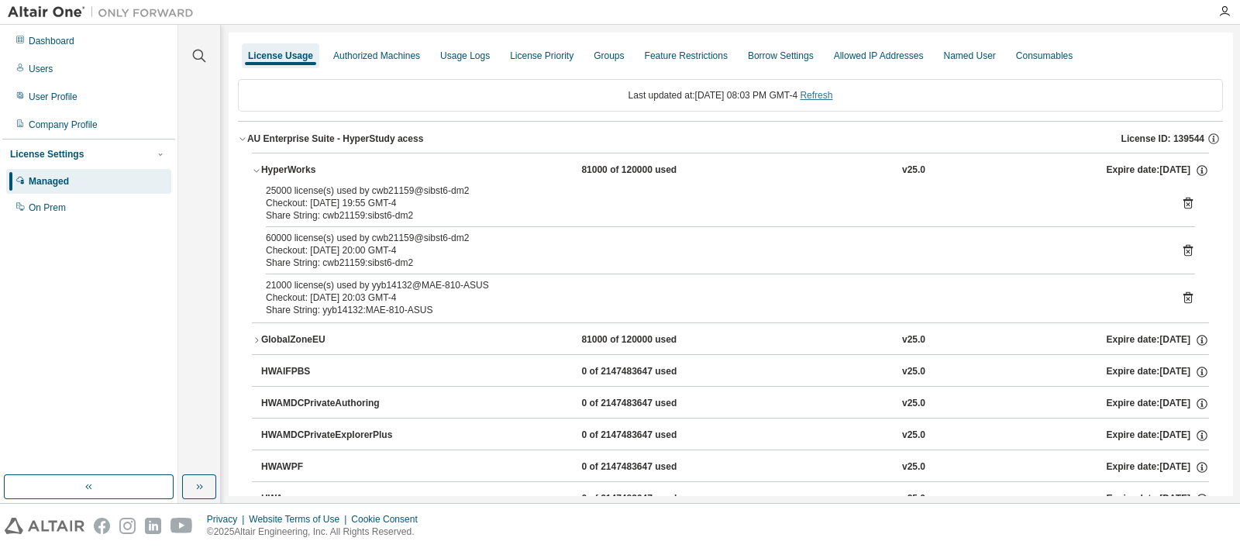
click at [821, 90] on link "Refresh" at bounding box center [816, 95] width 33 height 11
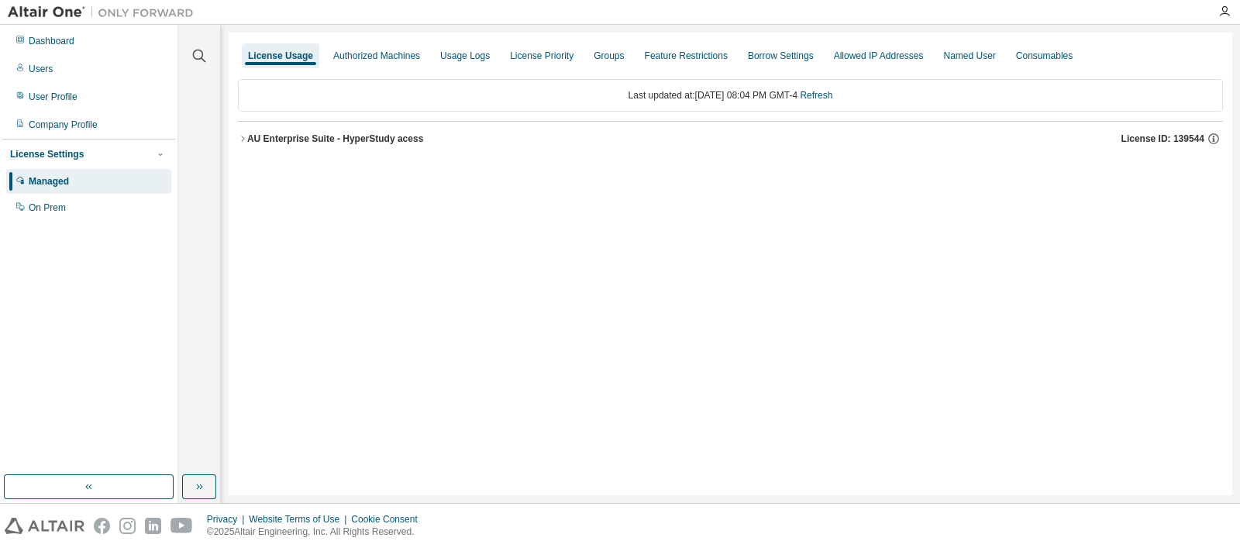
click at [417, 132] on div "AU Enterprise Suite - HyperStudy acess License ID: 139544" at bounding box center [735, 139] width 976 height 14
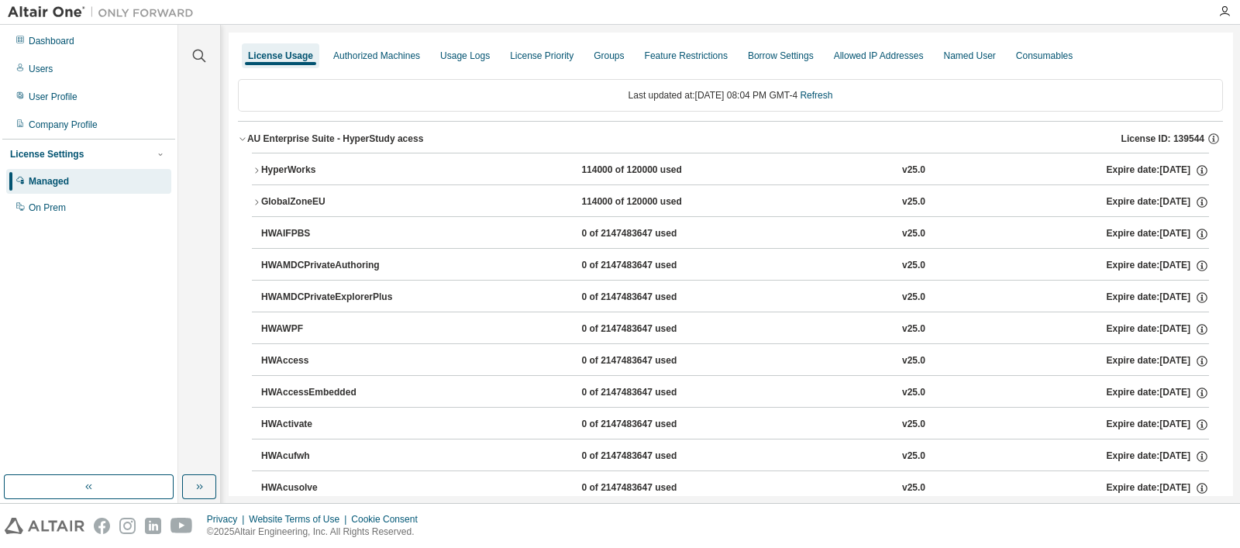
click at [426, 168] on div "HyperWorks 114000 of 120000 used v25.0 Expire date: [DATE]" at bounding box center [735, 171] width 948 height 14
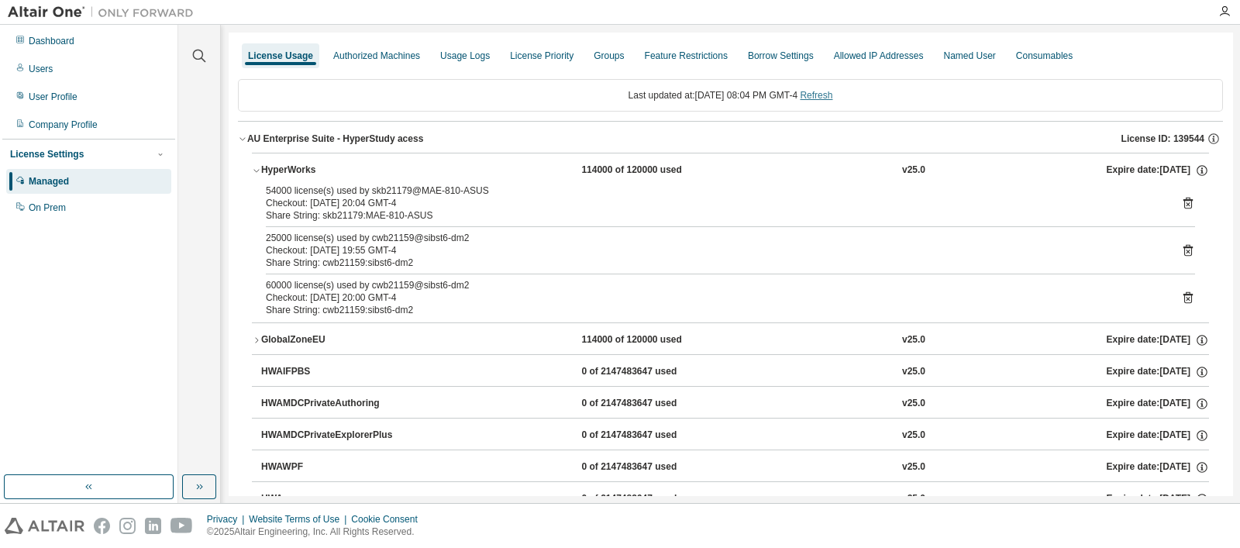
click at [831, 95] on link "Refresh" at bounding box center [816, 95] width 33 height 11
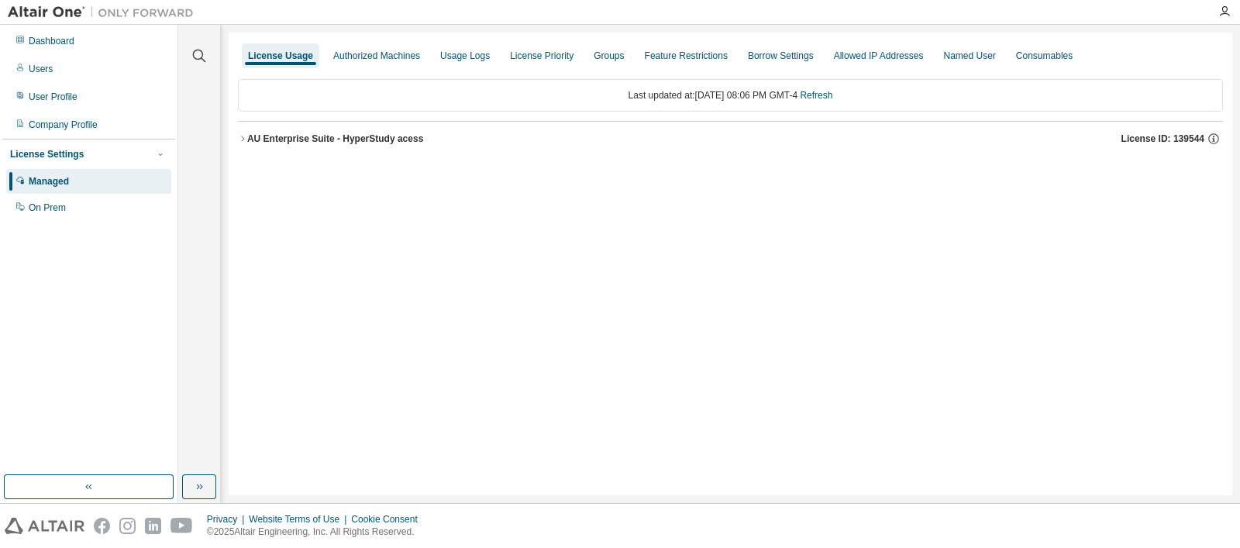
click at [373, 133] on div "AU Enterprise Suite - HyperStudy acess" at bounding box center [335, 139] width 176 height 12
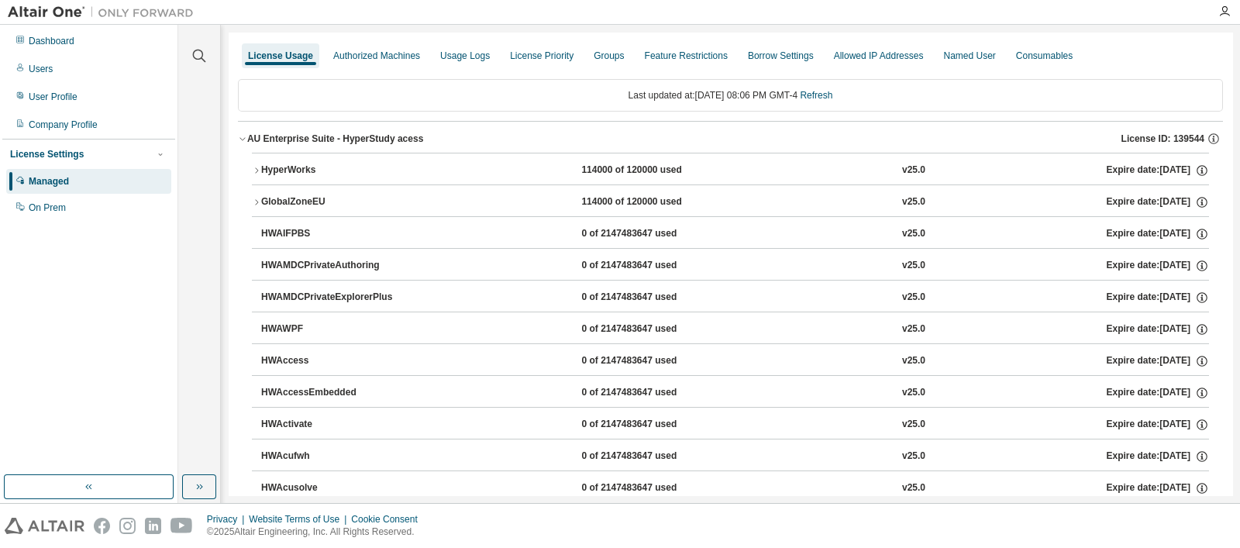
click at [435, 175] on div "HyperWorks 114000 of 120000 used v25.0 Expire date: [DATE]" at bounding box center [735, 171] width 948 height 14
